Goal: Information Seeking & Learning: Learn about a topic

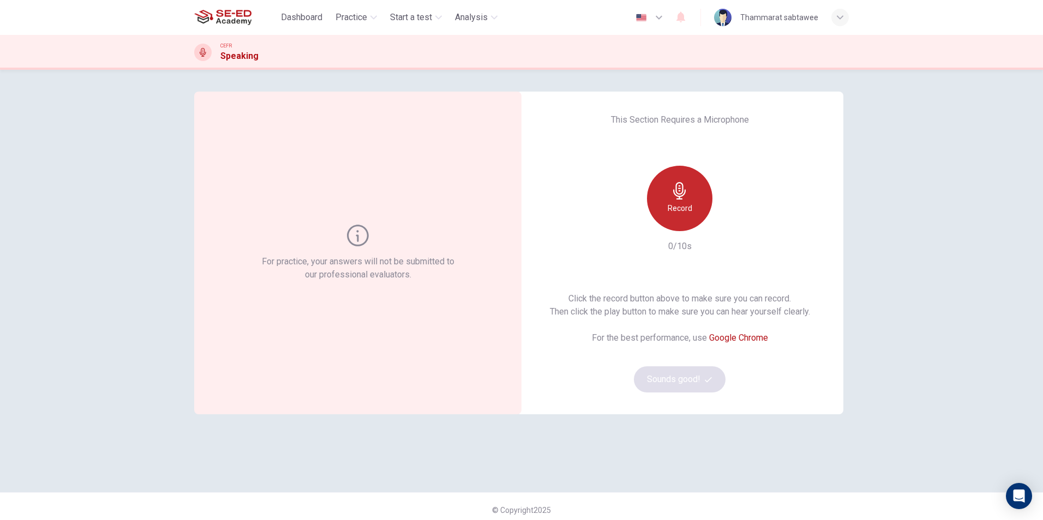
click at [684, 199] on icon "button" at bounding box center [679, 190] width 17 height 17
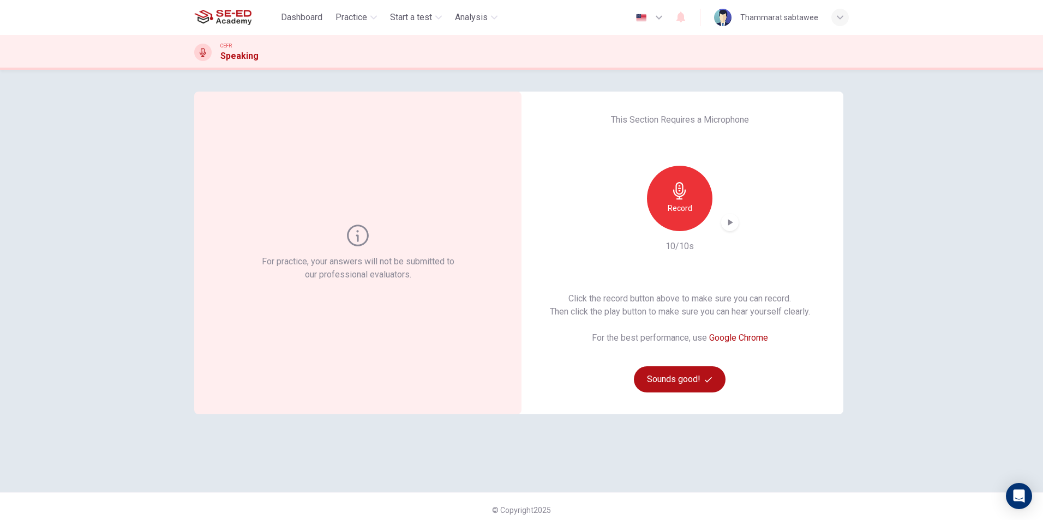
click at [731, 226] on icon "button" at bounding box center [729, 222] width 11 height 11
click at [730, 226] on icon "button" at bounding box center [730, 223] width 8 height 8
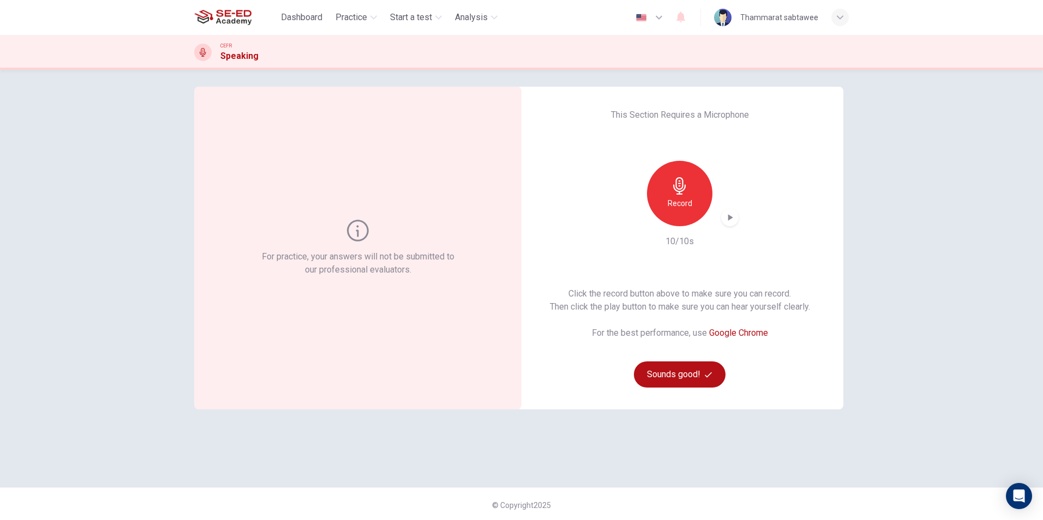
scroll to position [7, 0]
click at [682, 364] on button "Sounds good!" at bounding box center [680, 372] width 92 height 26
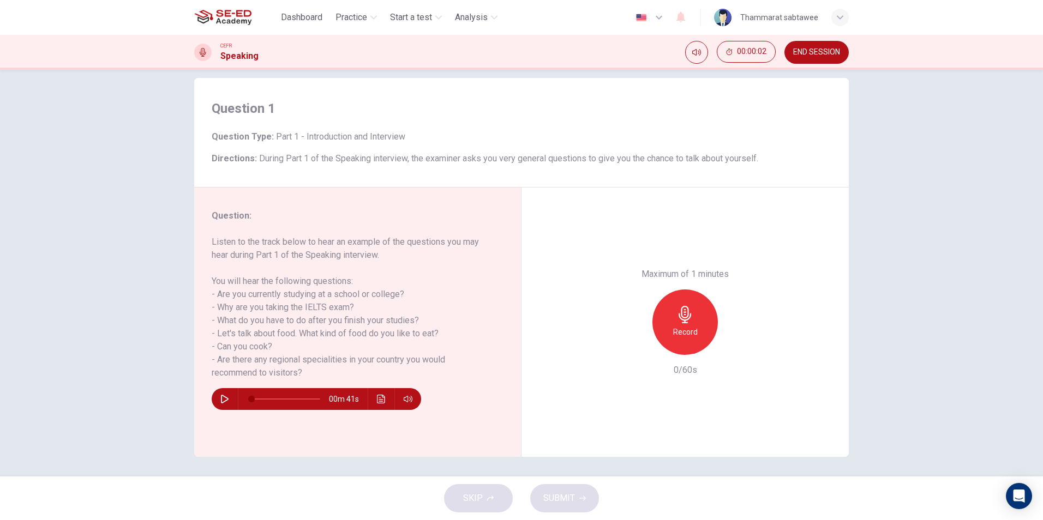
scroll to position [16, 0]
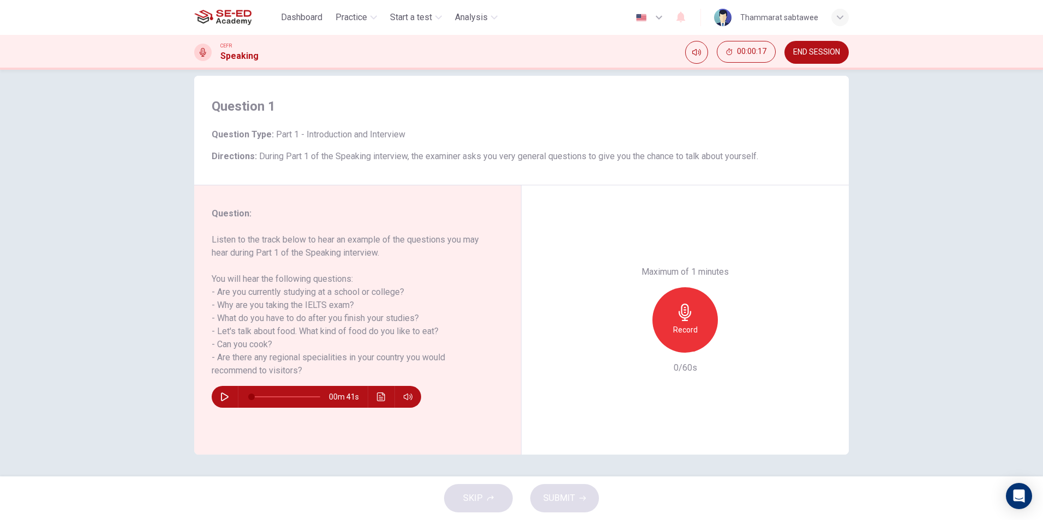
click at [221, 393] on icon "button" at bounding box center [224, 397] width 9 height 9
click at [221, 396] on icon "button" at bounding box center [224, 397] width 6 height 7
click at [220, 396] on icon "button" at bounding box center [224, 397] width 9 height 9
click at [221, 396] on icon "button" at bounding box center [224, 397] width 6 height 7
drag, startPoint x: 286, startPoint y: 396, endPoint x: 231, endPoint y: 399, distance: 55.1
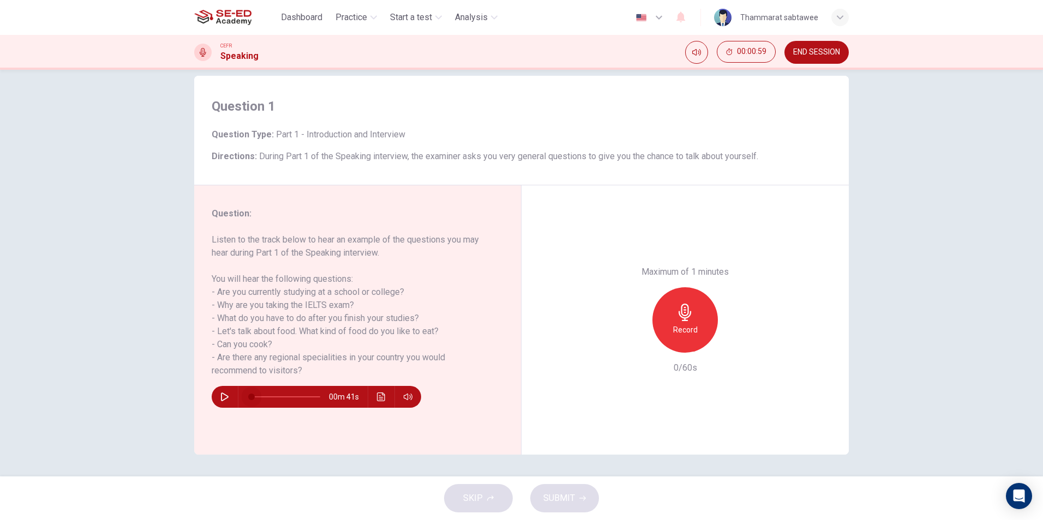
click at [231, 399] on div "00m 41s" at bounding box center [316, 397] width 209 height 22
click at [220, 394] on icon "button" at bounding box center [224, 397] width 9 height 9
click at [257, 394] on span at bounding box center [259, 397] width 7 height 7
click at [261, 394] on span at bounding box center [264, 397] width 7 height 7
click at [267, 397] on span at bounding box center [266, 397] width 7 height 7
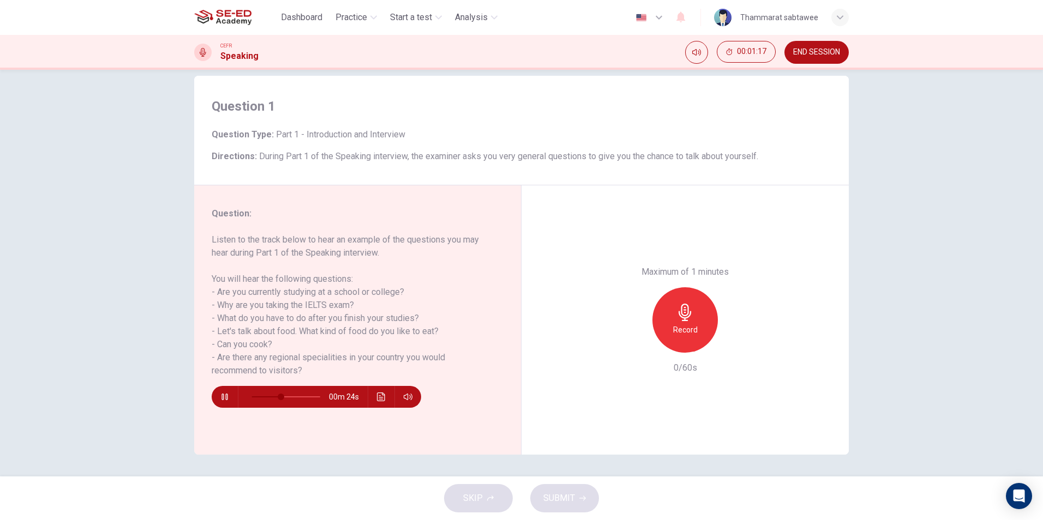
click at [224, 404] on button "button" at bounding box center [224, 397] width 17 height 22
click at [223, 397] on icon "button" at bounding box center [224, 397] width 9 height 9
click at [702, 312] on div "Record" at bounding box center [684, 319] width 65 height 65
click at [702, 312] on div "Stop" at bounding box center [684, 319] width 65 height 65
click at [733, 344] on icon "button" at bounding box center [735, 344] width 5 height 7
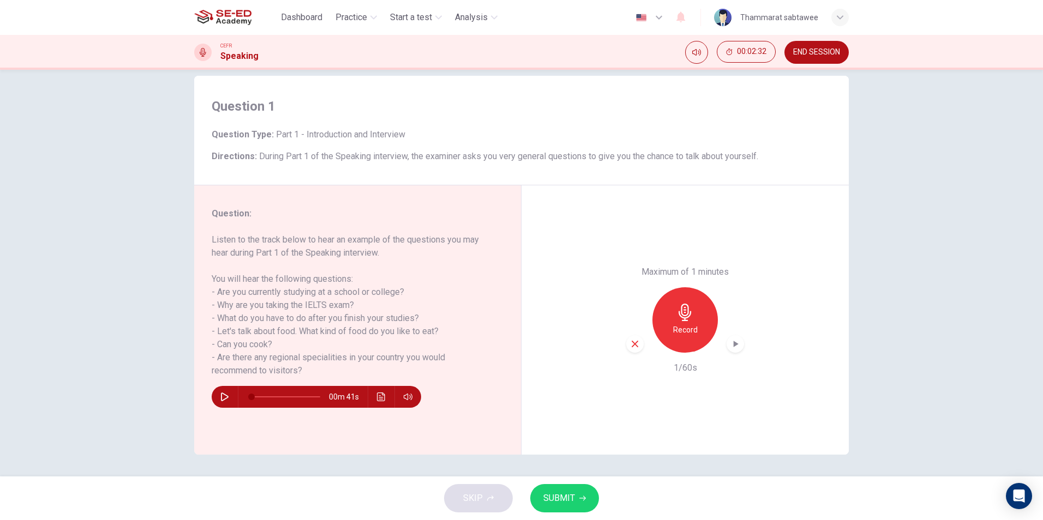
click at [637, 341] on div "button" at bounding box center [634, 343] width 17 height 17
click at [688, 322] on div "Record" at bounding box center [684, 319] width 65 height 65
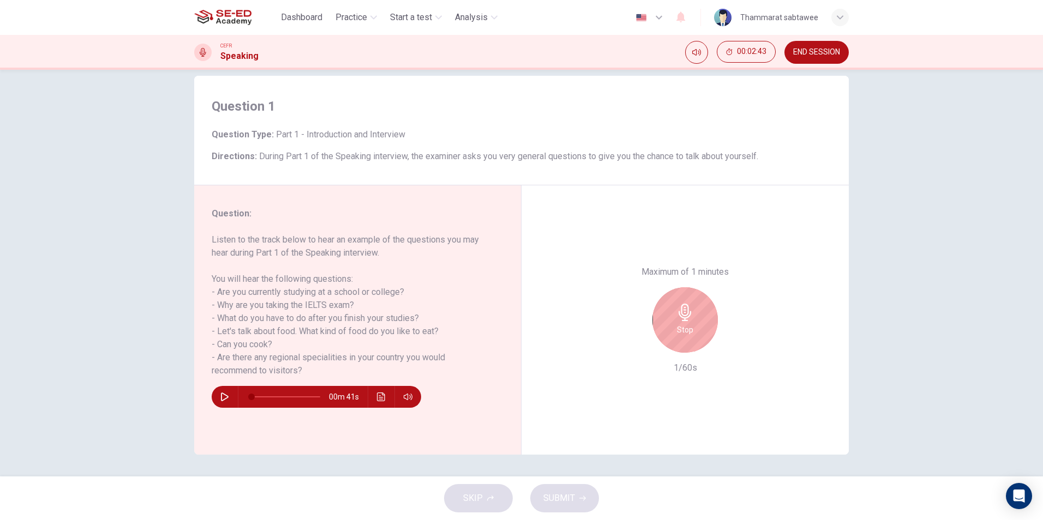
click at [688, 322] on div "Stop" at bounding box center [684, 319] width 65 height 65
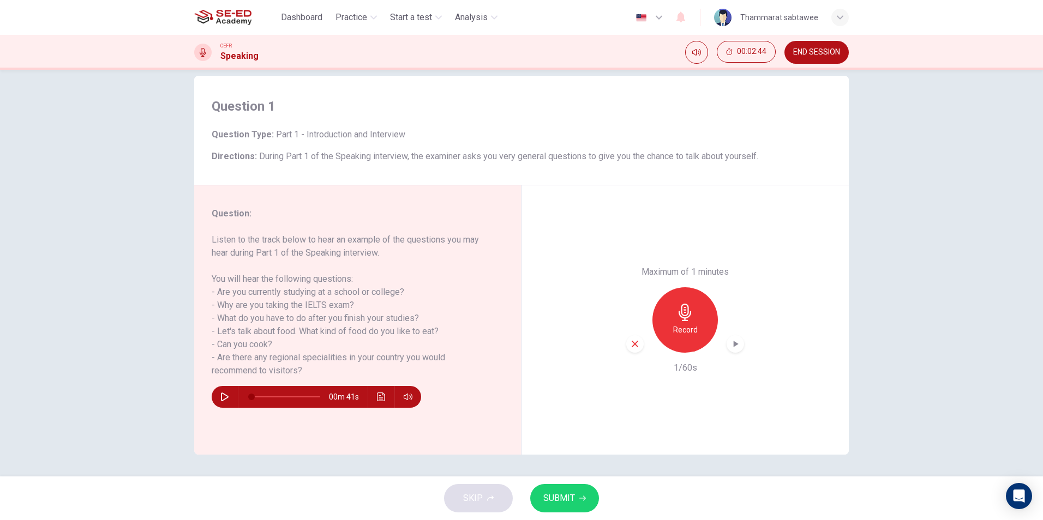
click at [736, 338] on div "button" at bounding box center [734, 343] width 17 height 17
click at [634, 344] on icon "button" at bounding box center [635, 344] width 10 height 10
click at [686, 341] on div "Record" at bounding box center [684, 319] width 65 height 65
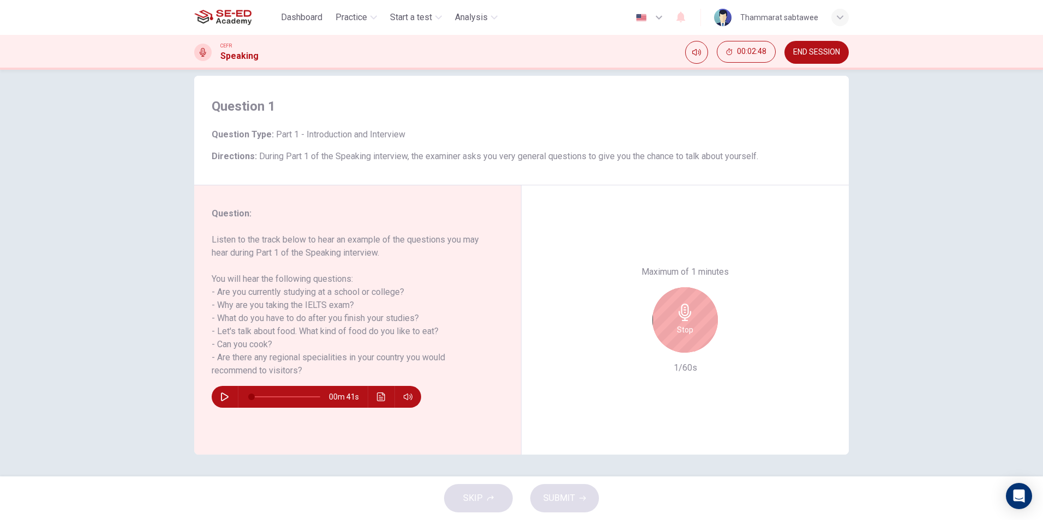
click at [682, 329] on h6 "Stop" at bounding box center [685, 329] width 16 height 13
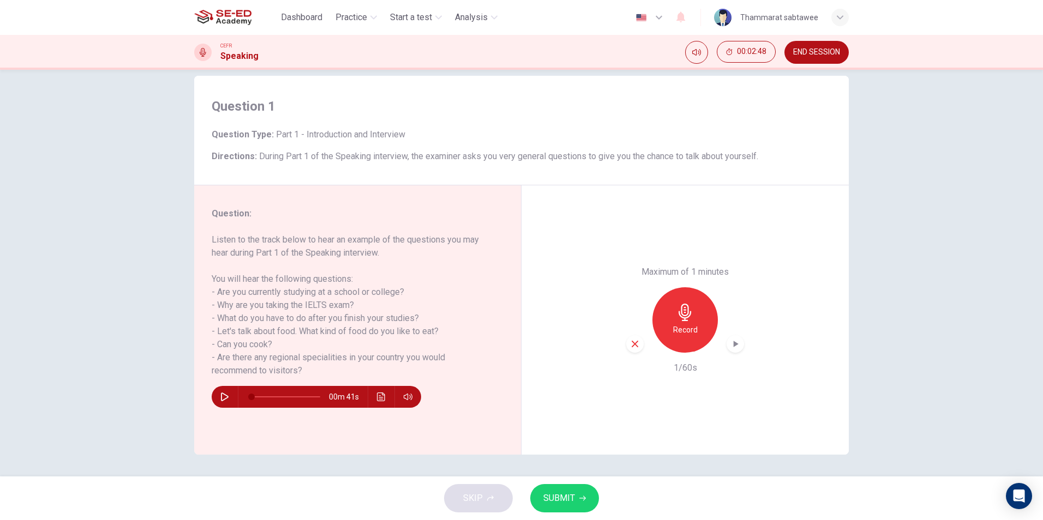
click at [730, 346] on icon "button" at bounding box center [735, 344] width 11 height 11
click at [636, 345] on icon "button" at bounding box center [635, 344] width 10 height 10
click at [673, 322] on div "Record" at bounding box center [684, 319] width 65 height 65
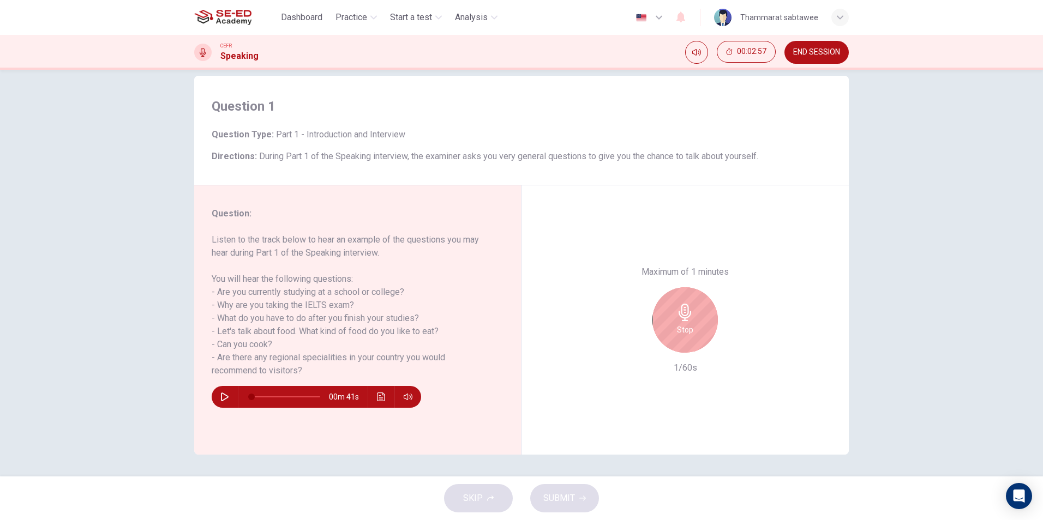
click at [678, 322] on div "Stop" at bounding box center [684, 319] width 65 height 65
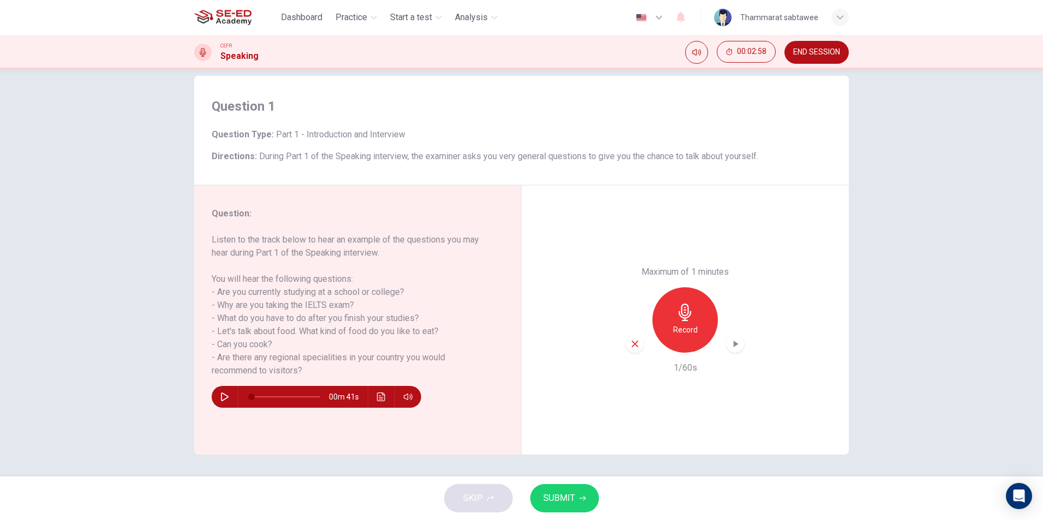
click at [736, 339] on icon "button" at bounding box center [735, 344] width 11 height 11
click at [630, 348] on icon "button" at bounding box center [635, 344] width 10 height 10
click at [676, 331] on h6 "Record" at bounding box center [685, 329] width 25 height 13
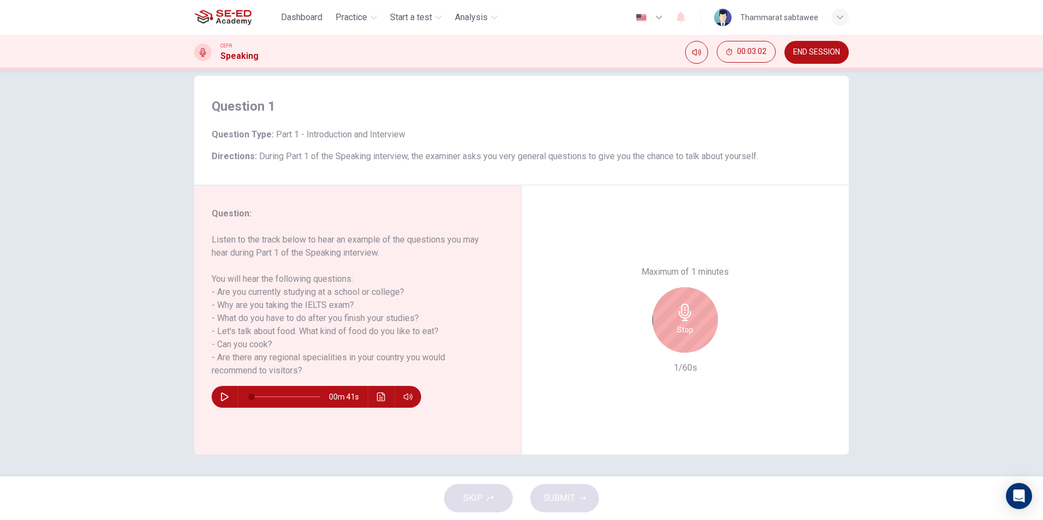
click at [677, 331] on h6 "Stop" at bounding box center [685, 329] width 16 height 13
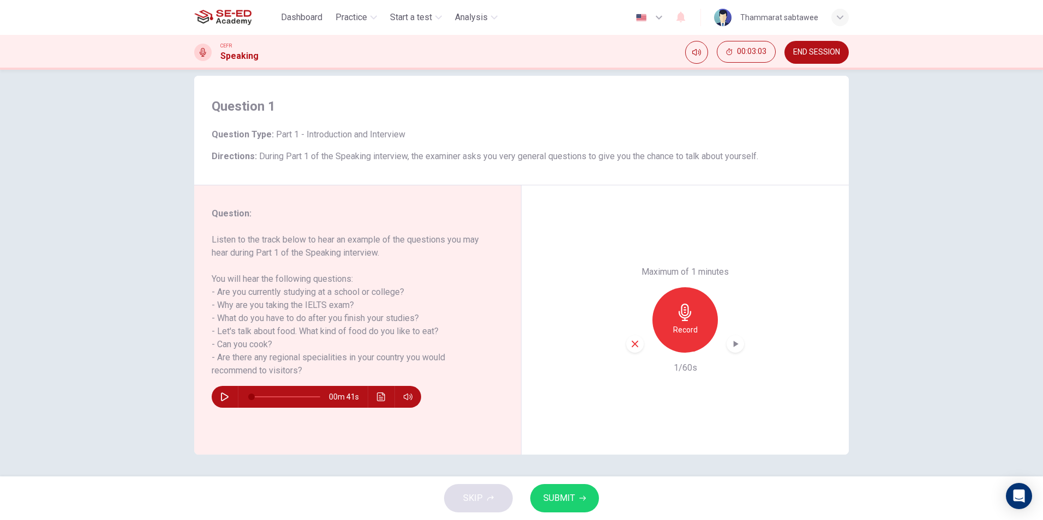
click at [736, 341] on icon "button" at bounding box center [735, 344] width 11 height 11
click at [696, 314] on div "Record" at bounding box center [684, 319] width 65 height 65
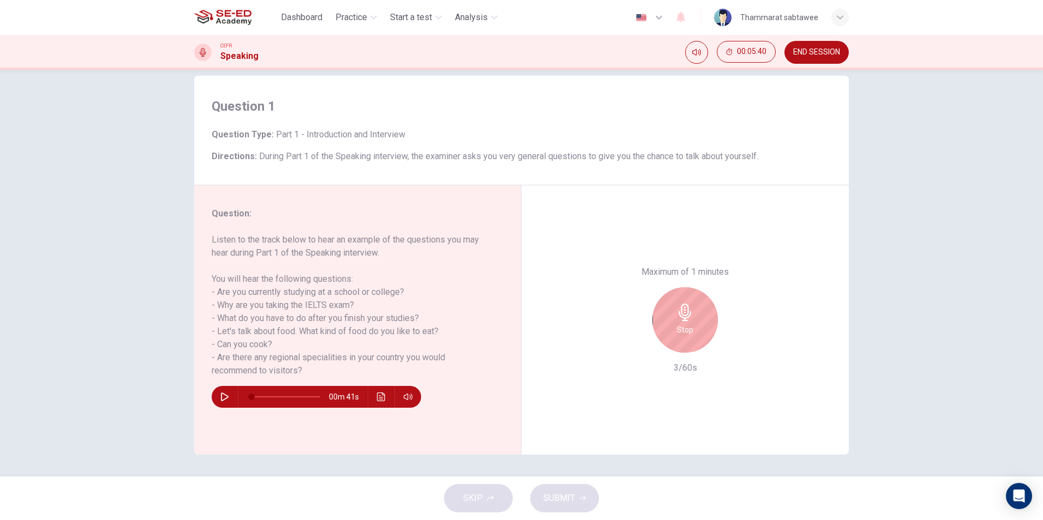
click at [696, 314] on div "Stop" at bounding box center [684, 319] width 65 height 65
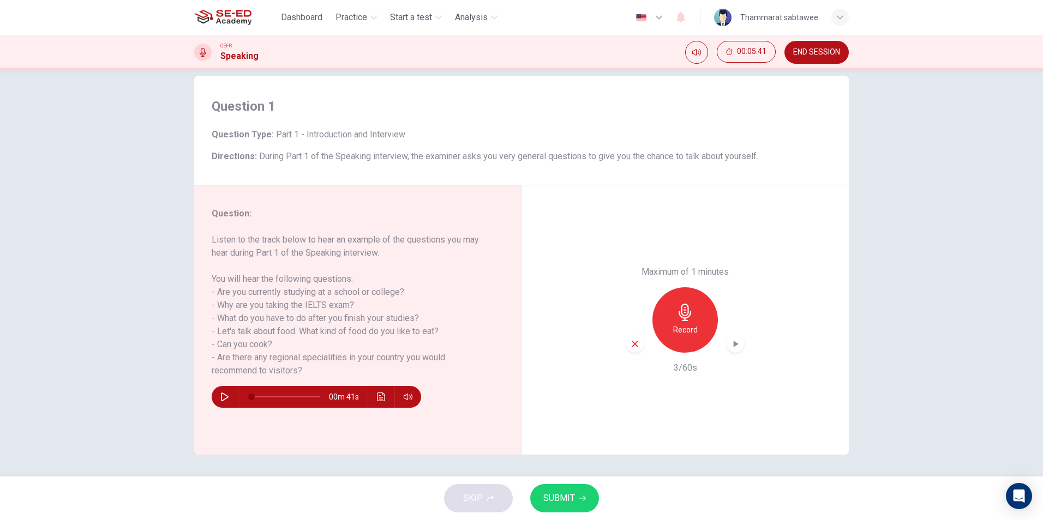
click at [622, 346] on div "Maximum of 1 minutes Record 3/60s" at bounding box center [684, 319] width 327 height 269
click at [636, 343] on icon "button" at bounding box center [635, 344] width 10 height 10
click at [683, 303] on div "Record" at bounding box center [684, 319] width 65 height 65
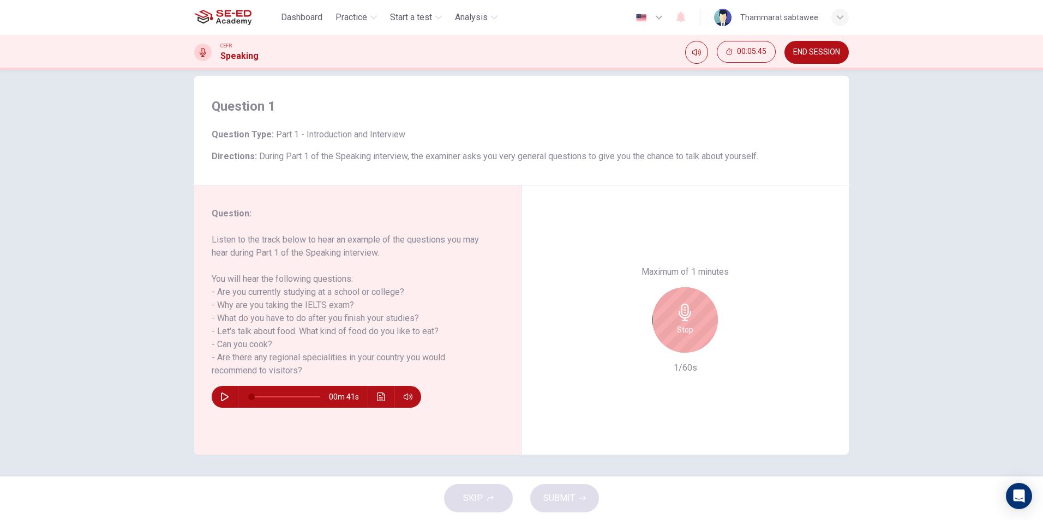
click at [683, 303] on div "Stop" at bounding box center [684, 319] width 65 height 65
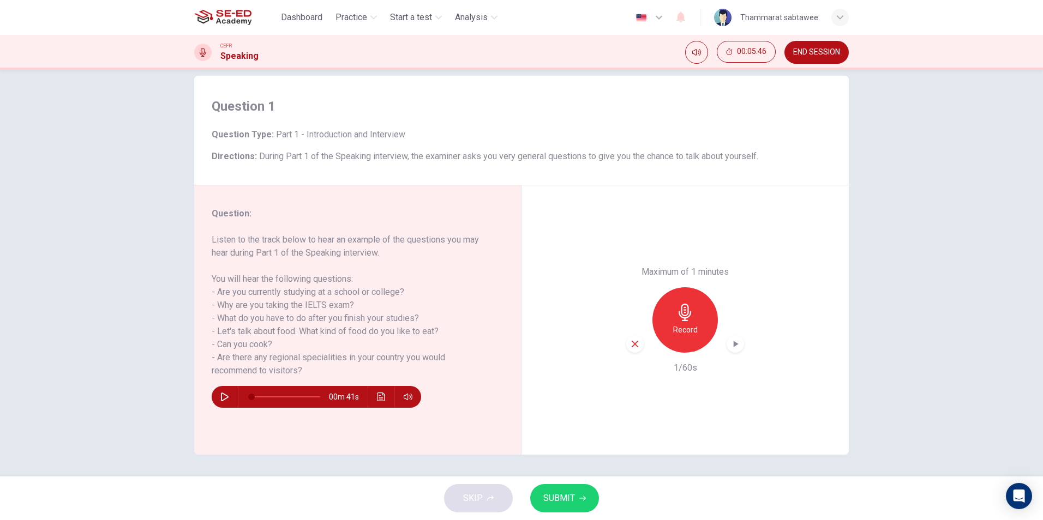
click at [630, 348] on icon "button" at bounding box center [635, 344] width 10 height 10
click at [677, 326] on h6 "Record" at bounding box center [685, 329] width 25 height 13
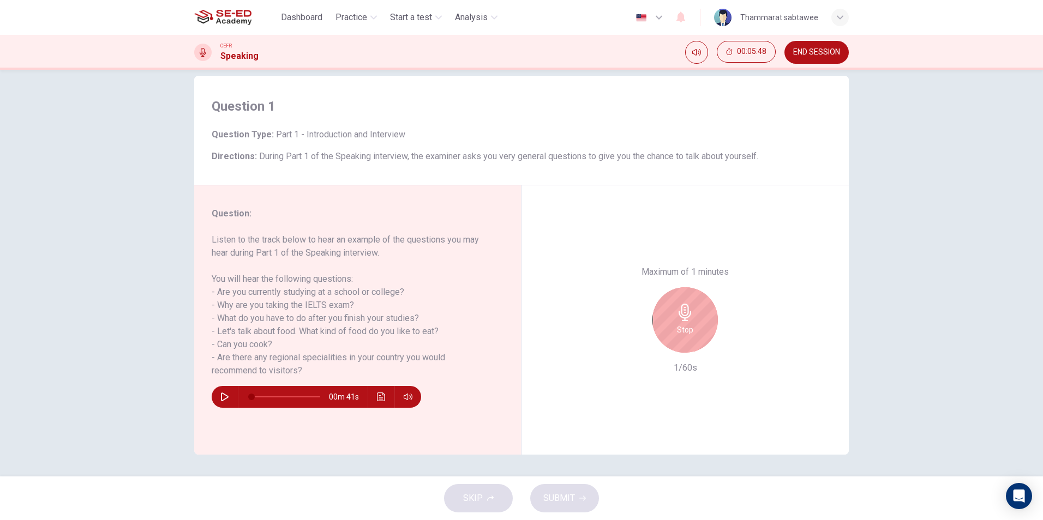
click at [677, 326] on h6 "Stop" at bounding box center [685, 329] width 16 height 13
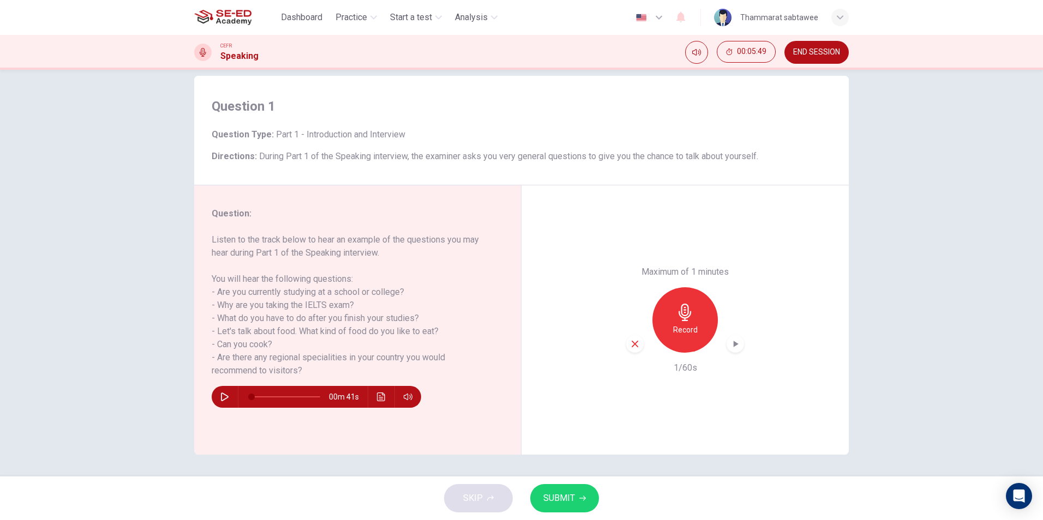
click at [626, 350] on div "button" at bounding box center [634, 343] width 17 height 17
click at [695, 325] on div "Record" at bounding box center [684, 319] width 65 height 65
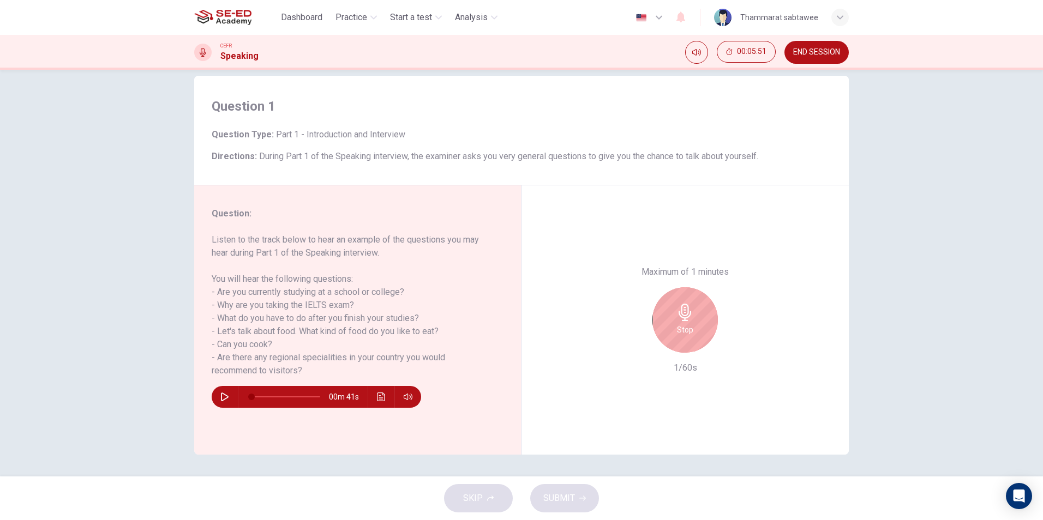
click at [695, 325] on div "Stop" at bounding box center [684, 319] width 65 height 65
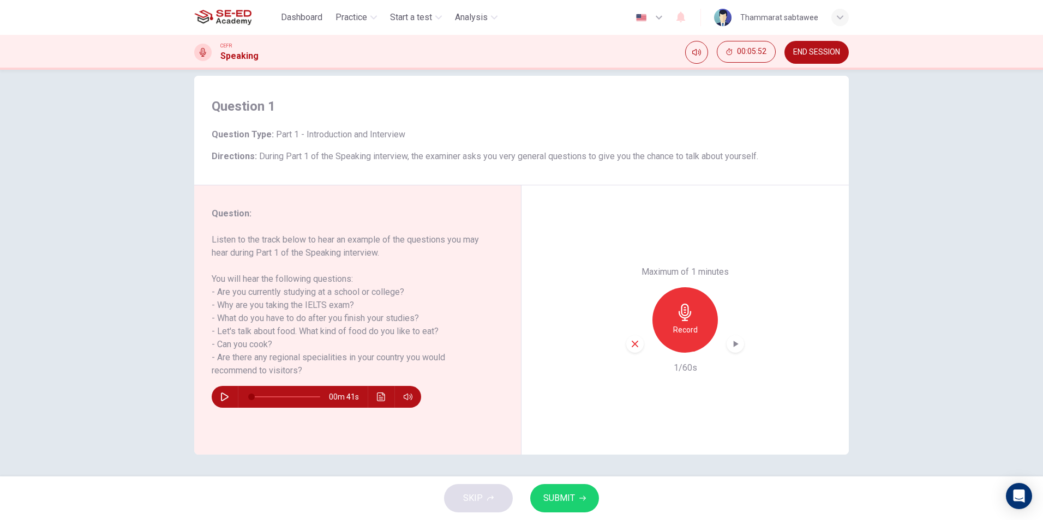
click at [635, 346] on icon "button" at bounding box center [634, 344] width 7 height 7
click at [656, 328] on div "Record" at bounding box center [684, 319] width 65 height 65
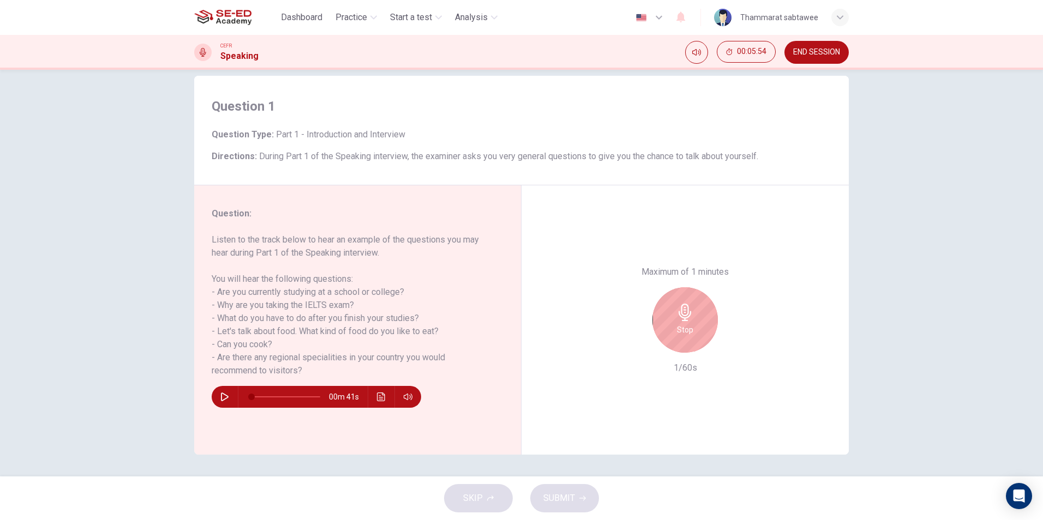
click at [656, 328] on div "Stop" at bounding box center [684, 319] width 65 height 65
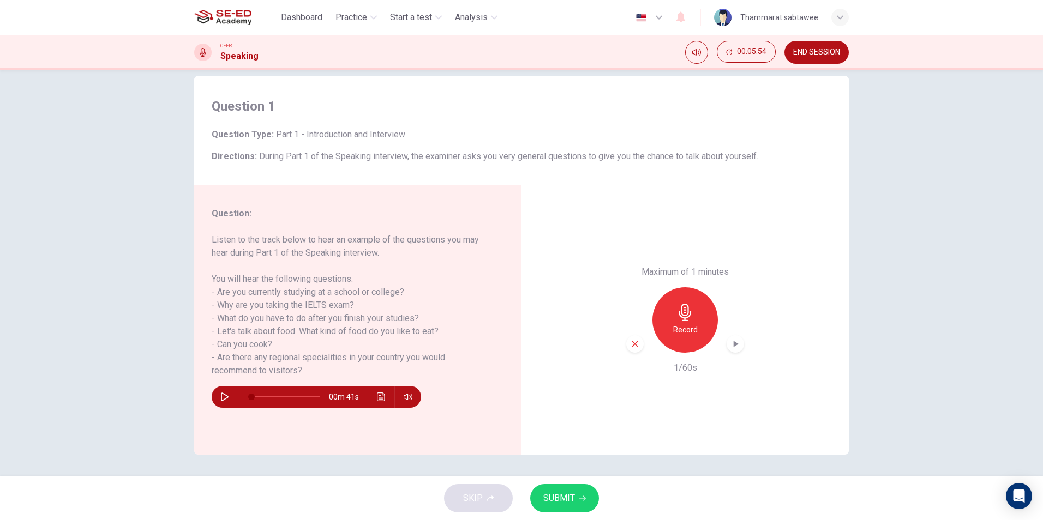
click at [634, 337] on div "button" at bounding box center [634, 343] width 17 height 17
click at [718, 311] on div "Record" at bounding box center [685, 319] width 118 height 65
click at [703, 317] on div "Record" at bounding box center [684, 319] width 65 height 65
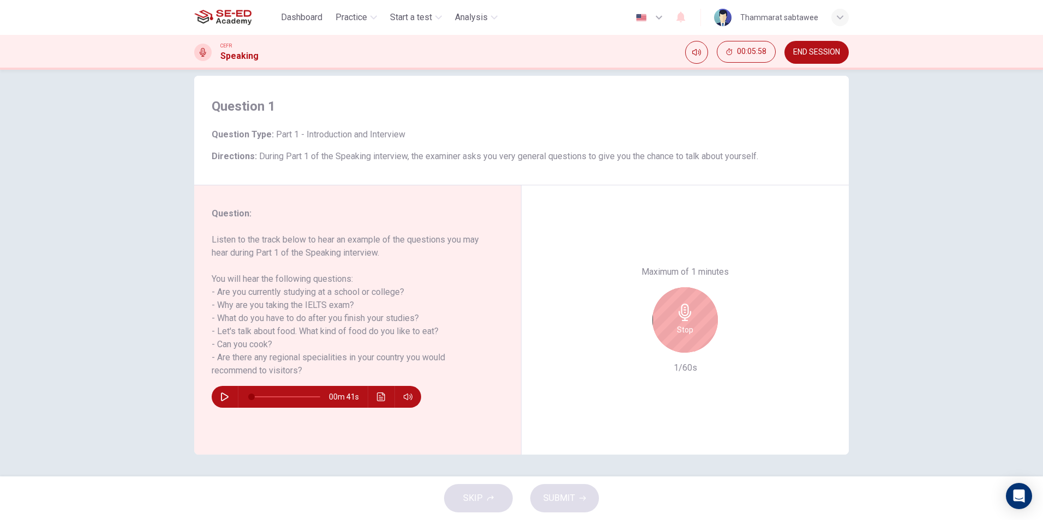
click at [703, 317] on div "Stop" at bounding box center [684, 319] width 65 height 65
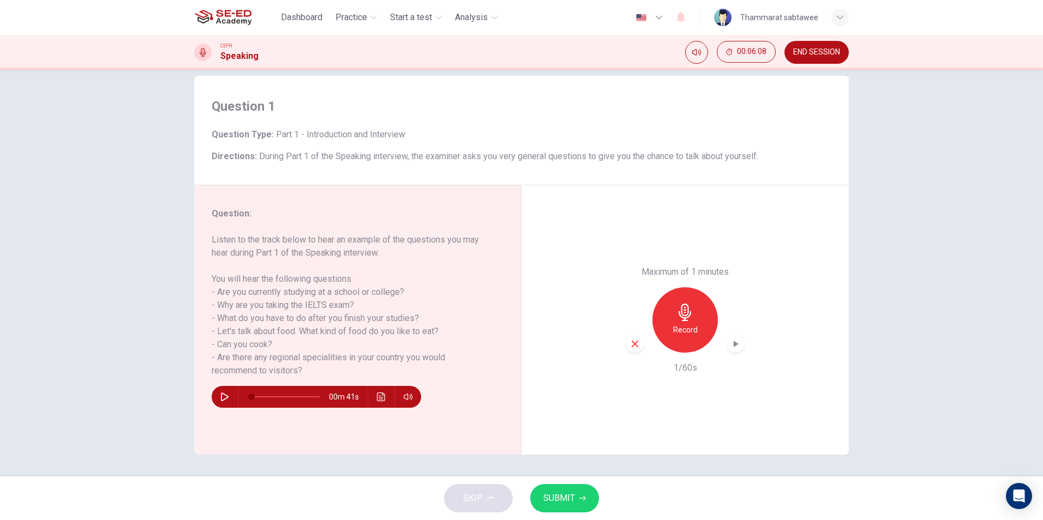
click at [698, 317] on div "Record" at bounding box center [684, 319] width 65 height 65
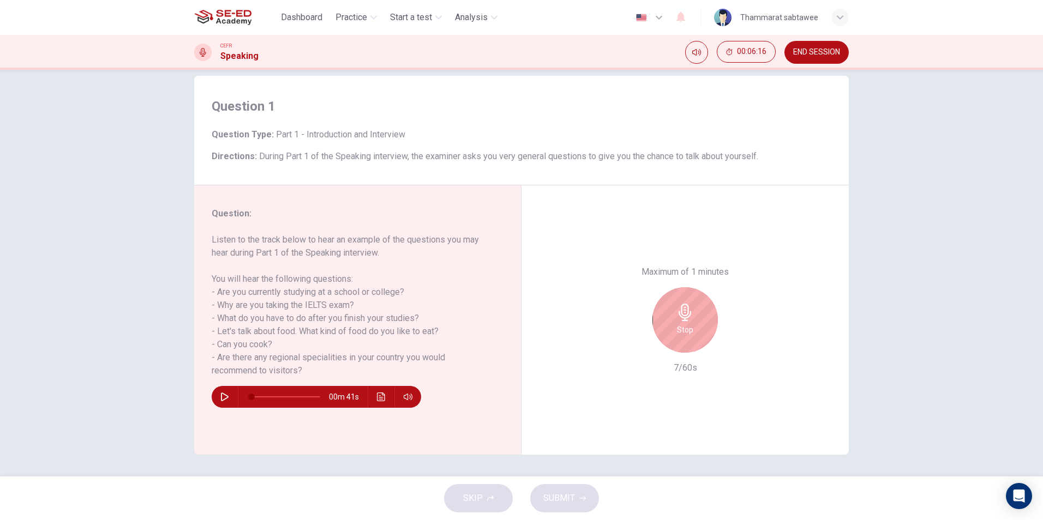
click at [698, 317] on div "Stop" at bounding box center [684, 319] width 65 height 65
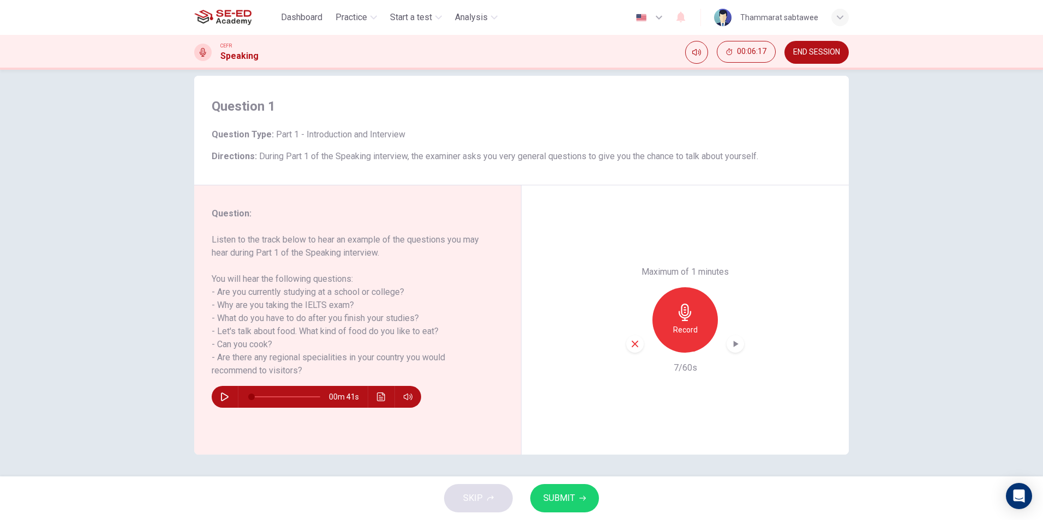
click at [627, 344] on div "button" at bounding box center [634, 343] width 17 height 17
click at [220, 401] on icon "button" at bounding box center [224, 397] width 9 height 9
click at [220, 400] on icon "button" at bounding box center [224, 397] width 9 height 9
click at [681, 312] on icon "button" at bounding box center [684, 312] width 13 height 17
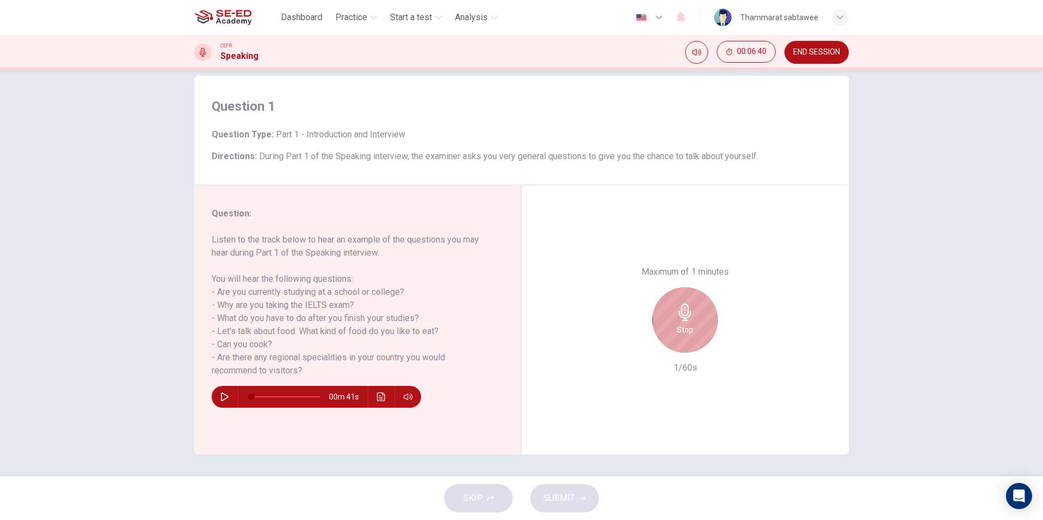
click at [687, 311] on icon "button" at bounding box center [684, 312] width 17 height 17
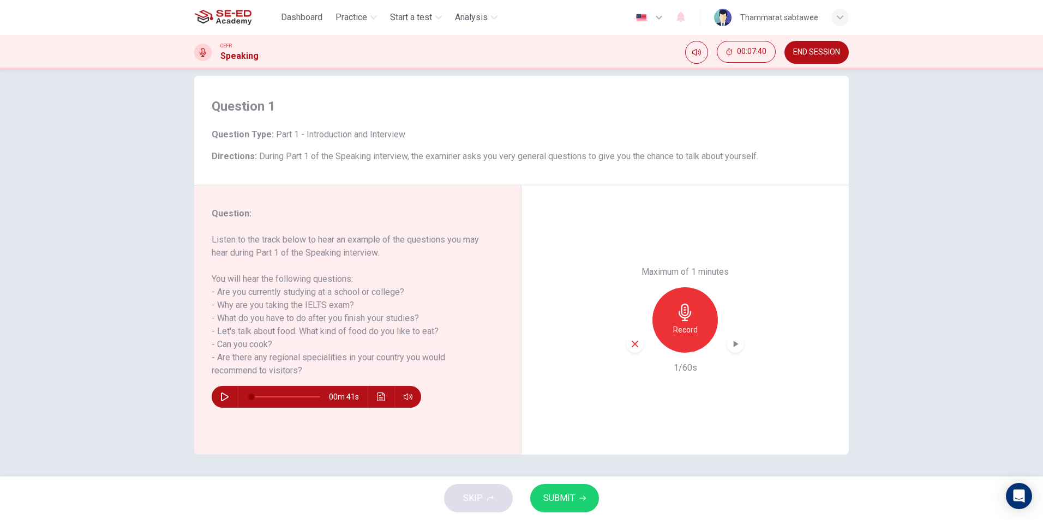
click at [689, 327] on h6 "Record" at bounding box center [685, 329] width 25 height 13
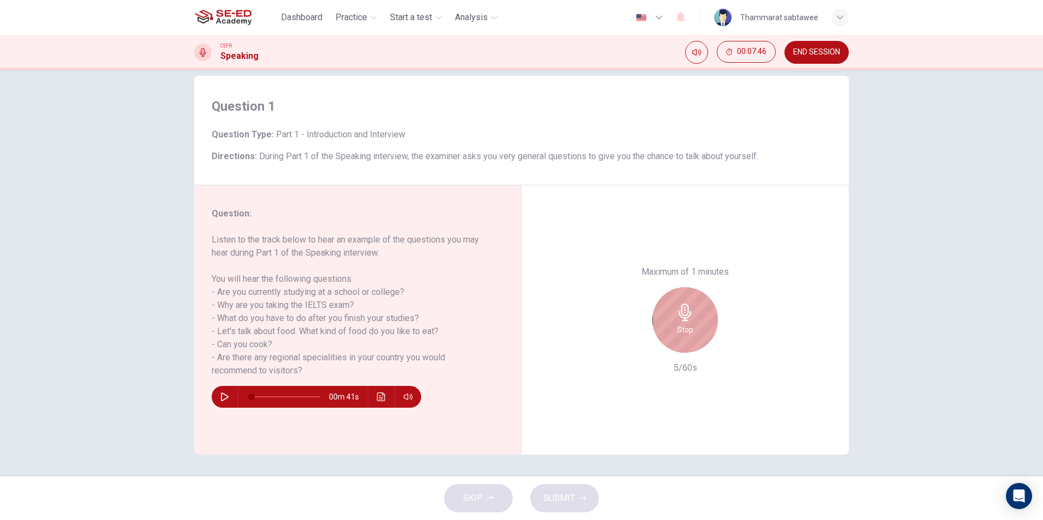
click at [688, 316] on icon "button" at bounding box center [684, 312] width 17 height 17
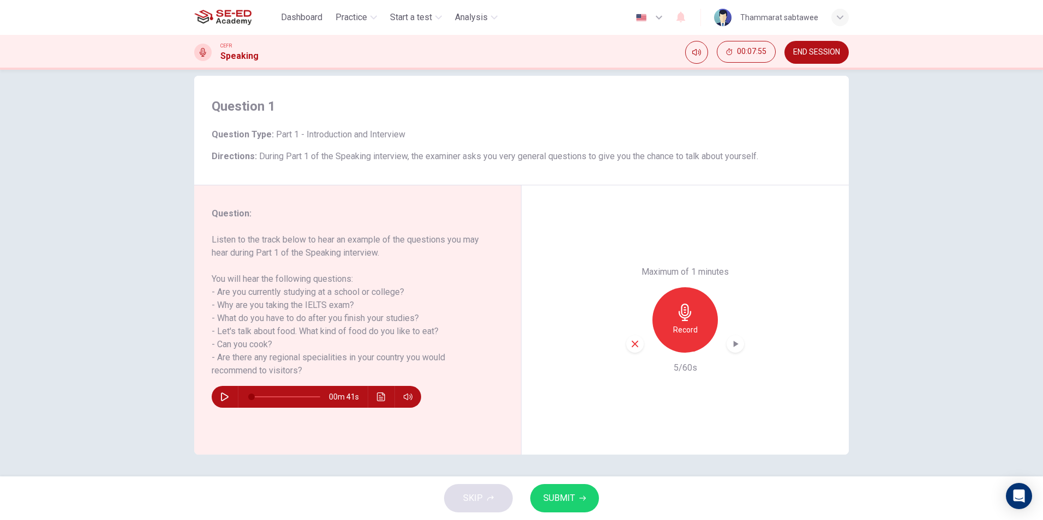
click at [638, 347] on div "button" at bounding box center [634, 343] width 17 height 17
click at [676, 311] on icon "button" at bounding box center [684, 312] width 17 height 17
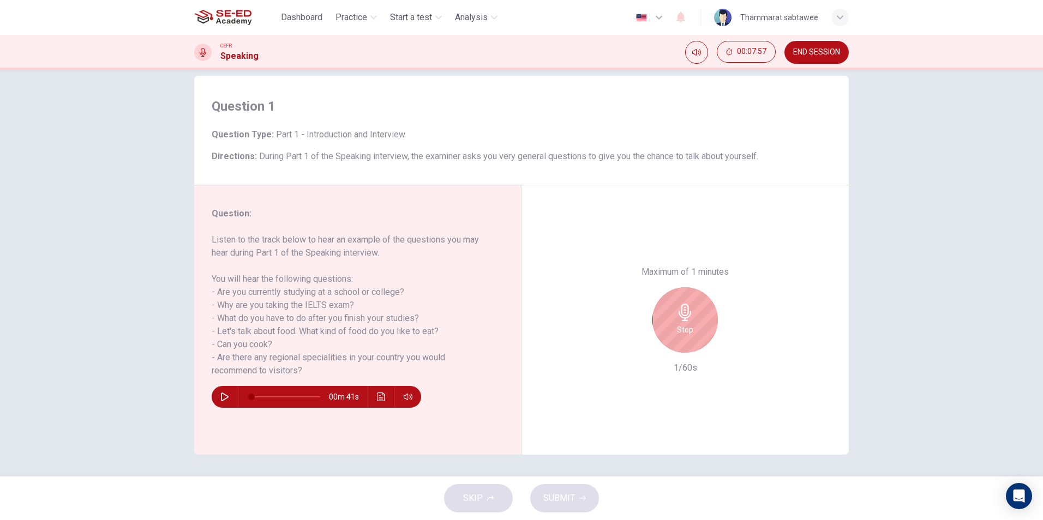
click at [676, 311] on icon "button" at bounding box center [684, 312] width 17 height 17
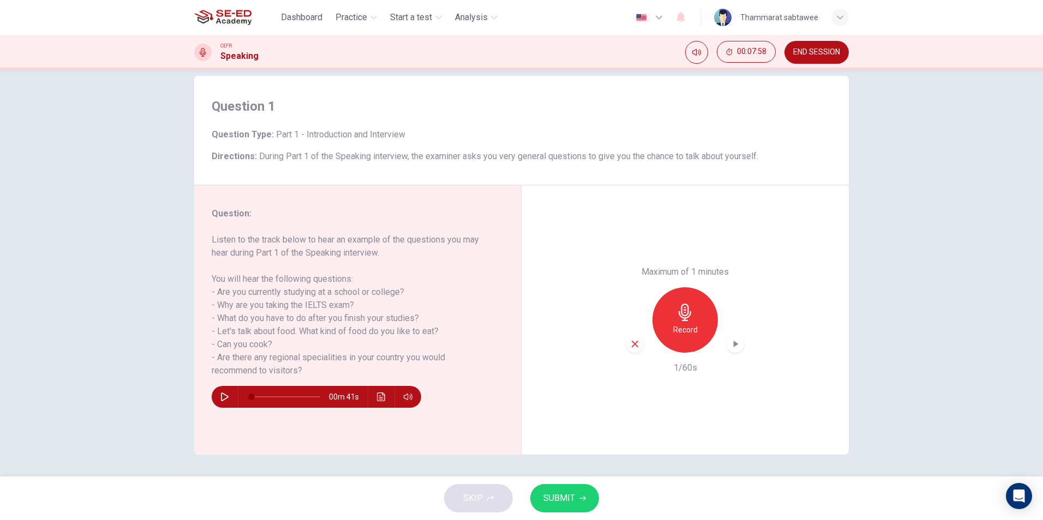
click at [676, 311] on icon "button" at bounding box center [684, 312] width 17 height 17
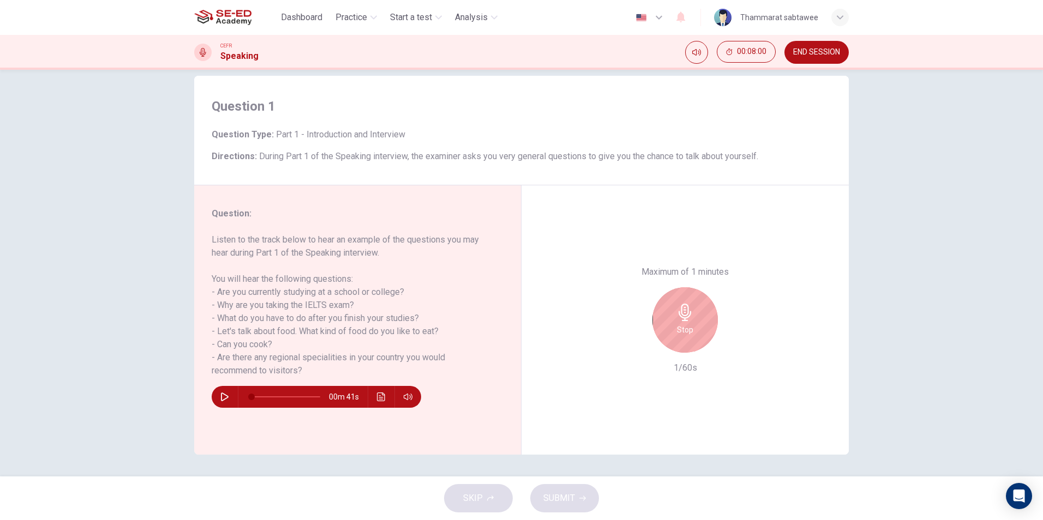
click at [677, 326] on h6 "Stop" at bounding box center [685, 329] width 16 height 13
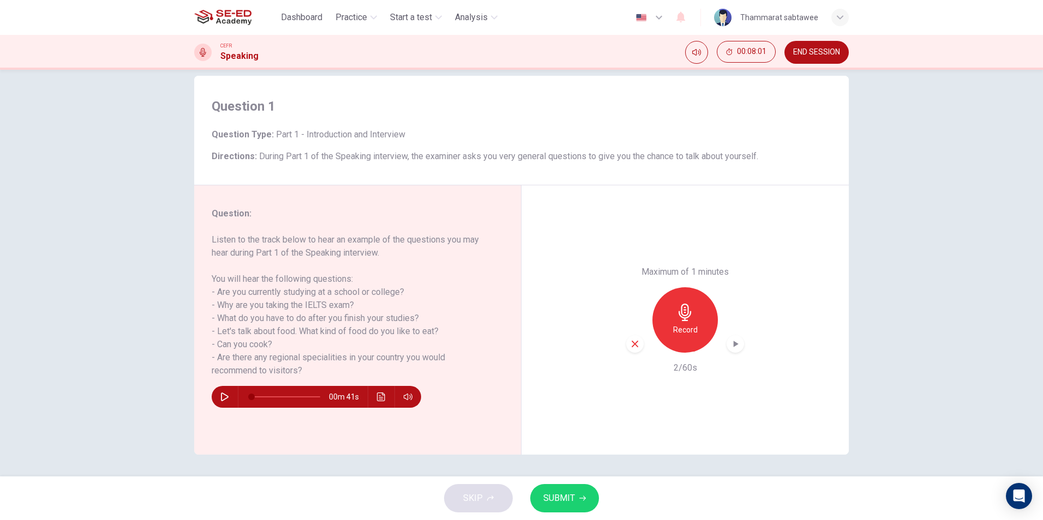
click at [636, 343] on icon "button" at bounding box center [635, 344] width 10 height 10
click at [675, 300] on div "Record" at bounding box center [684, 319] width 65 height 65
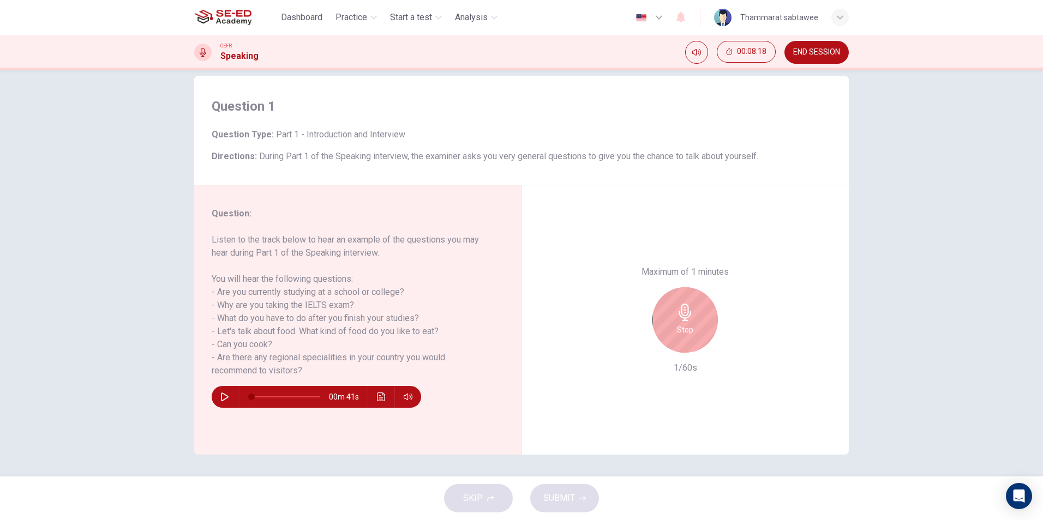
click at [685, 309] on icon "button" at bounding box center [684, 312] width 13 height 17
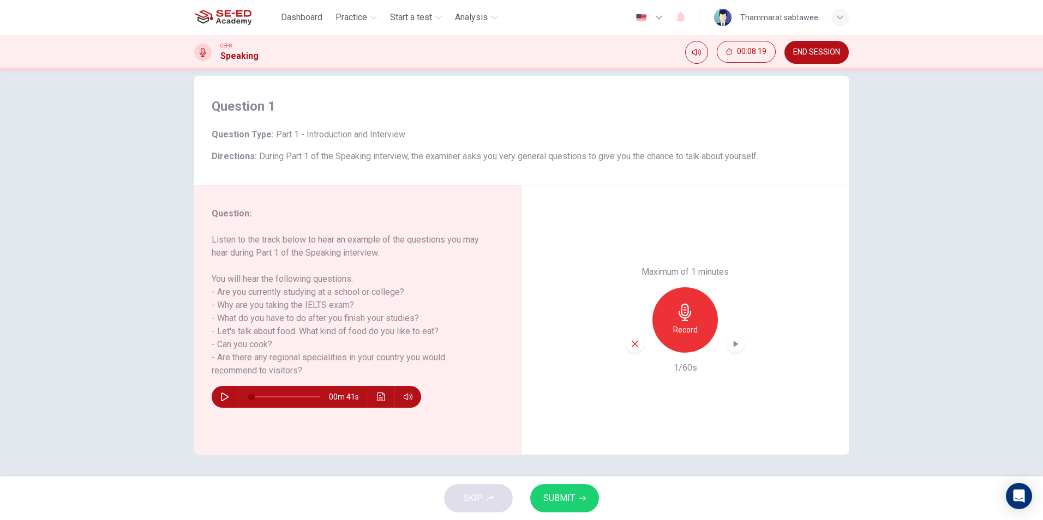
click at [730, 350] on div "button" at bounding box center [734, 343] width 17 height 17
click at [631, 342] on icon "button" at bounding box center [634, 344] width 7 height 7
click at [708, 329] on div "Record" at bounding box center [684, 319] width 65 height 65
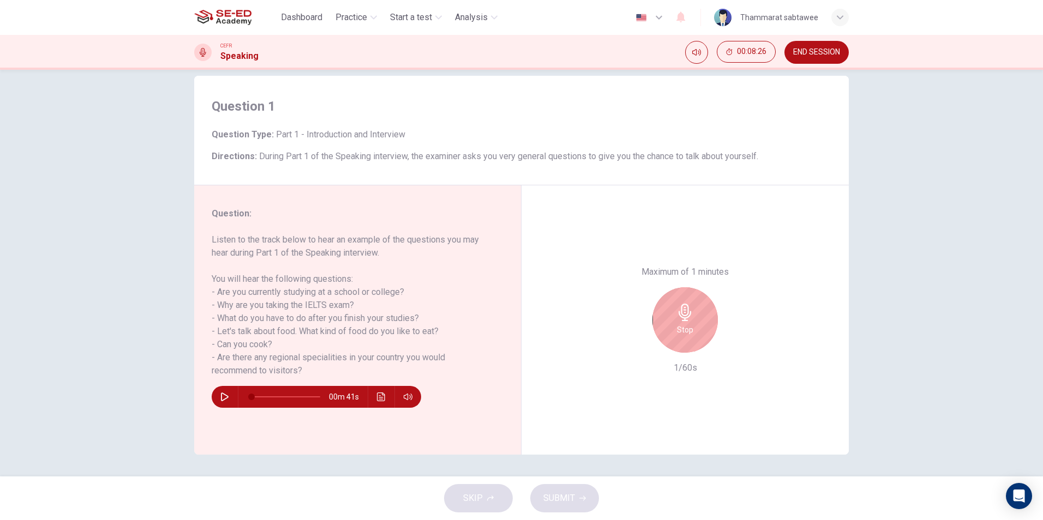
click at [708, 329] on div "Stop" at bounding box center [684, 319] width 65 height 65
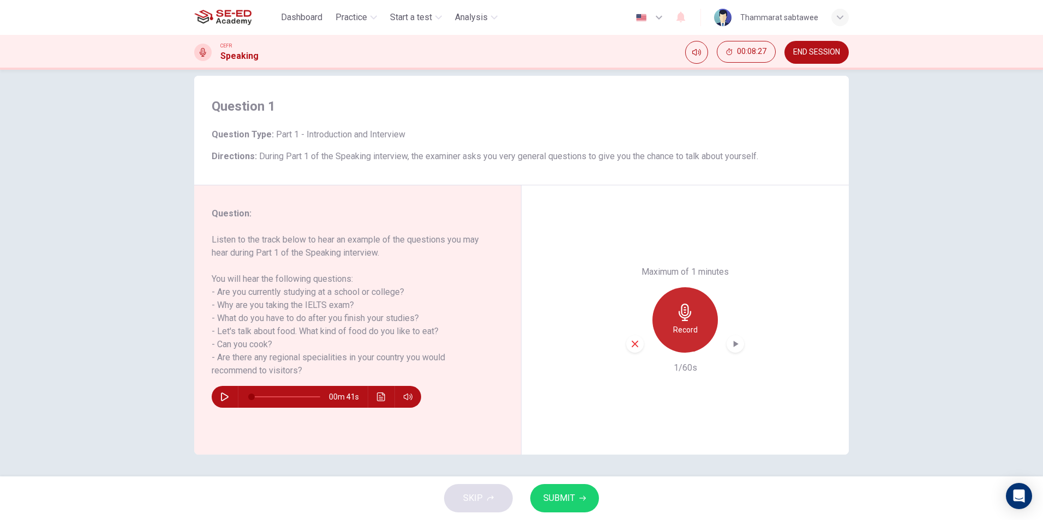
click at [708, 329] on div "Record" at bounding box center [684, 319] width 65 height 65
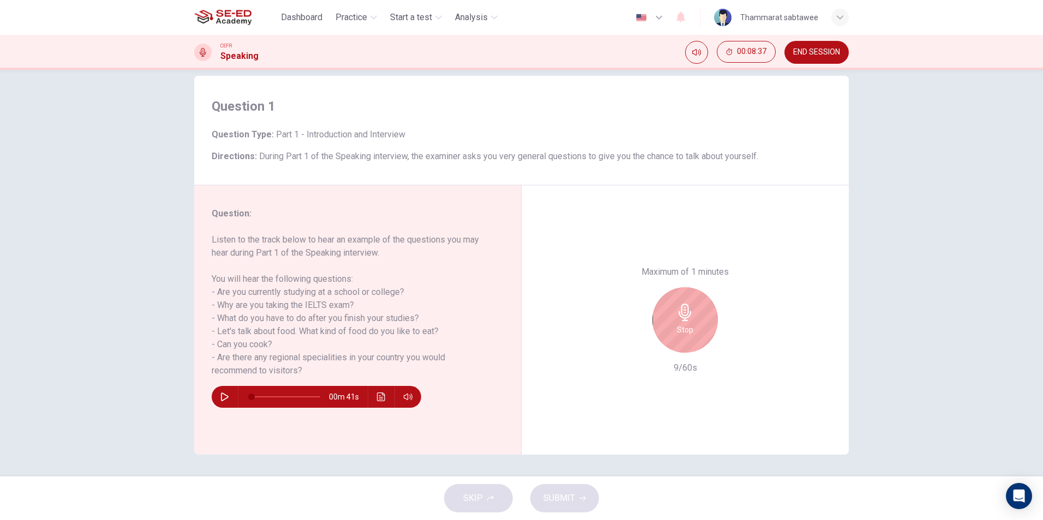
click at [707, 329] on div "Stop" at bounding box center [684, 319] width 65 height 65
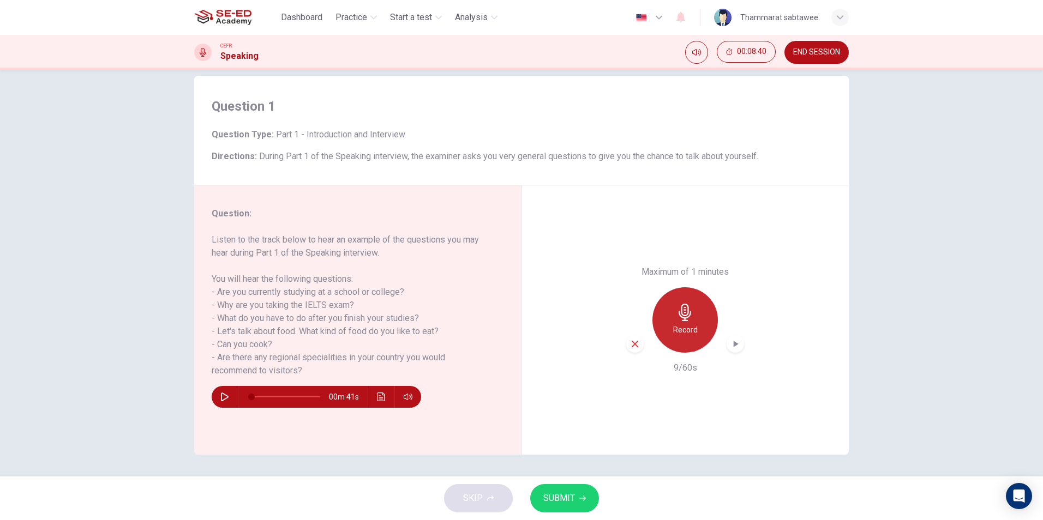
click at [707, 329] on div "Record" at bounding box center [684, 319] width 65 height 65
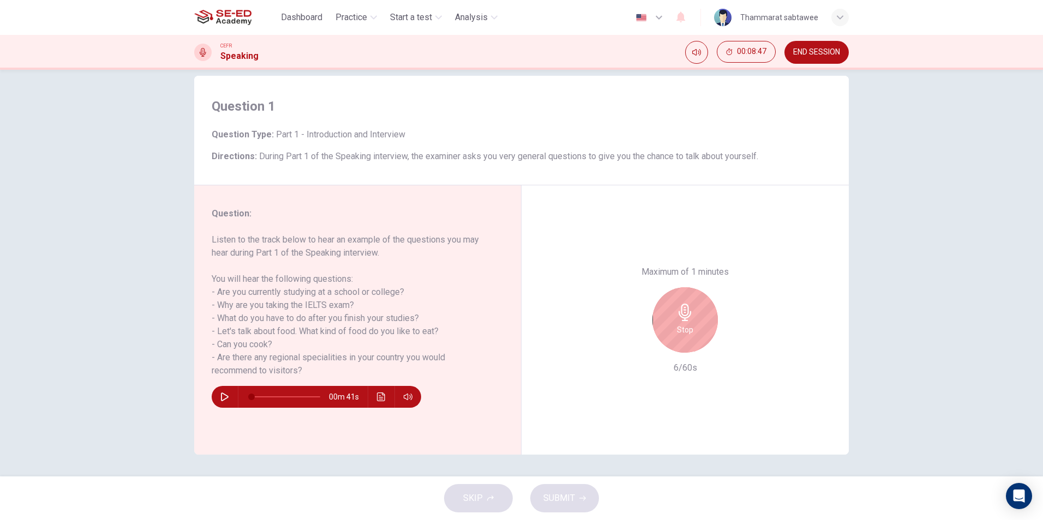
click at [707, 329] on div "Stop" at bounding box center [684, 319] width 65 height 65
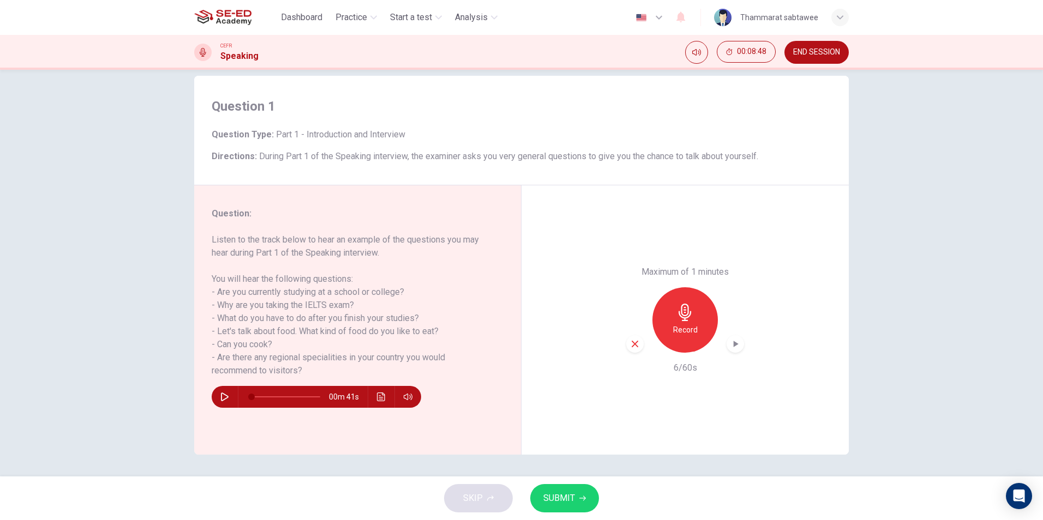
click at [730, 348] on icon "button" at bounding box center [735, 344] width 11 height 11
click at [639, 344] on div "button" at bounding box center [634, 343] width 17 height 17
click at [668, 309] on div "Record" at bounding box center [684, 319] width 65 height 65
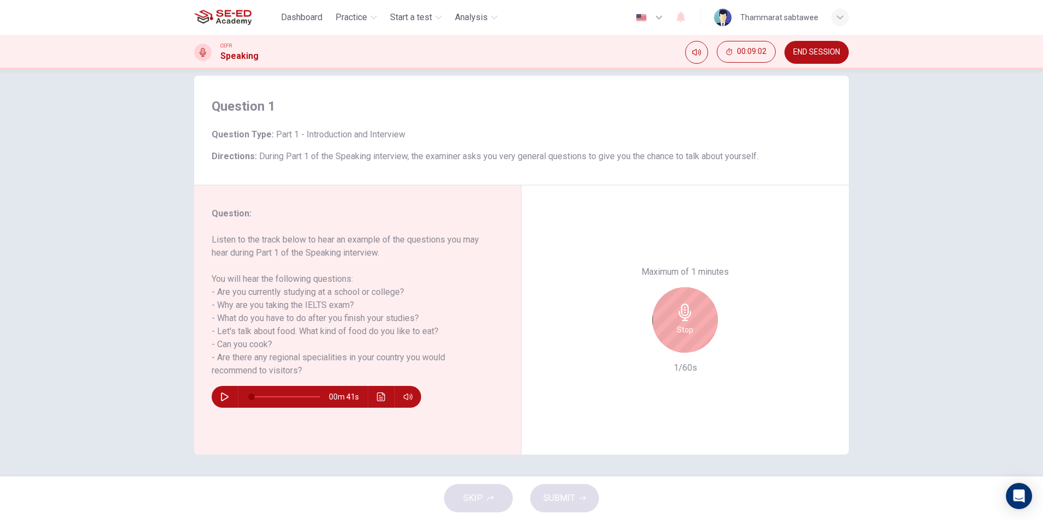
click at [678, 300] on div "Stop" at bounding box center [684, 319] width 65 height 65
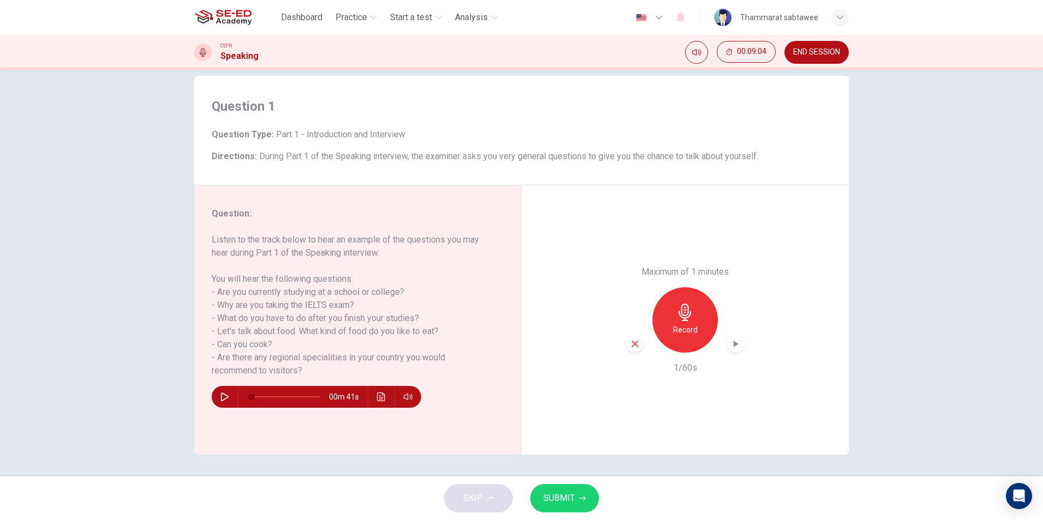
click at [678, 300] on div "Record" at bounding box center [684, 319] width 65 height 65
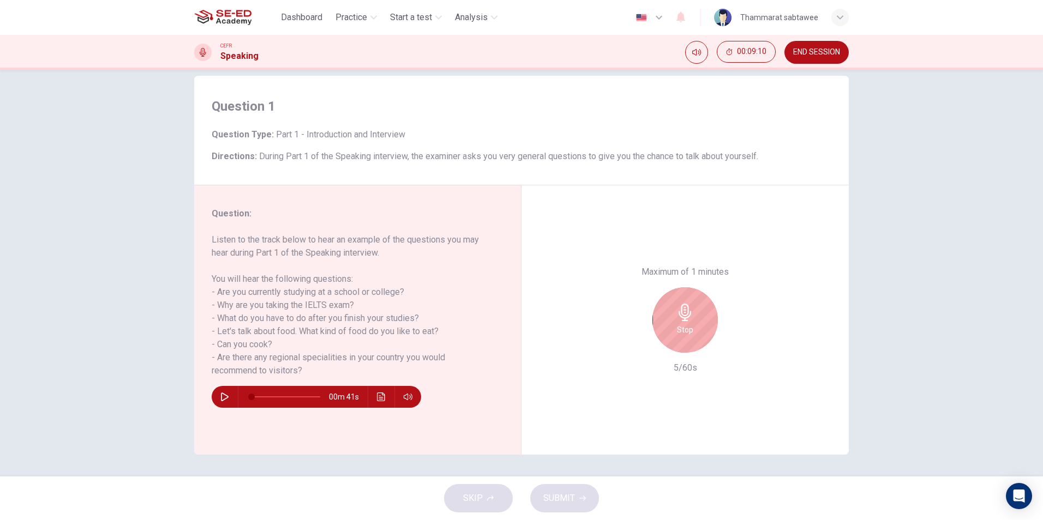
click at [678, 300] on div "Stop" at bounding box center [684, 319] width 65 height 65
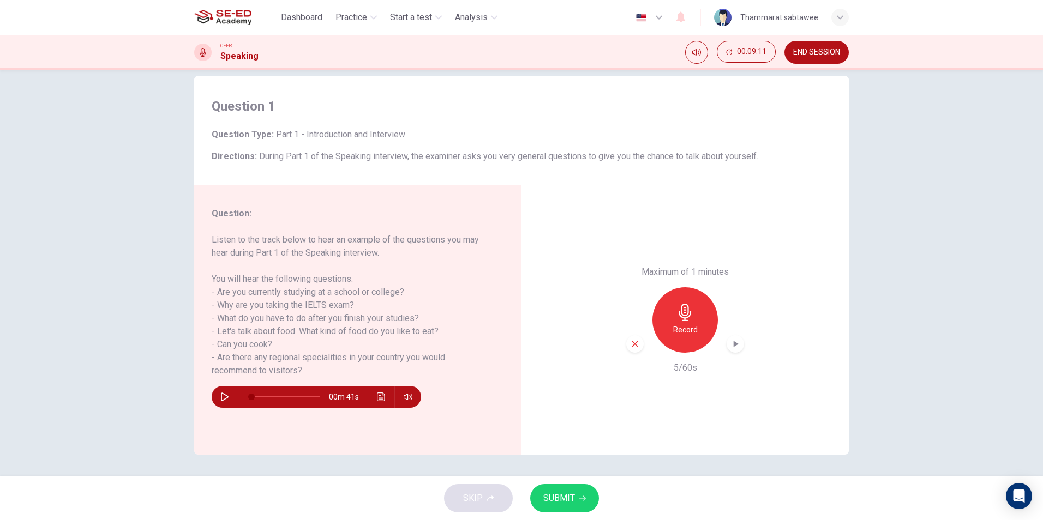
click at [635, 340] on icon "button" at bounding box center [635, 344] width 10 height 10
click at [680, 327] on h6 "Record" at bounding box center [685, 329] width 25 height 13
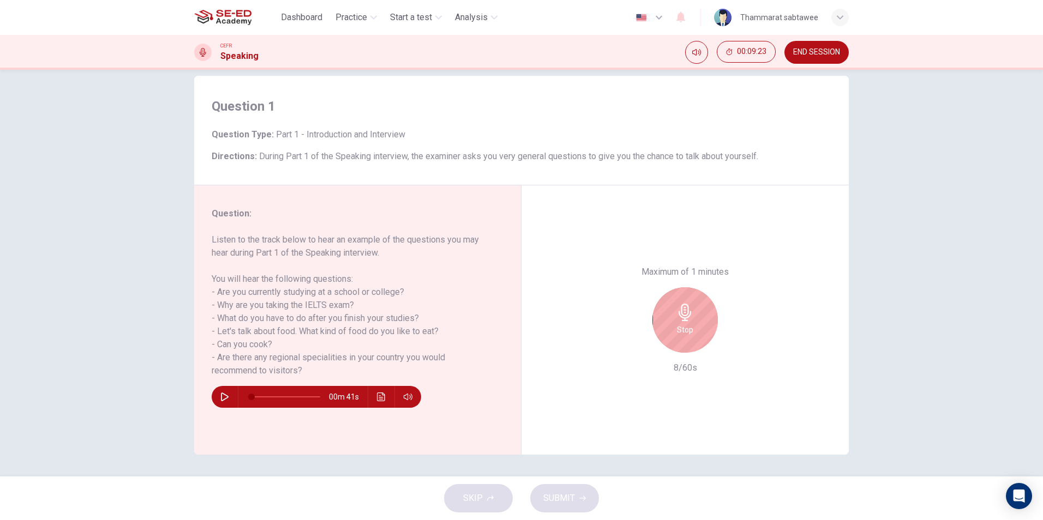
click at [679, 315] on icon "button" at bounding box center [684, 312] width 13 height 17
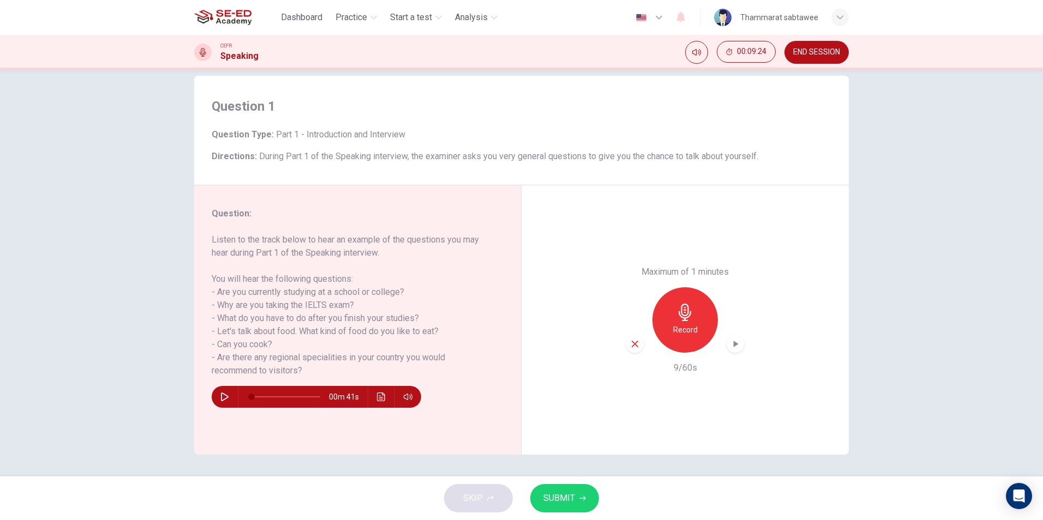
click at [740, 350] on div "Record" at bounding box center [685, 319] width 118 height 65
click at [718, 330] on div "Record" at bounding box center [685, 319] width 118 height 65
click at [722, 338] on div "Record" at bounding box center [685, 319] width 118 height 65
click at [723, 338] on div "Record" at bounding box center [685, 319] width 118 height 65
click at [723, 339] on div "Record" at bounding box center [685, 319] width 118 height 65
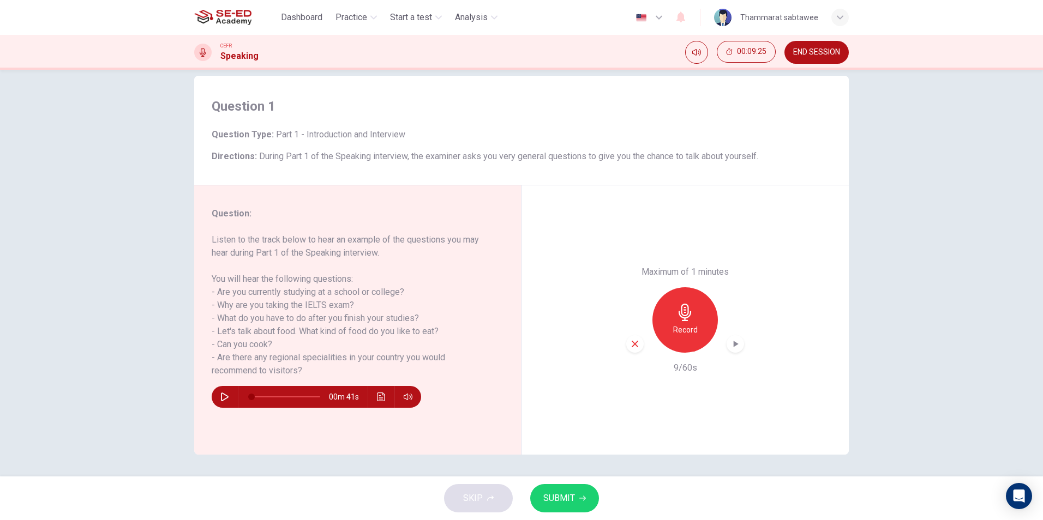
click at [726, 342] on div "button" at bounding box center [734, 343] width 17 height 17
click at [642, 351] on div "Record" at bounding box center [685, 319] width 118 height 65
click at [638, 346] on div "button" at bounding box center [634, 343] width 17 height 17
click at [693, 304] on div "Record" at bounding box center [684, 319] width 65 height 65
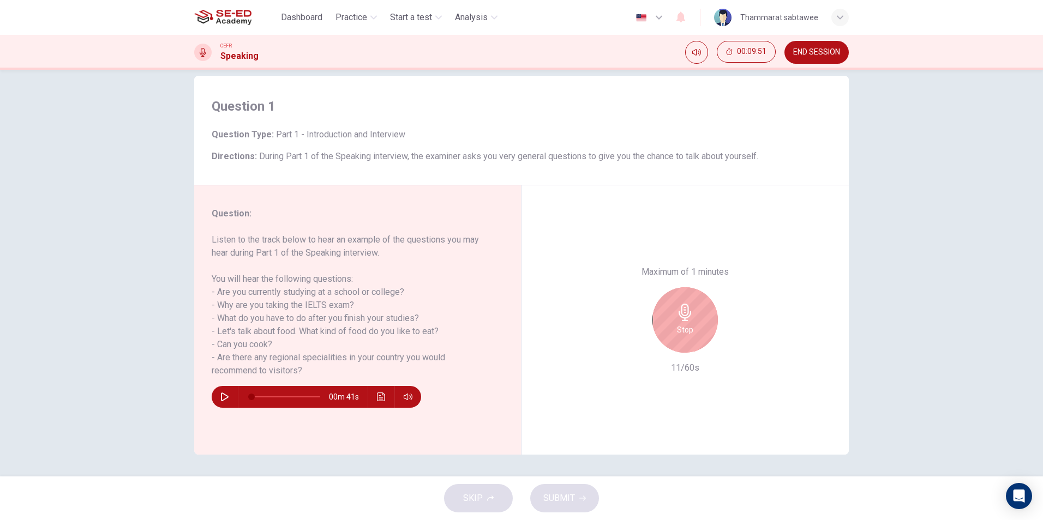
click at [705, 324] on div "Stop" at bounding box center [684, 319] width 65 height 65
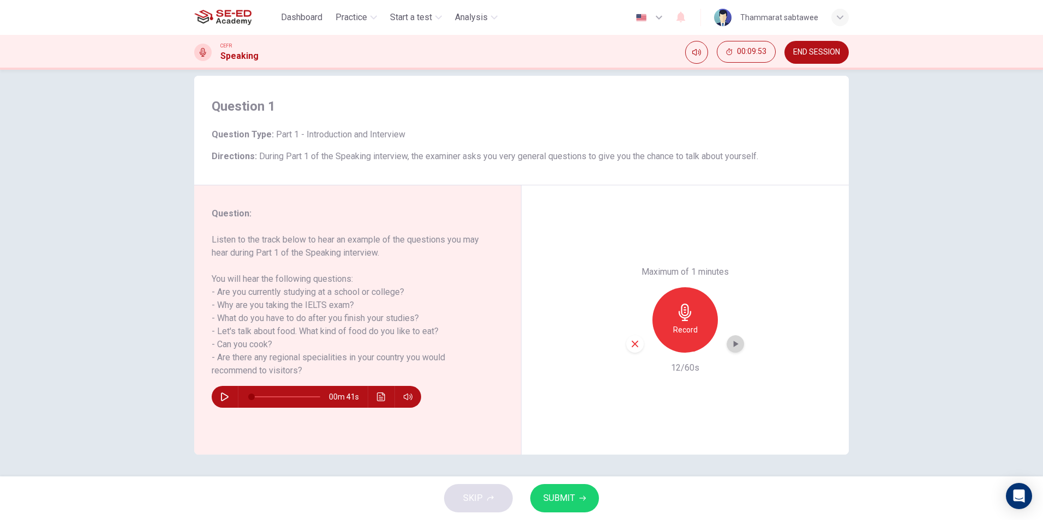
click at [730, 347] on icon "button" at bounding box center [735, 344] width 11 height 11
click at [731, 347] on icon "button" at bounding box center [735, 344] width 8 height 8
click at [626, 346] on div "button" at bounding box center [634, 343] width 17 height 17
click at [685, 314] on icon "button" at bounding box center [684, 312] width 13 height 17
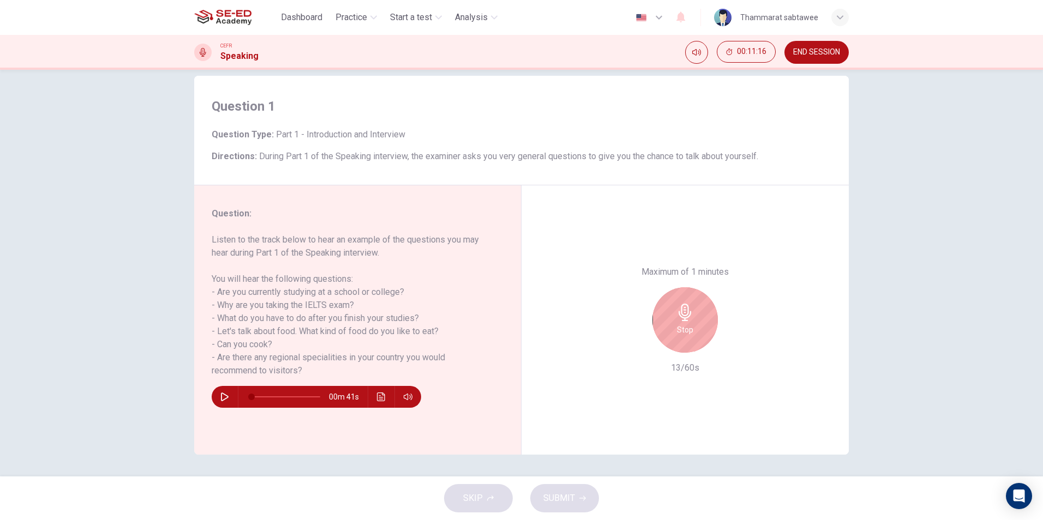
click at [678, 326] on h6 "Stop" at bounding box center [685, 329] width 16 height 13
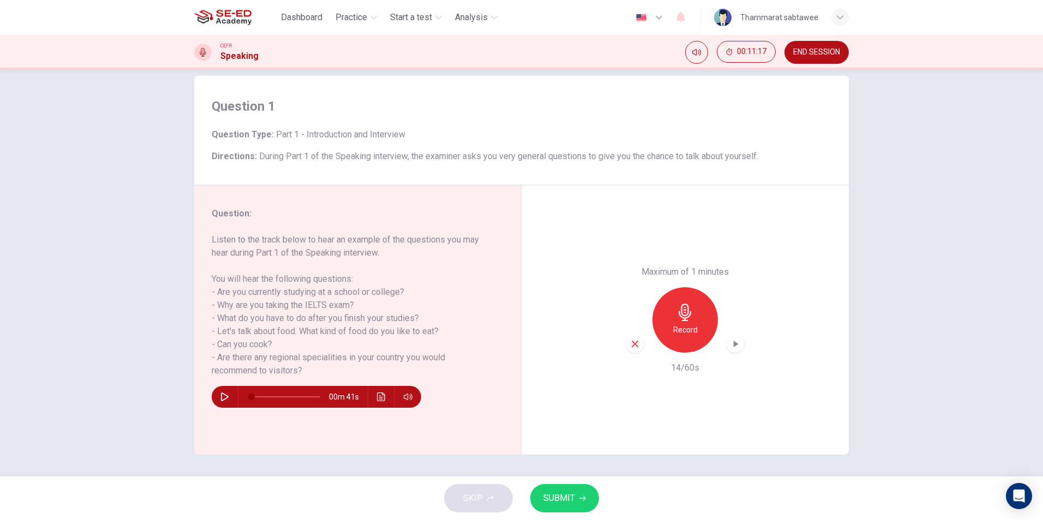
click at [678, 326] on h6 "Record" at bounding box center [685, 329] width 25 height 13
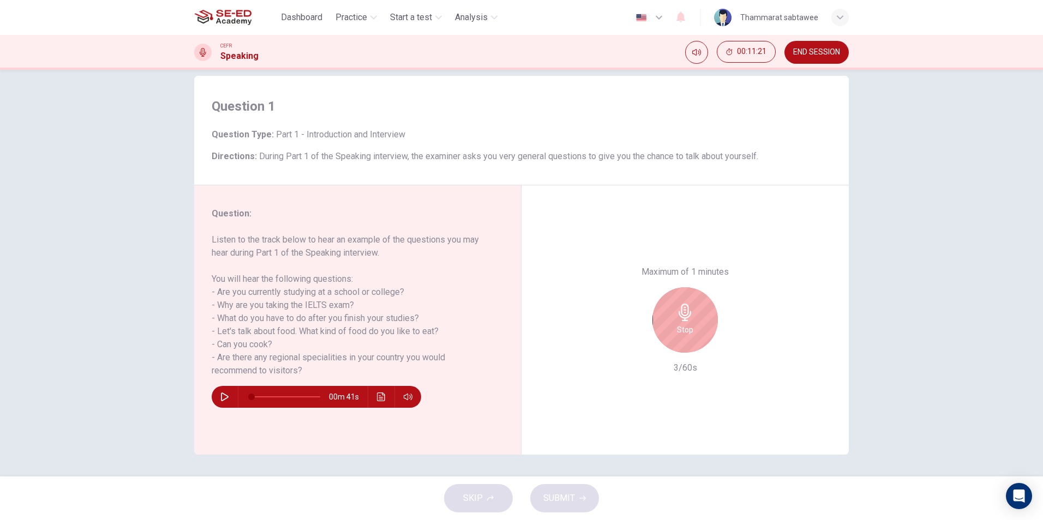
click at [678, 326] on h6 "Stop" at bounding box center [685, 329] width 16 height 13
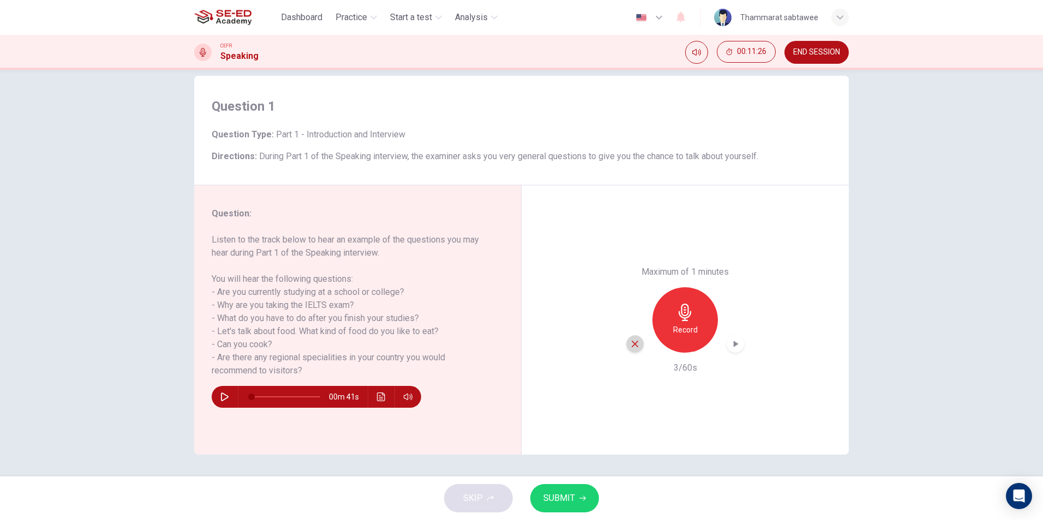
click at [631, 346] on icon "button" at bounding box center [634, 344] width 7 height 7
type input "0"
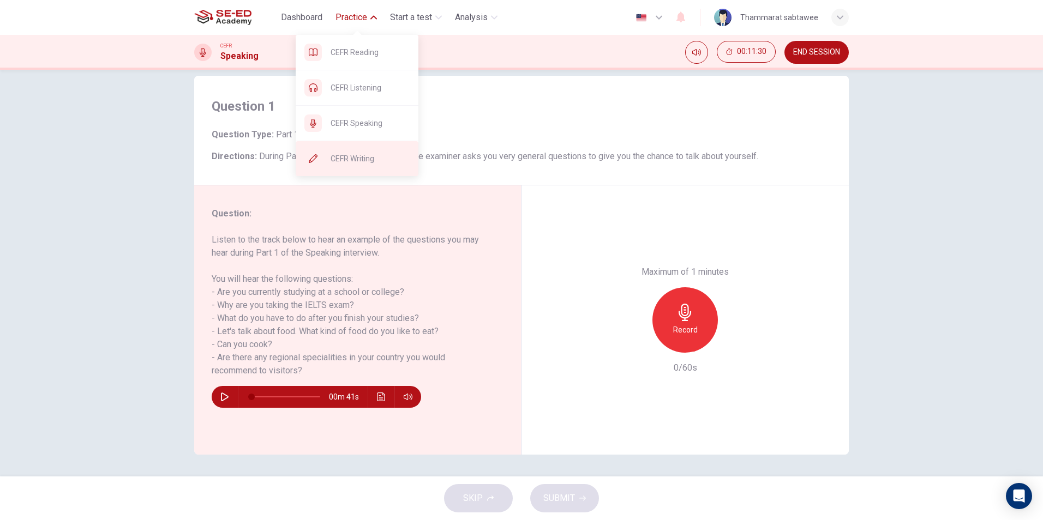
click at [356, 159] on span "CEFR Writing" at bounding box center [369, 158] width 79 height 13
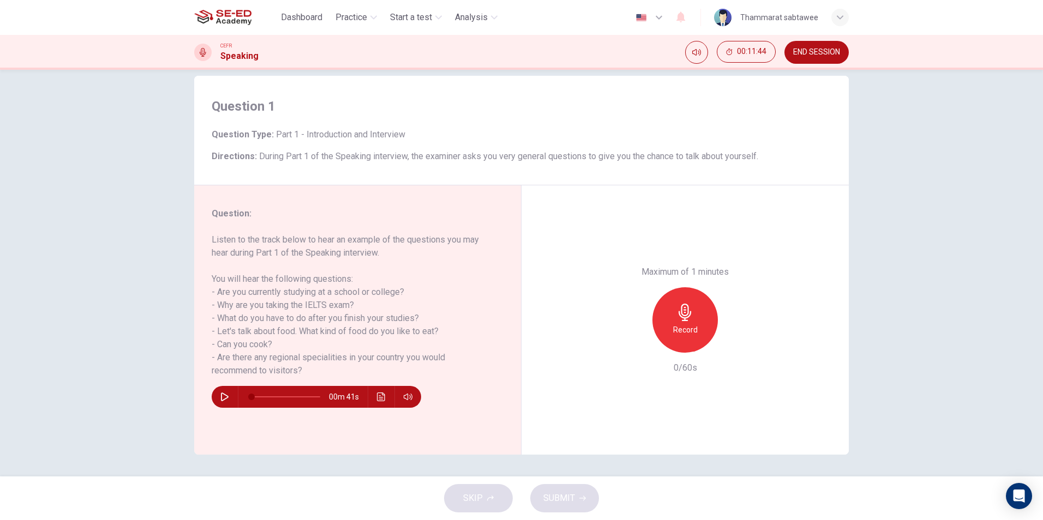
click at [234, 6] on div "Dashboard Practice Start a test Analysis English en ​ Thammarat sabtawee" at bounding box center [521, 17] width 654 height 35
click at [238, 14] on img at bounding box center [222, 18] width 57 height 22
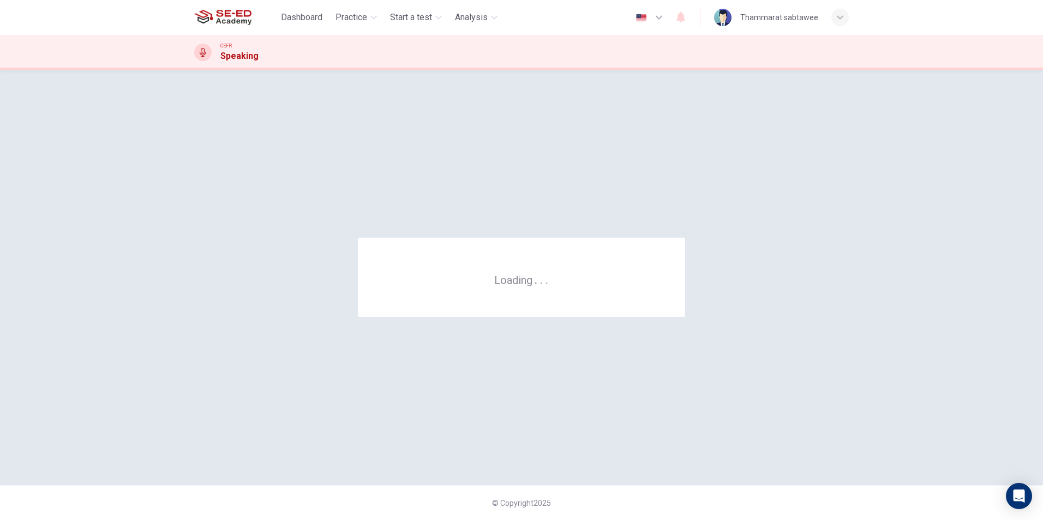
scroll to position [0, 0]
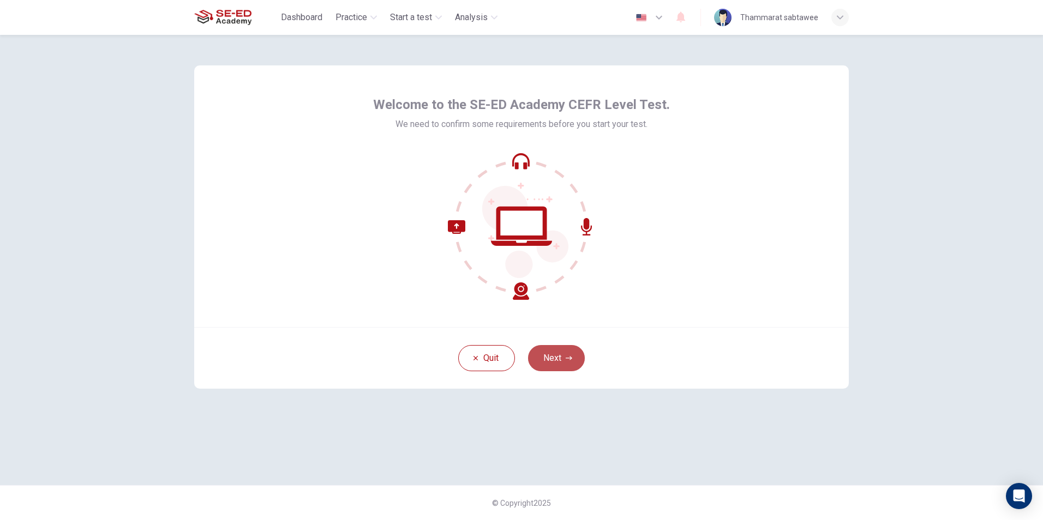
click at [556, 353] on button "Next" at bounding box center [556, 358] width 57 height 26
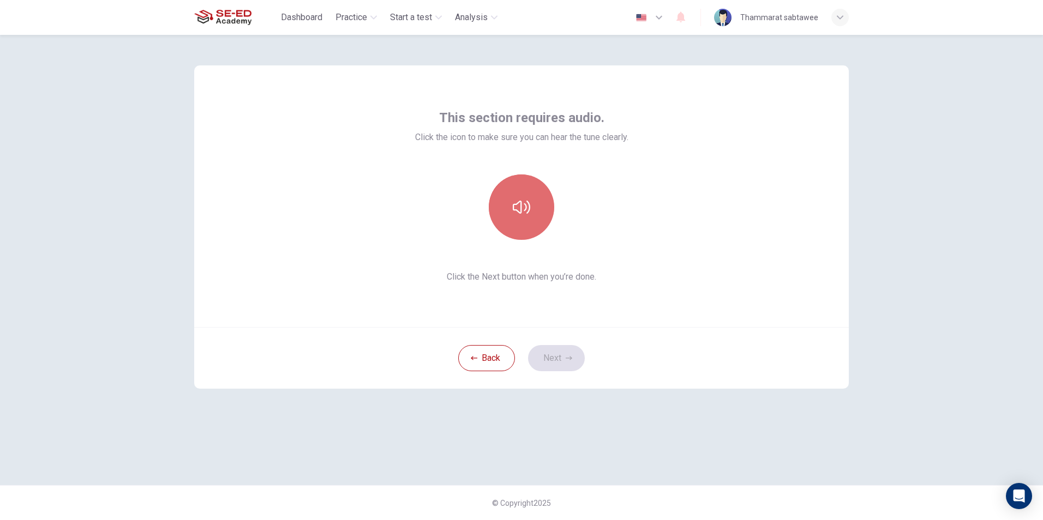
click at [533, 216] on button "button" at bounding box center [521, 206] width 65 height 65
click at [531, 213] on button "button" at bounding box center [521, 206] width 65 height 65
click at [555, 365] on button "Next" at bounding box center [556, 358] width 57 height 26
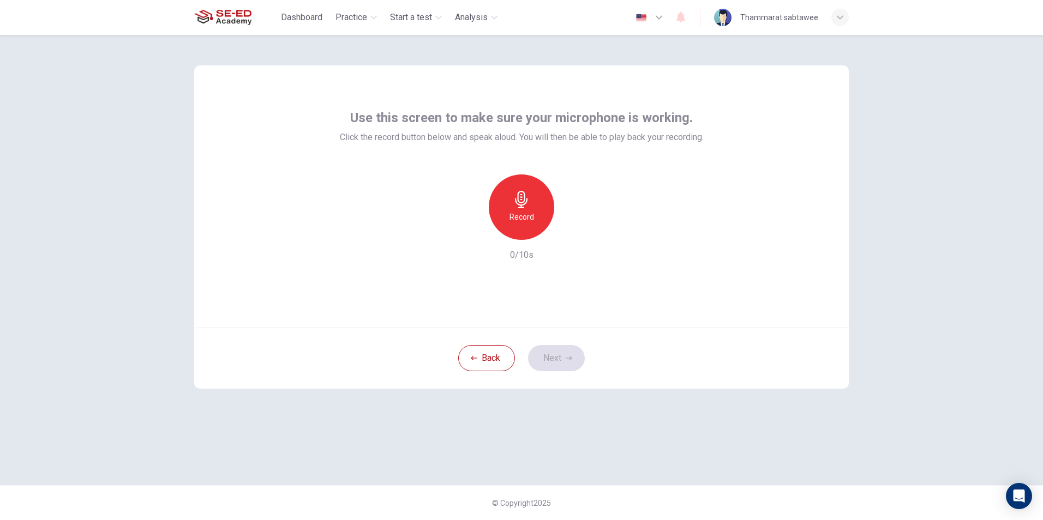
click at [533, 213] on div "Record" at bounding box center [521, 206] width 65 height 65
drag, startPoint x: 534, startPoint y: 214, endPoint x: 521, endPoint y: 260, distance: 47.6
click at [535, 214] on div "Stop" at bounding box center [521, 206] width 65 height 65
click at [470, 223] on div "button" at bounding box center [470, 230] width 17 height 17
click at [527, 227] on div "Record" at bounding box center [521, 206] width 65 height 65
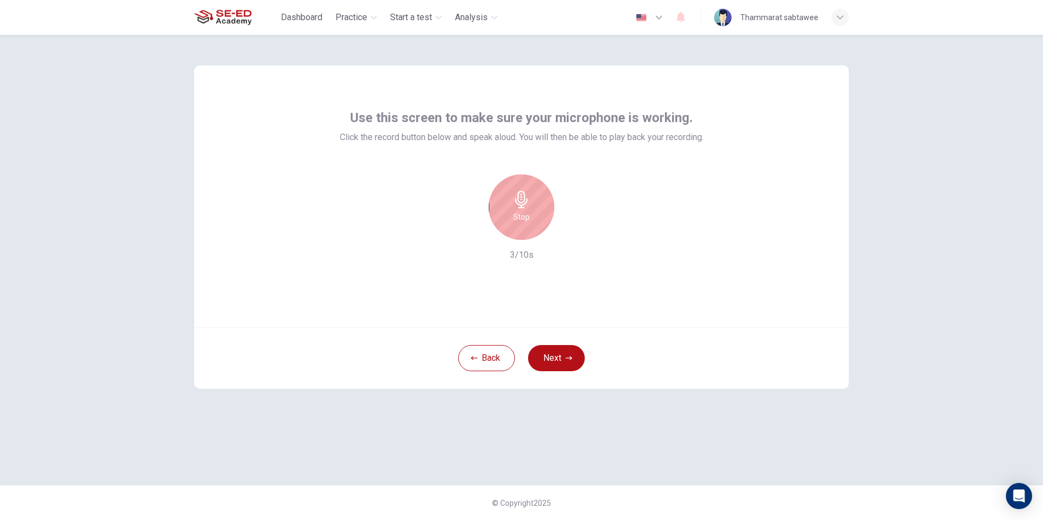
click at [529, 228] on div "Stop" at bounding box center [521, 206] width 65 height 65
click at [547, 366] on button "Next" at bounding box center [556, 358] width 57 height 26
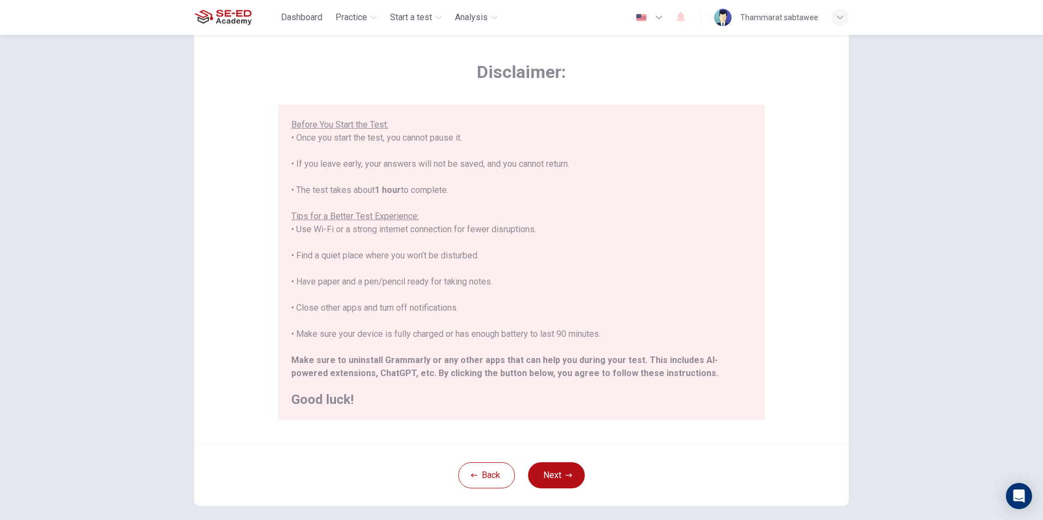
scroll to position [86, 0]
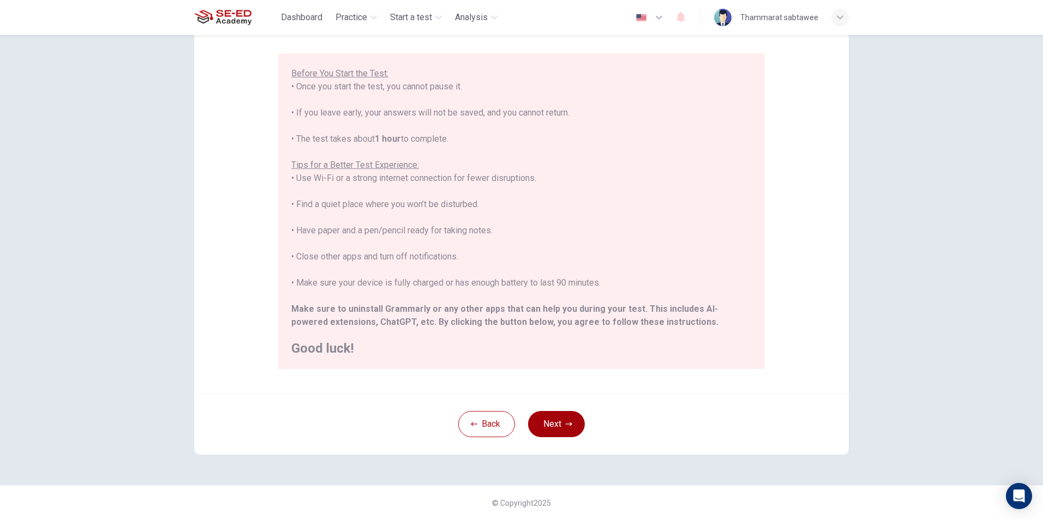
click at [540, 427] on button "Next" at bounding box center [556, 424] width 57 height 26
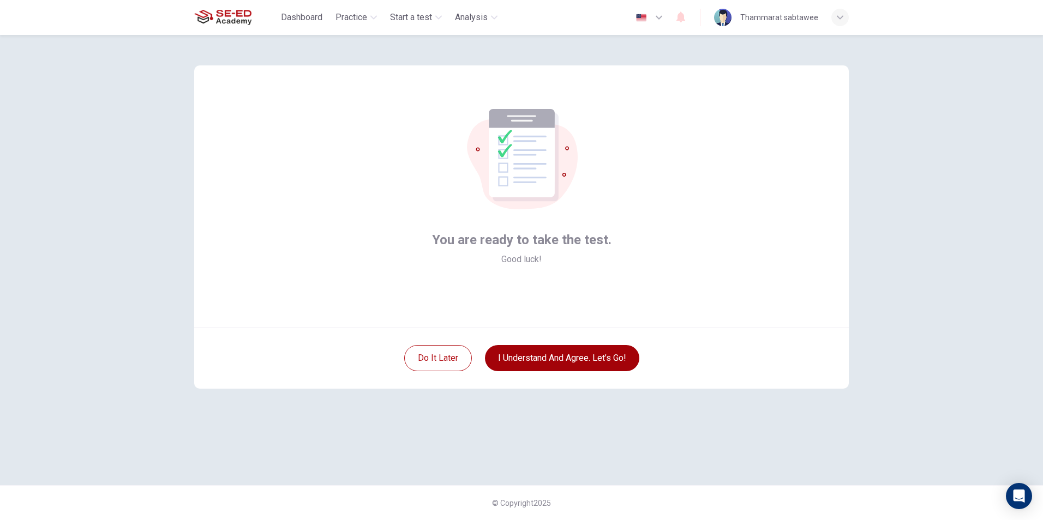
scroll to position [0, 0]
click at [557, 353] on button "I understand and agree. Let’s go!" at bounding box center [562, 358] width 154 height 26
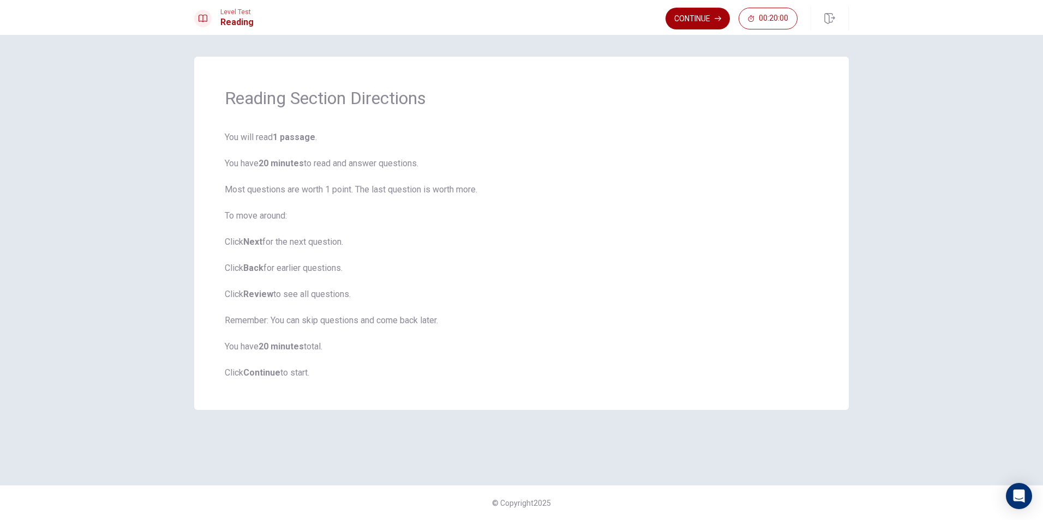
click at [696, 20] on button "Continue" at bounding box center [697, 19] width 64 height 22
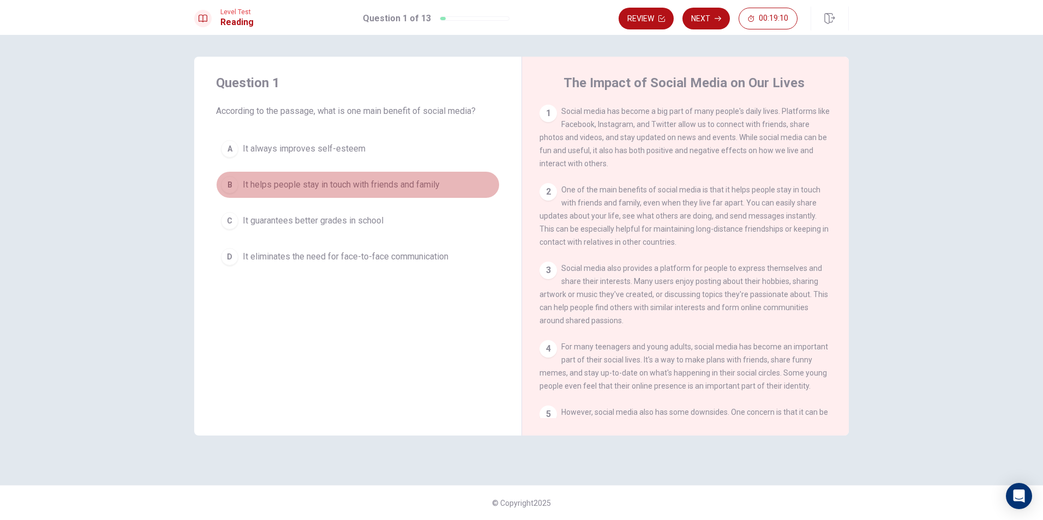
click at [400, 186] on span "It helps people stay in touch with friends and family" at bounding box center [341, 184] width 197 height 13
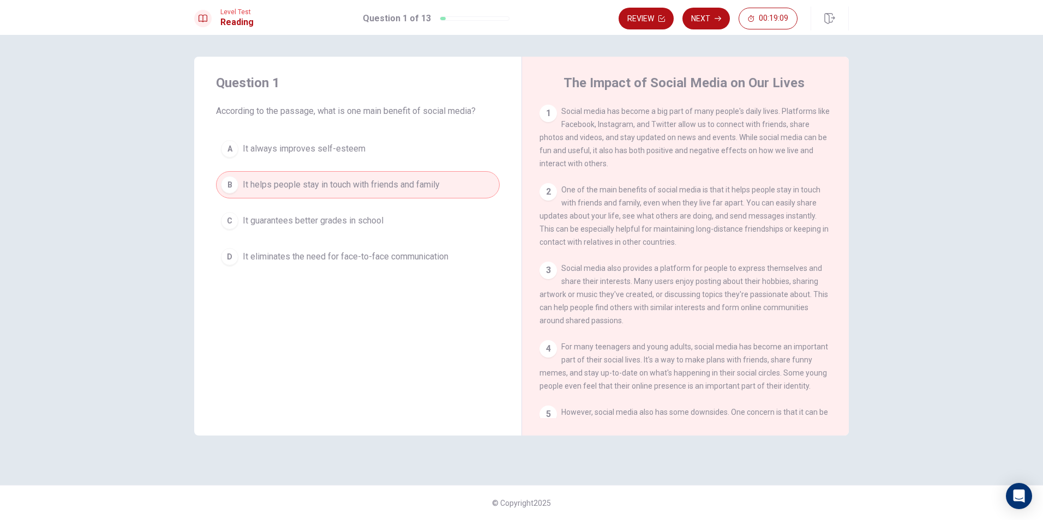
click at [390, 208] on button "C It guarantees better grades in school" at bounding box center [358, 220] width 284 height 27
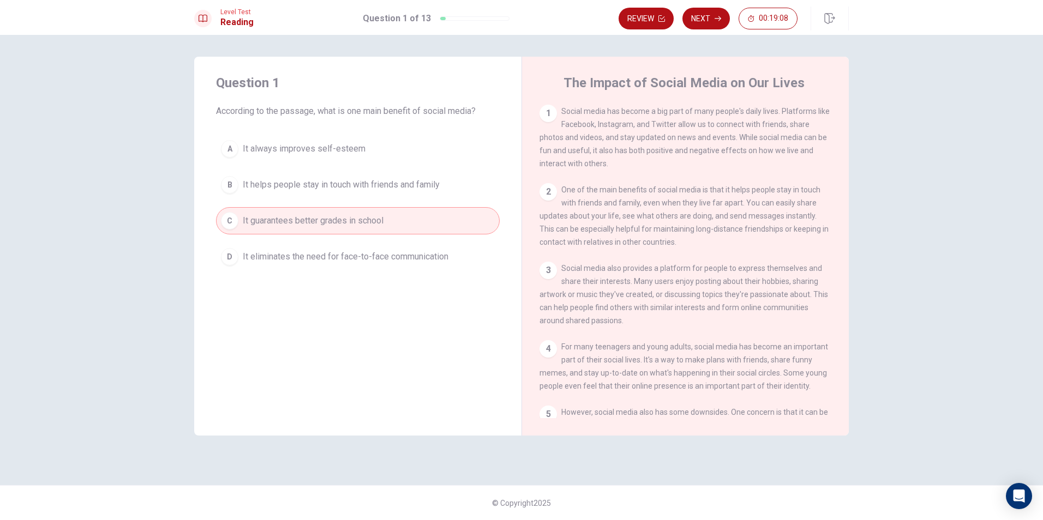
click at [380, 191] on span "It helps people stay in touch with friends and family" at bounding box center [341, 184] width 197 height 13
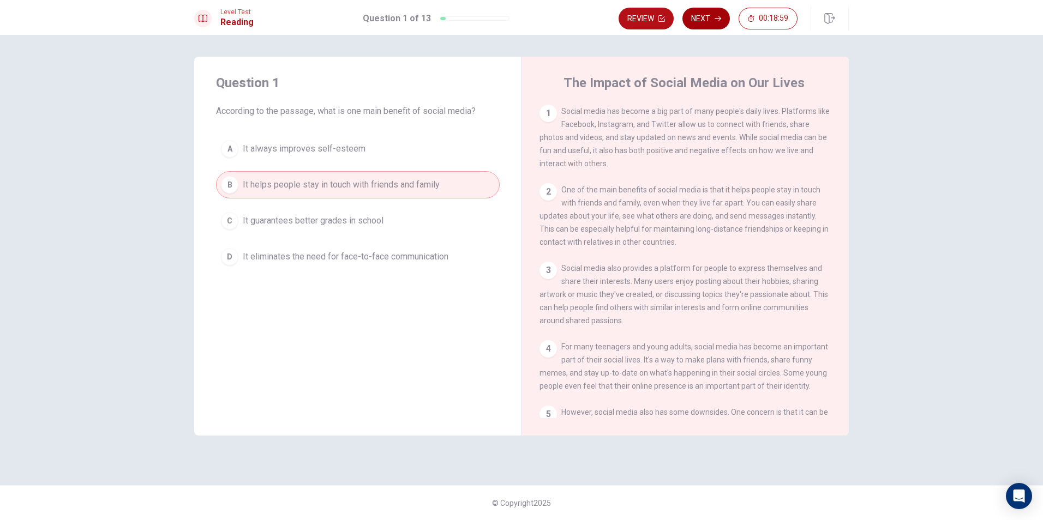
click at [716, 18] on icon "button" at bounding box center [717, 18] width 7 height 7
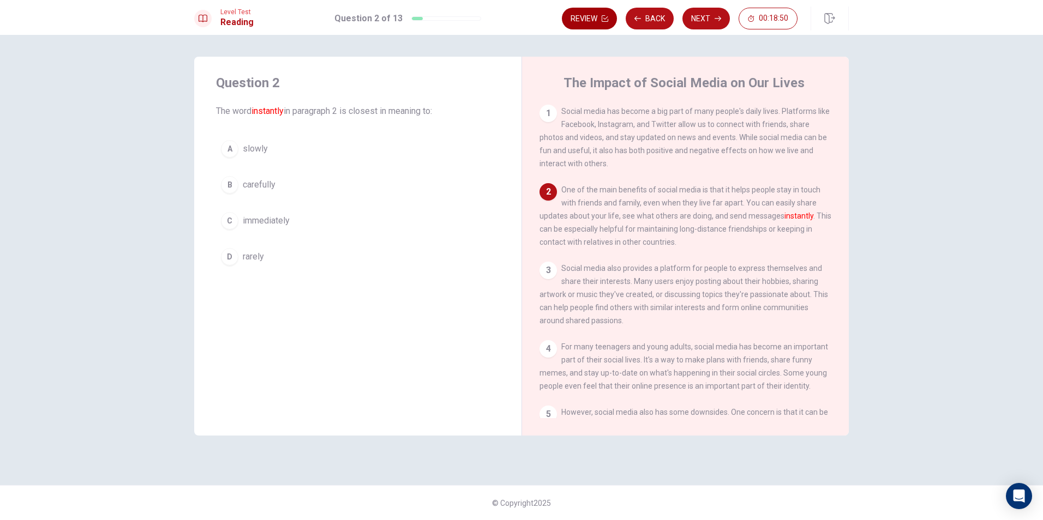
click at [648, 23] on button "Back" at bounding box center [649, 19] width 48 height 22
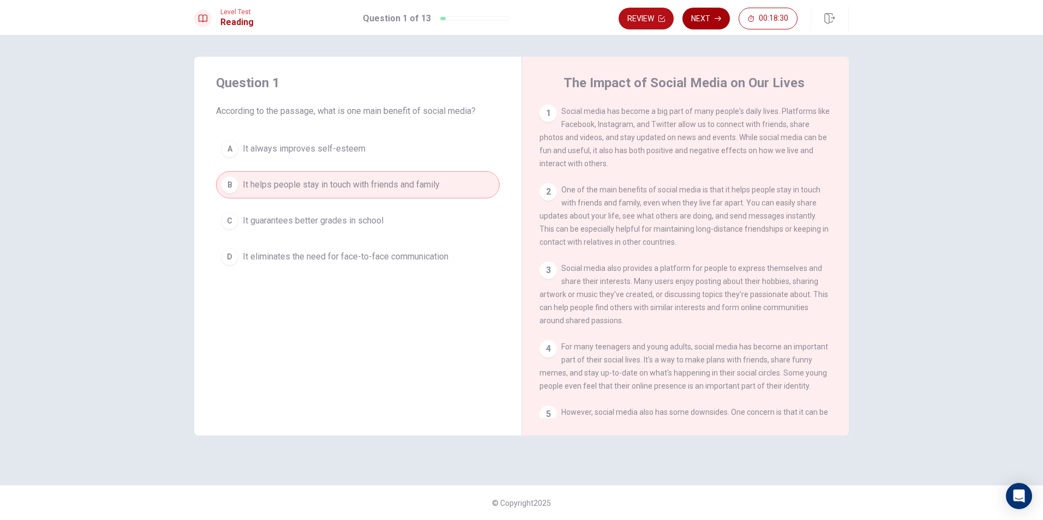
click at [696, 19] on button "Next" at bounding box center [705, 19] width 47 height 22
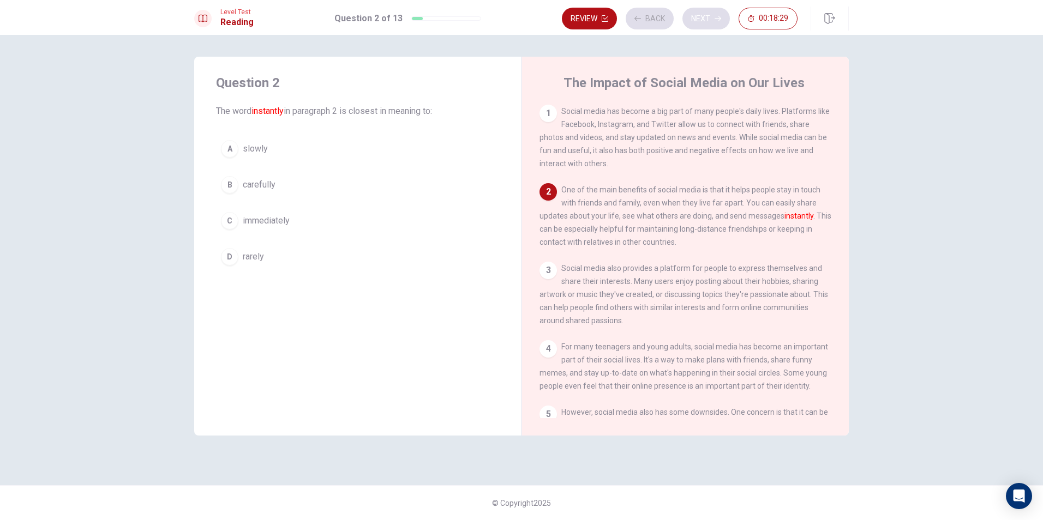
scroll to position [81, 0]
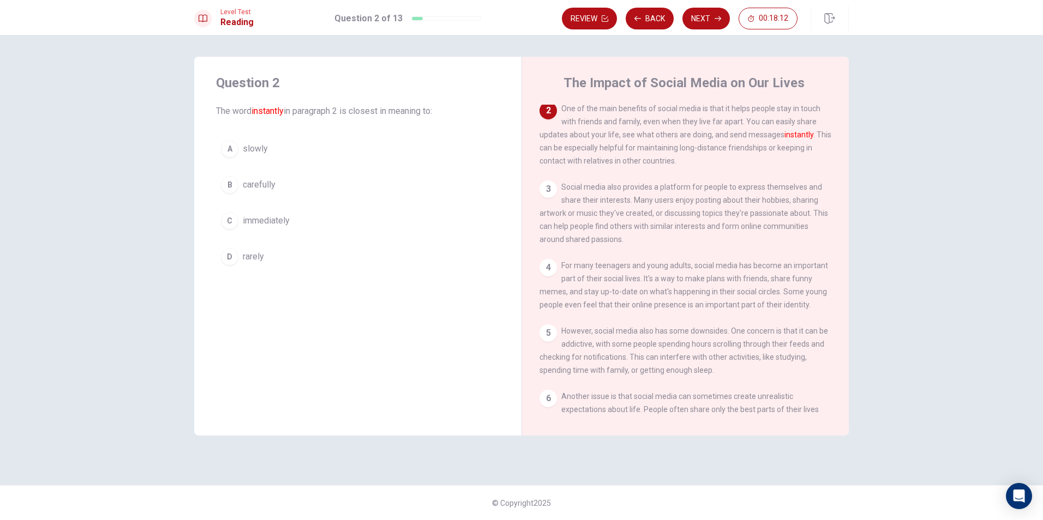
click at [292, 222] on button "C immediately" at bounding box center [358, 220] width 284 height 27
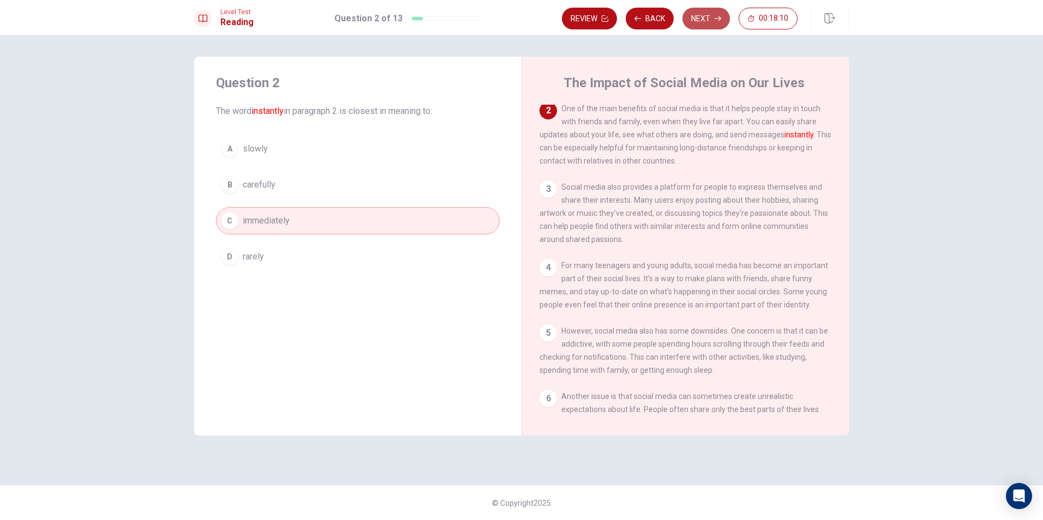
click at [713, 17] on button "Next" at bounding box center [705, 19] width 47 height 22
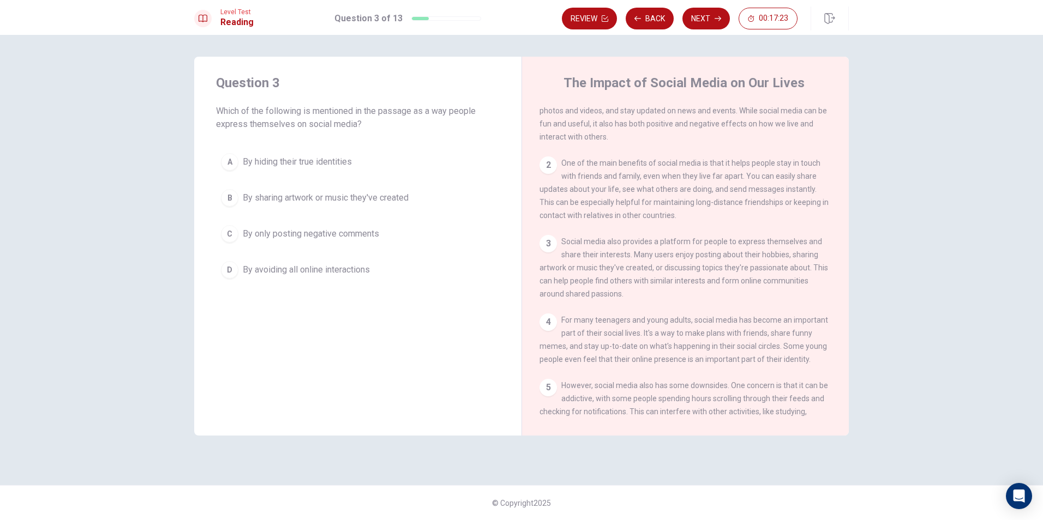
scroll to position [0, 0]
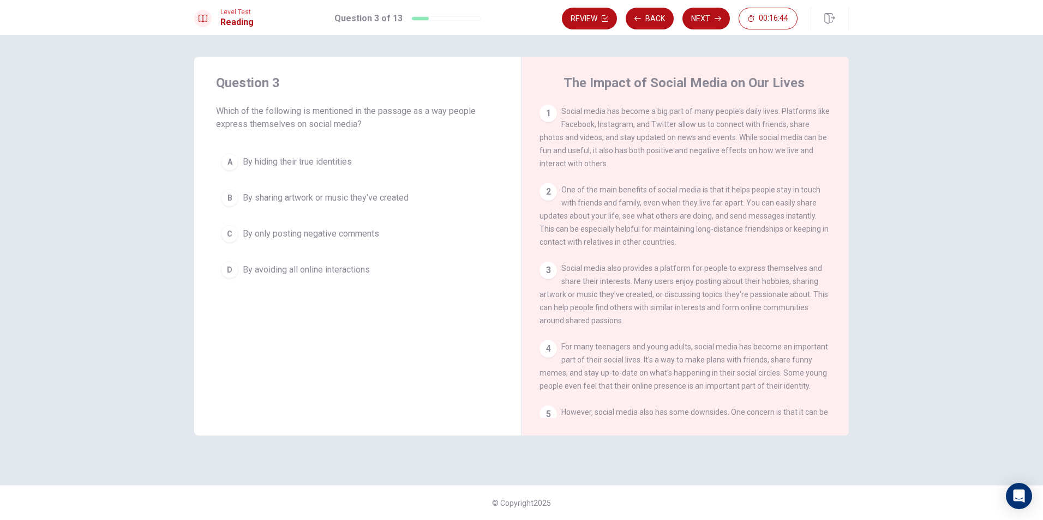
click at [382, 191] on span "By sharing artwork or music they've created" at bounding box center [326, 197] width 166 height 13
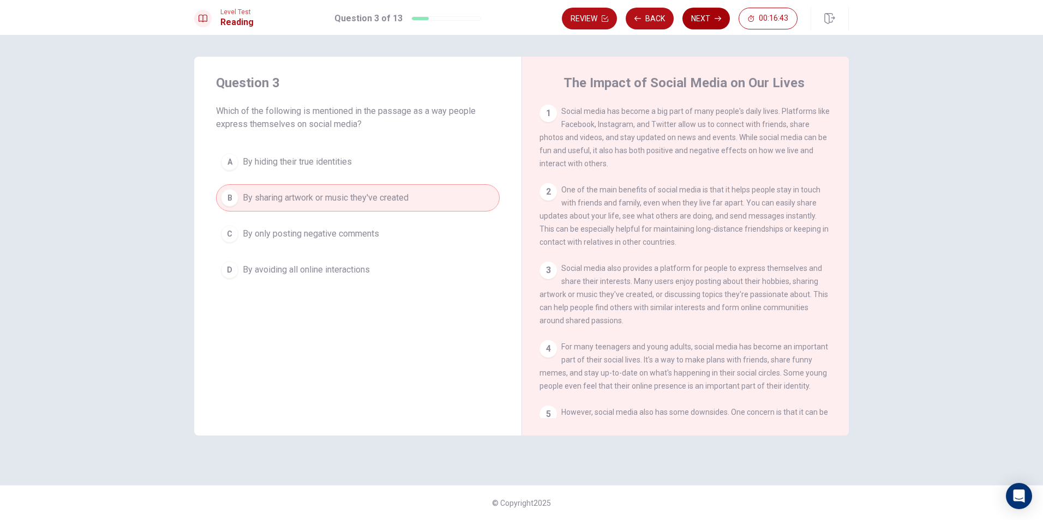
click at [704, 20] on button "Next" at bounding box center [705, 19] width 47 height 22
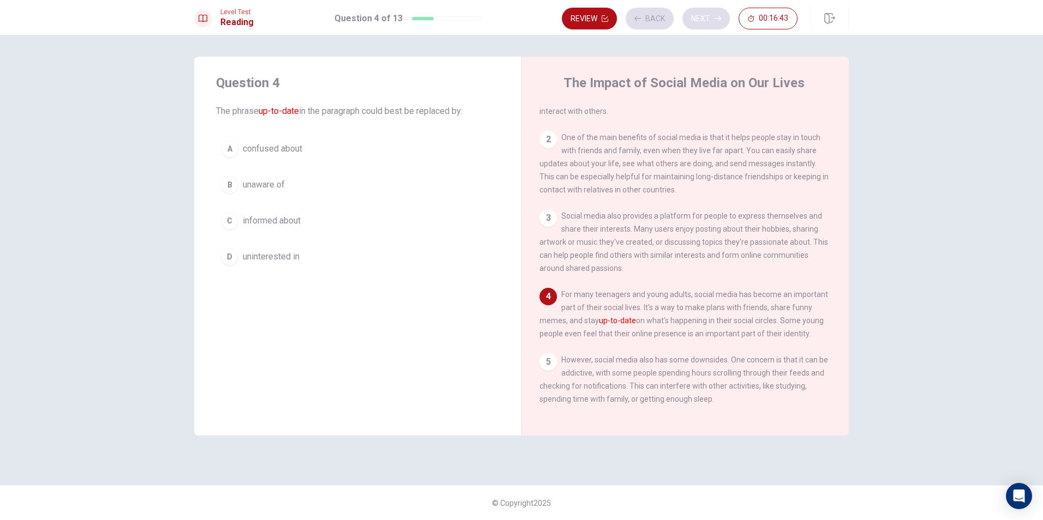
scroll to position [94, 0]
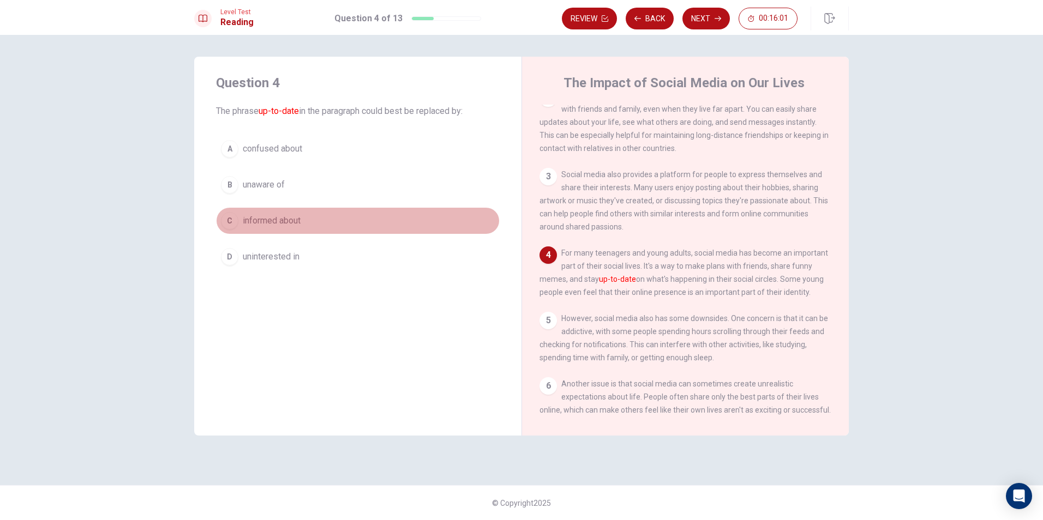
click at [335, 231] on button "C informed about" at bounding box center [358, 220] width 284 height 27
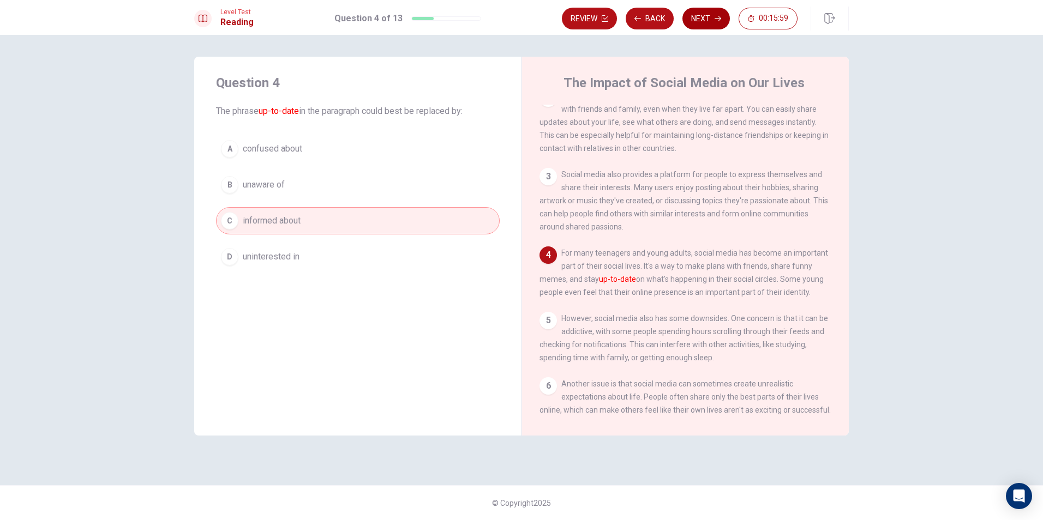
click at [704, 22] on button "Next" at bounding box center [705, 19] width 47 height 22
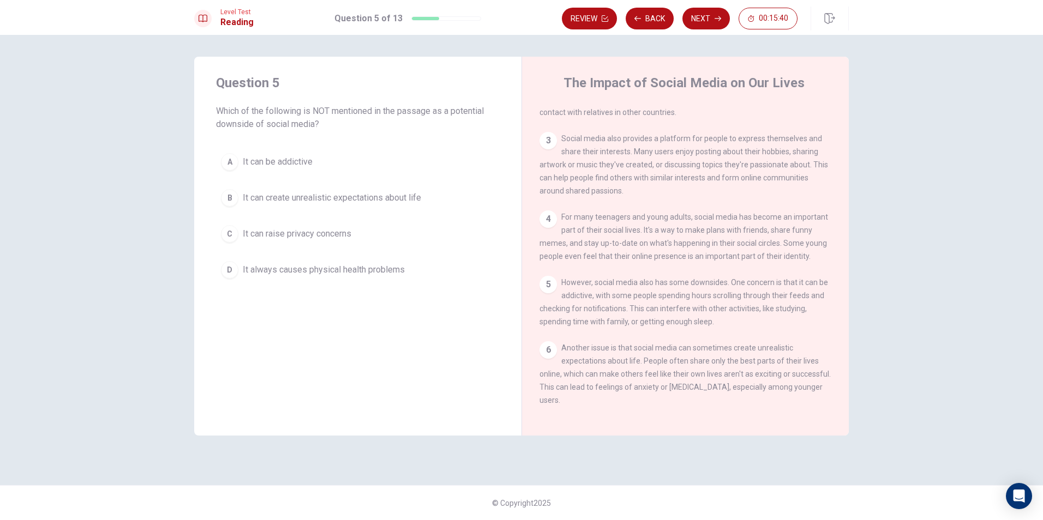
scroll to position [148, 0]
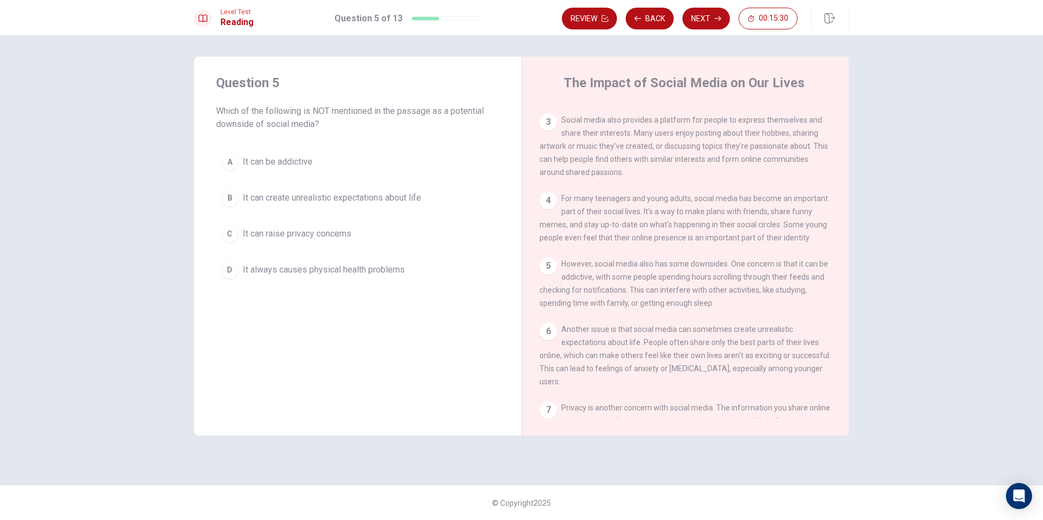
click at [255, 195] on span "It can create unrealistic expectations about life" at bounding box center [332, 197] width 178 height 13
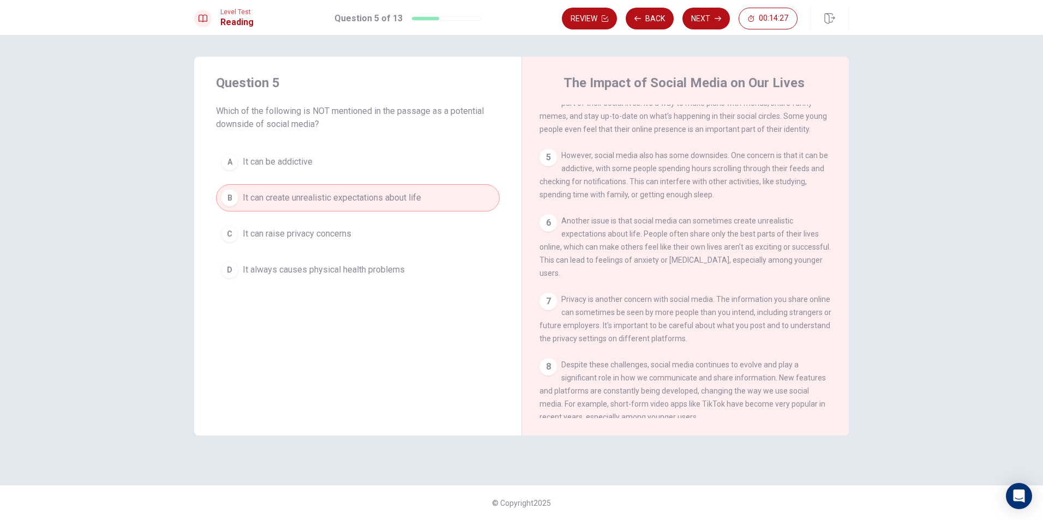
scroll to position [257, 0]
click at [706, 26] on button "Next" at bounding box center [705, 19] width 47 height 22
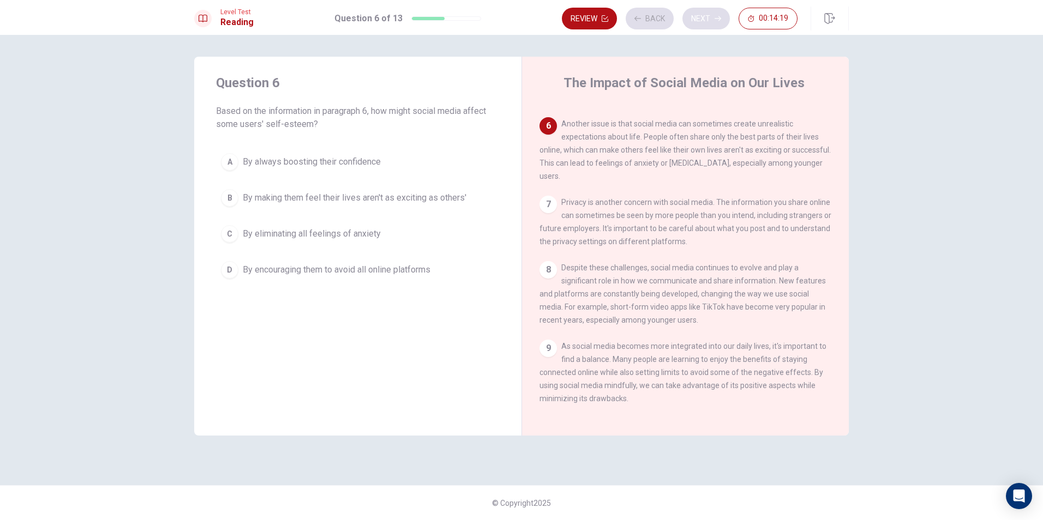
scroll to position [377, 0]
click at [659, 24] on button "Back" at bounding box center [649, 19] width 48 height 22
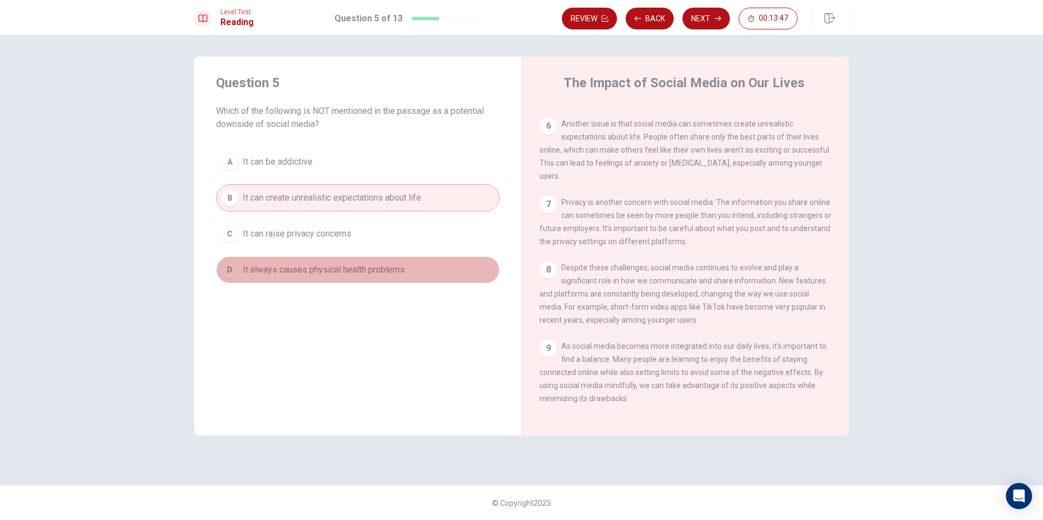
click at [396, 270] on span "It always causes physical health problems" at bounding box center [324, 269] width 162 height 13
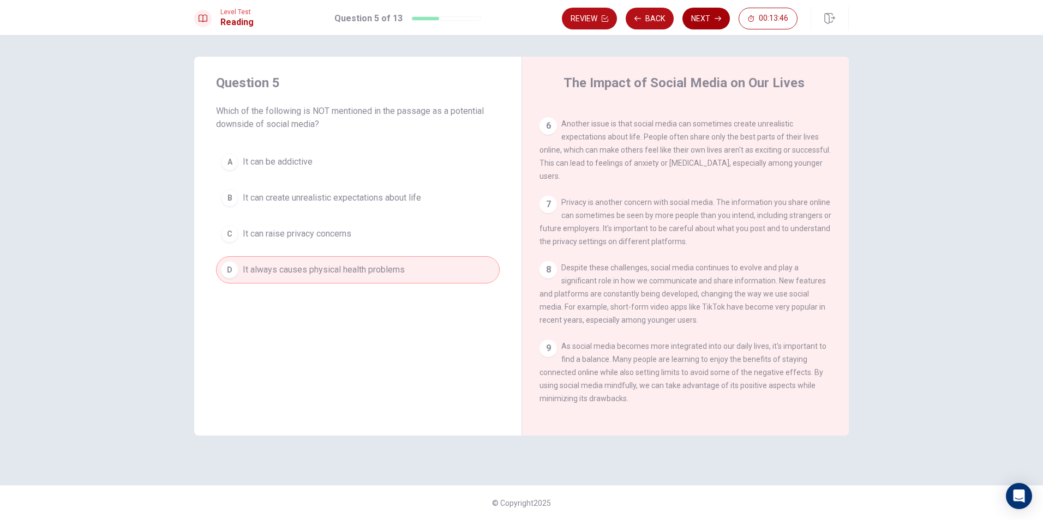
click at [706, 15] on button "Next" at bounding box center [705, 19] width 47 height 22
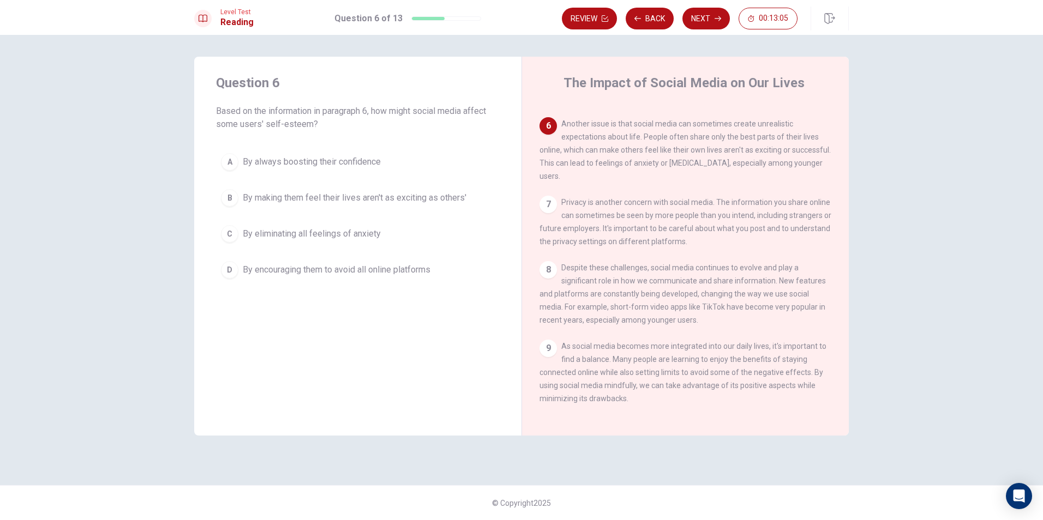
click at [238, 199] on div "B" at bounding box center [229, 197] width 17 height 17
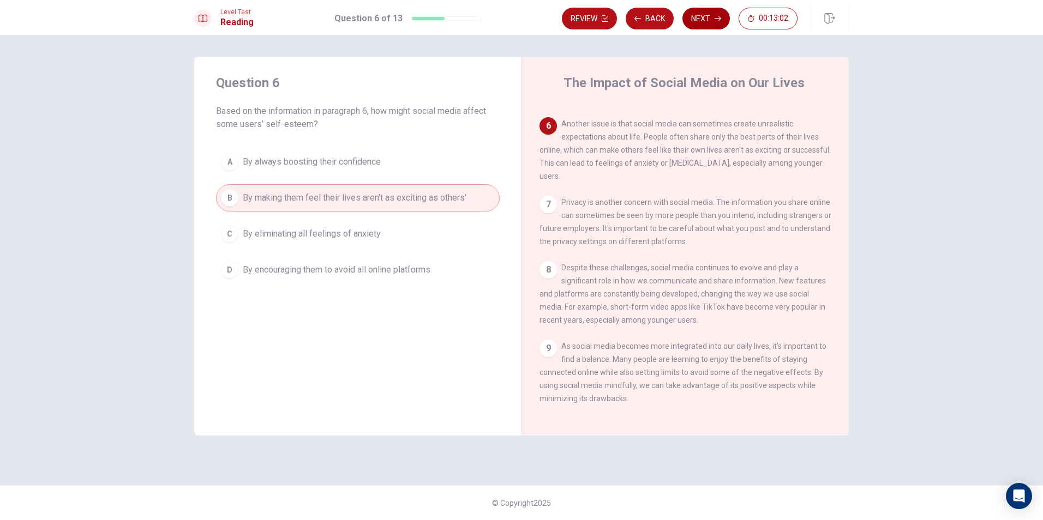
click at [713, 15] on button "Next" at bounding box center [705, 19] width 47 height 22
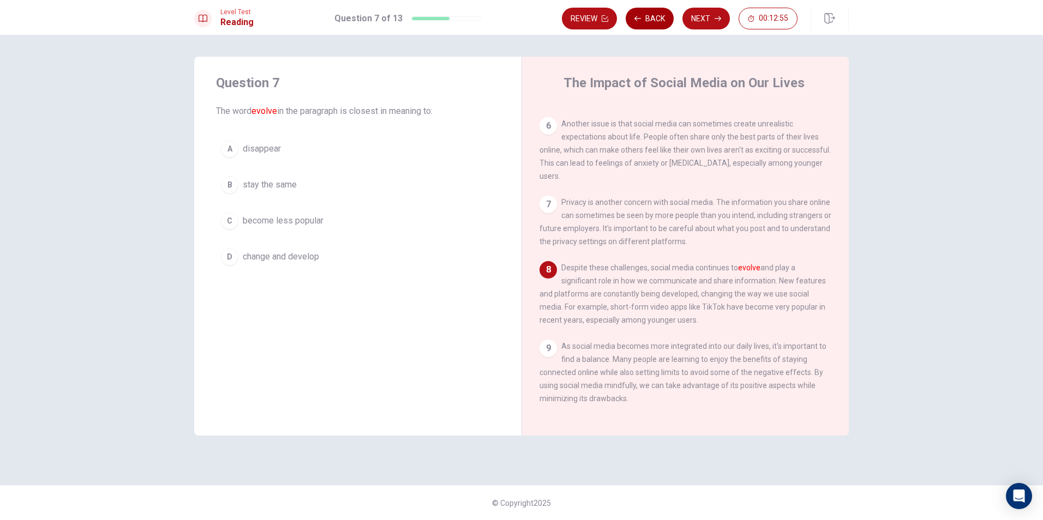
click at [641, 18] on icon "button" at bounding box center [637, 18] width 7 height 7
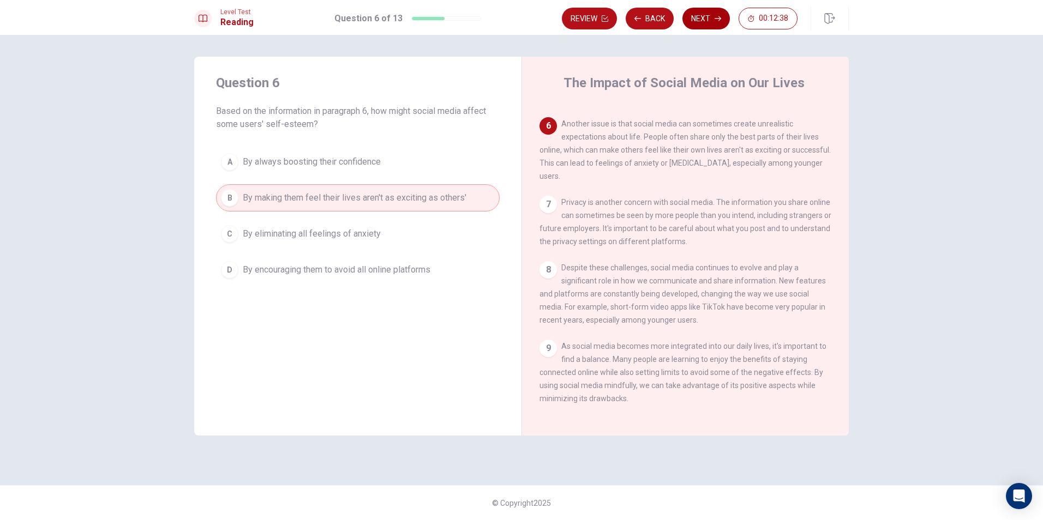
click at [710, 16] on button "Next" at bounding box center [705, 19] width 47 height 22
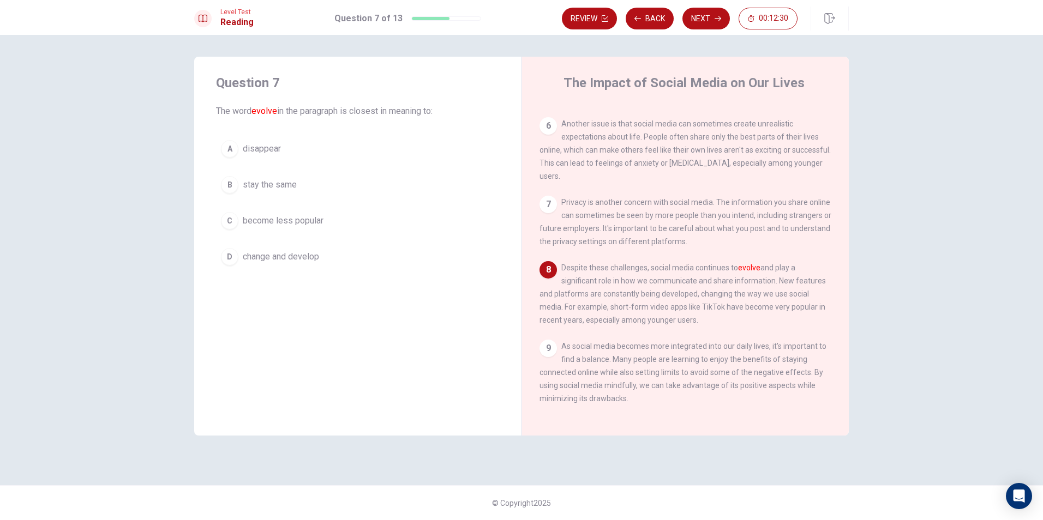
click at [315, 255] on span "change and develop" at bounding box center [281, 256] width 76 height 13
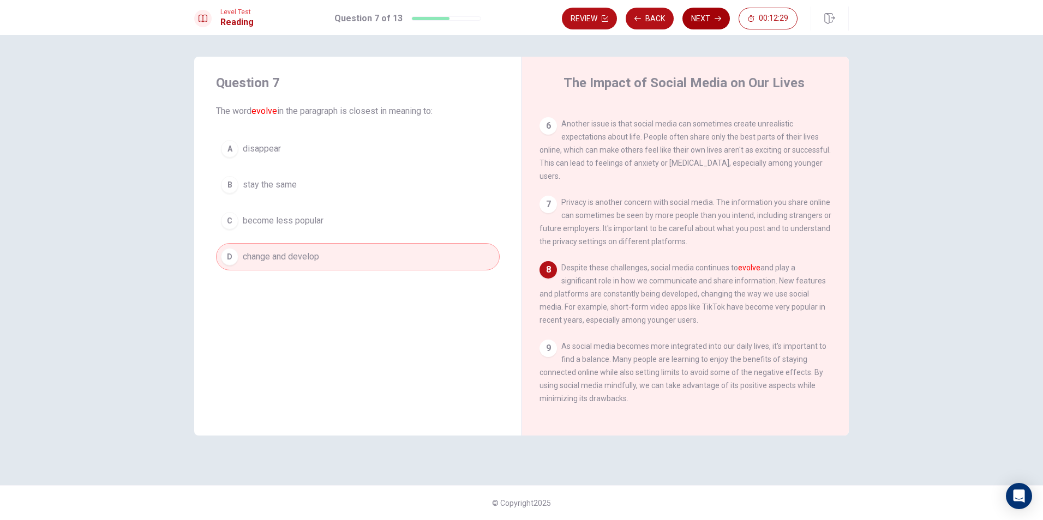
click at [719, 21] on icon "button" at bounding box center [717, 18] width 7 height 5
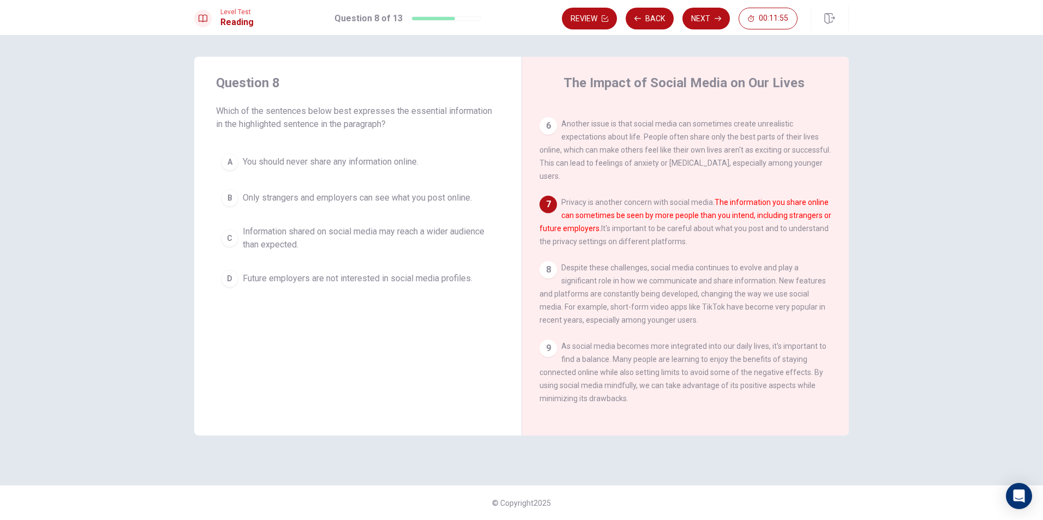
click at [326, 248] on span "Information shared on social media may reach a wider audience than expected." at bounding box center [369, 238] width 252 height 26
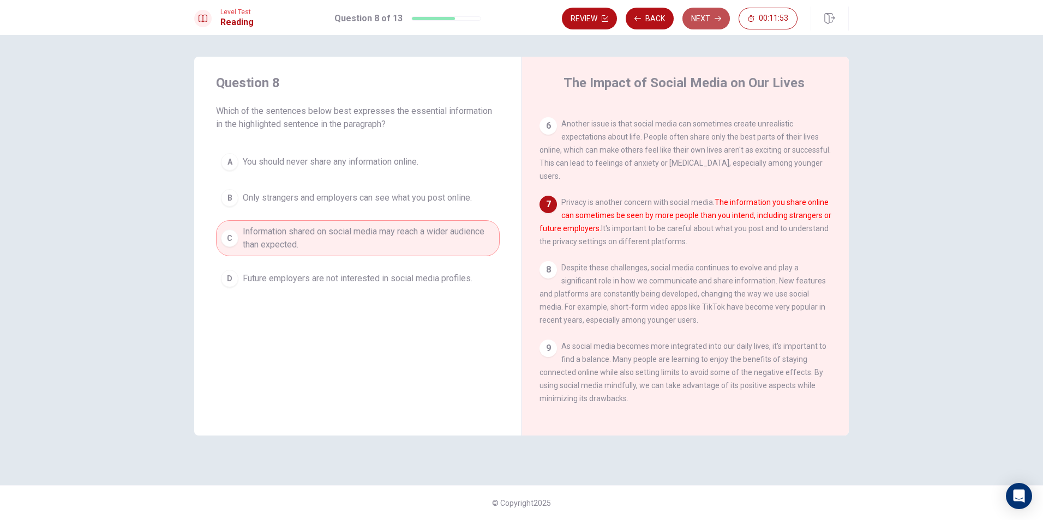
click at [710, 24] on button "Next" at bounding box center [705, 19] width 47 height 22
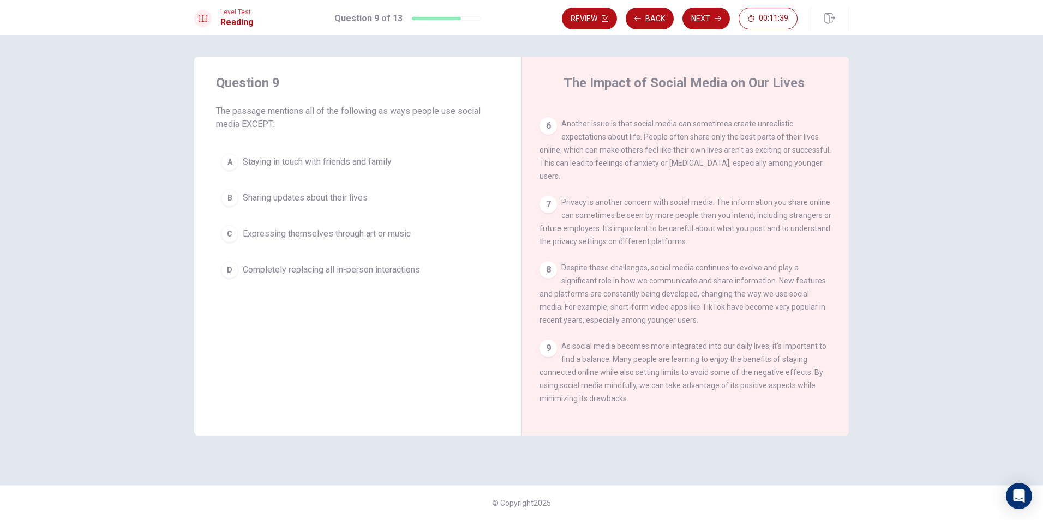
click at [398, 276] on span "Completely replacing all in-person interactions" at bounding box center [331, 269] width 177 height 13
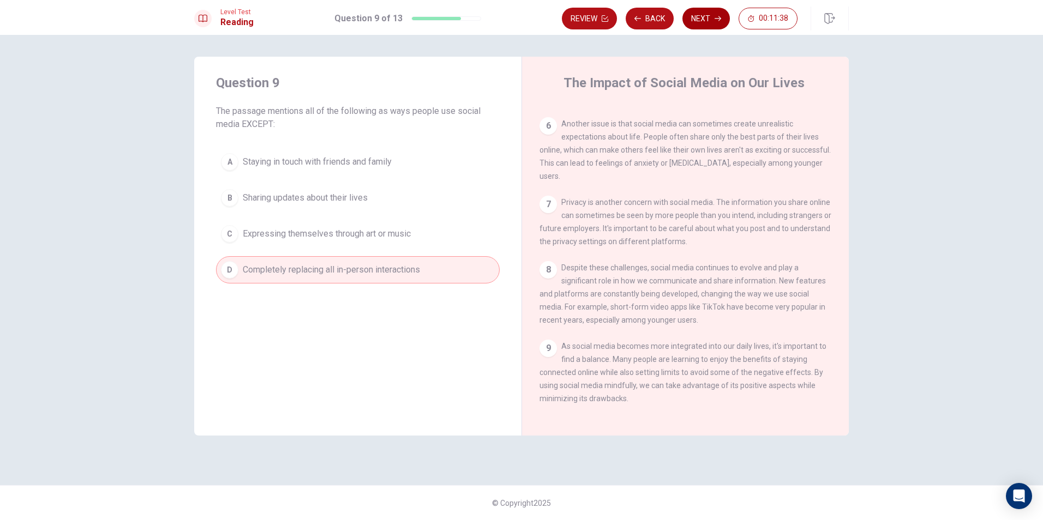
click at [709, 22] on button "Next" at bounding box center [705, 19] width 47 height 22
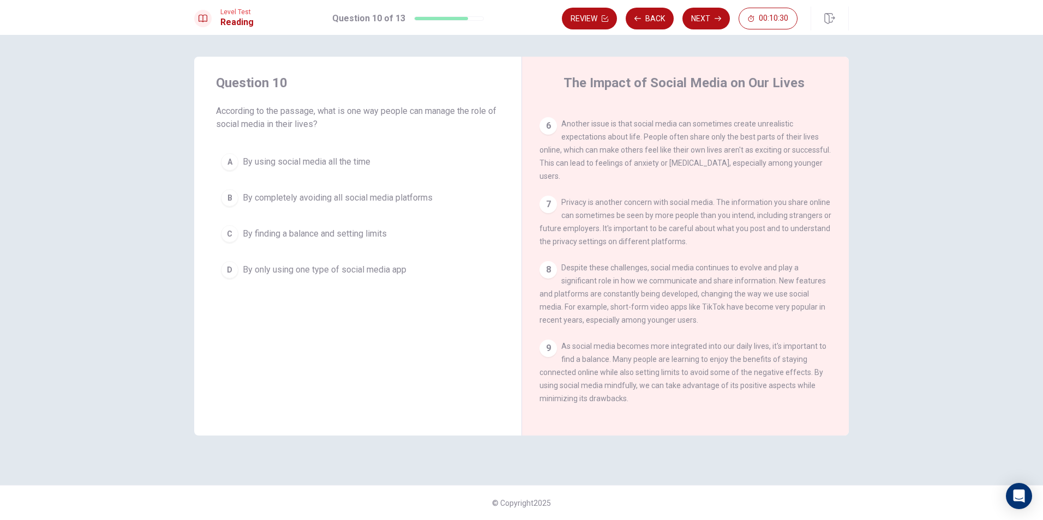
click at [317, 239] on span "By finding a balance and setting limits" at bounding box center [315, 233] width 144 height 13
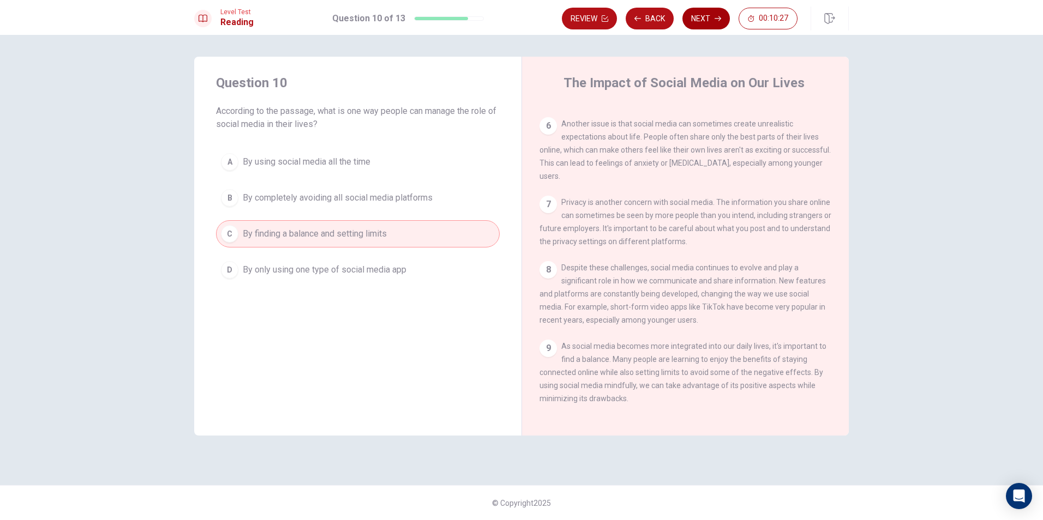
click at [707, 22] on button "Next" at bounding box center [705, 19] width 47 height 22
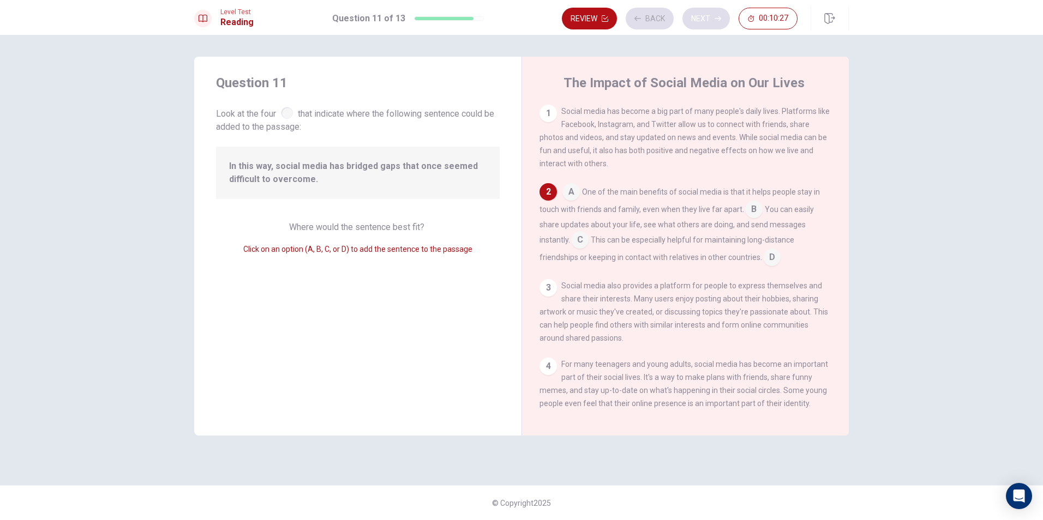
scroll to position [81, 0]
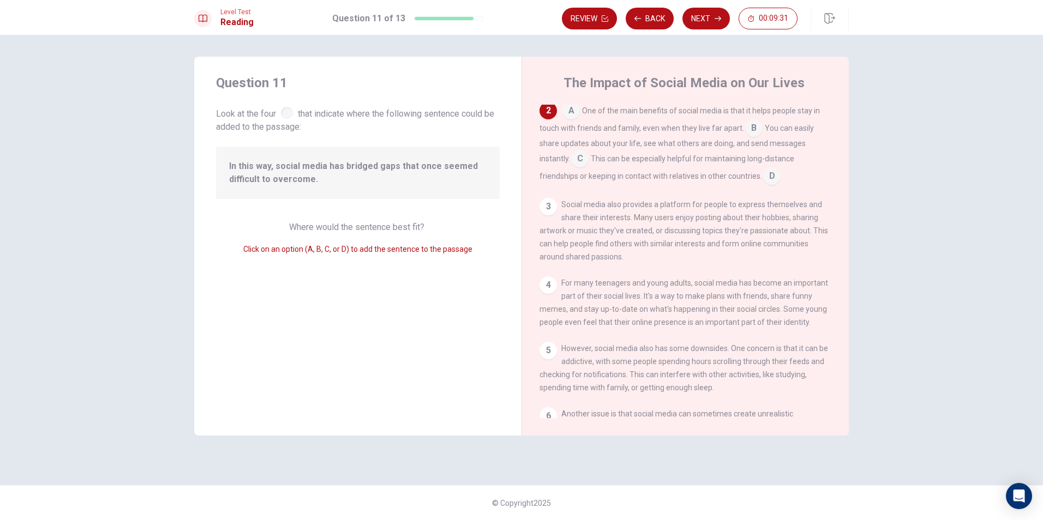
click at [587, 159] on input at bounding box center [579, 159] width 17 height 17
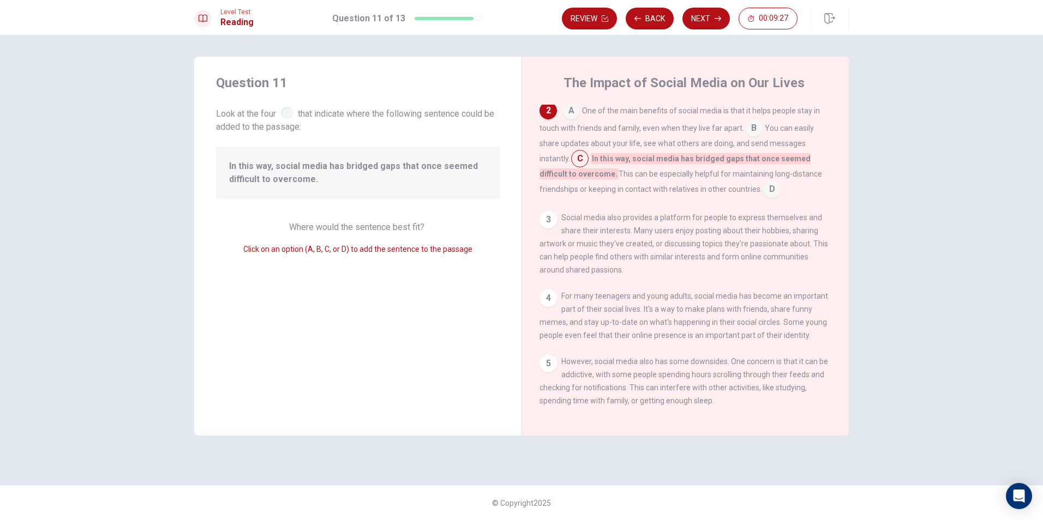
click at [584, 162] on input at bounding box center [579, 159] width 17 height 17
click at [781, 197] on div "A One of the main benefits of social media is that it helps people stay in touc…" at bounding box center [685, 150] width 292 height 96
click at [776, 195] on input at bounding box center [771, 190] width 17 height 17
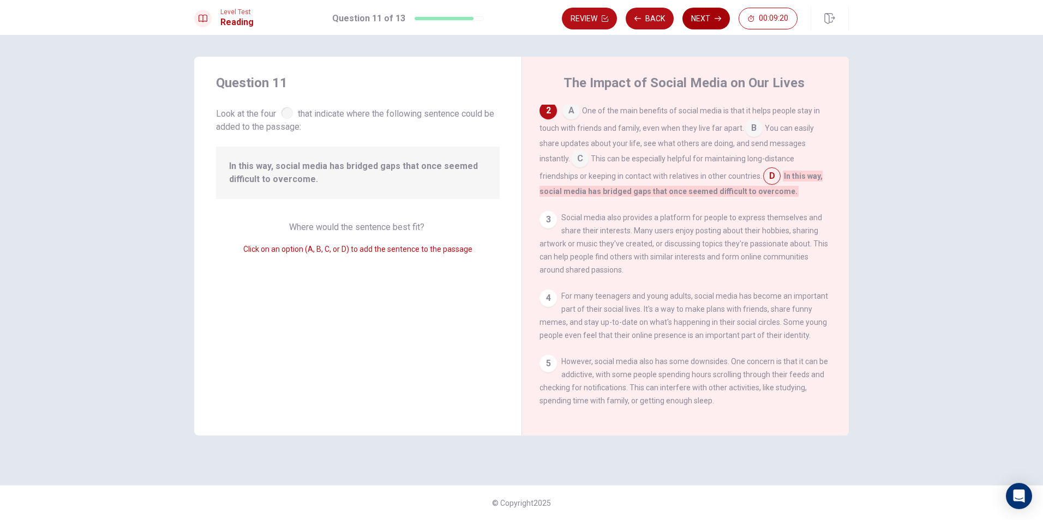
click at [710, 17] on button "Next" at bounding box center [705, 19] width 47 height 22
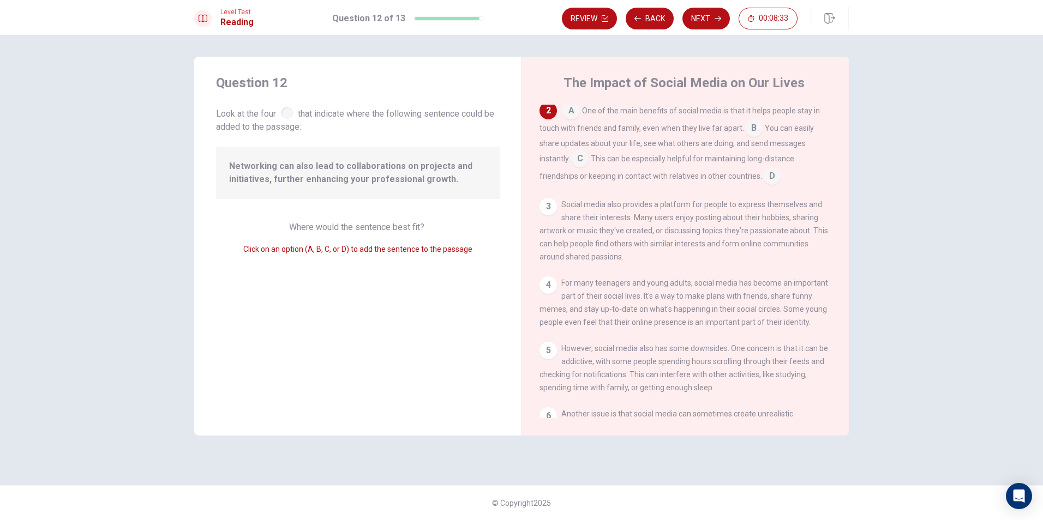
click at [581, 162] on input at bounding box center [579, 159] width 17 height 17
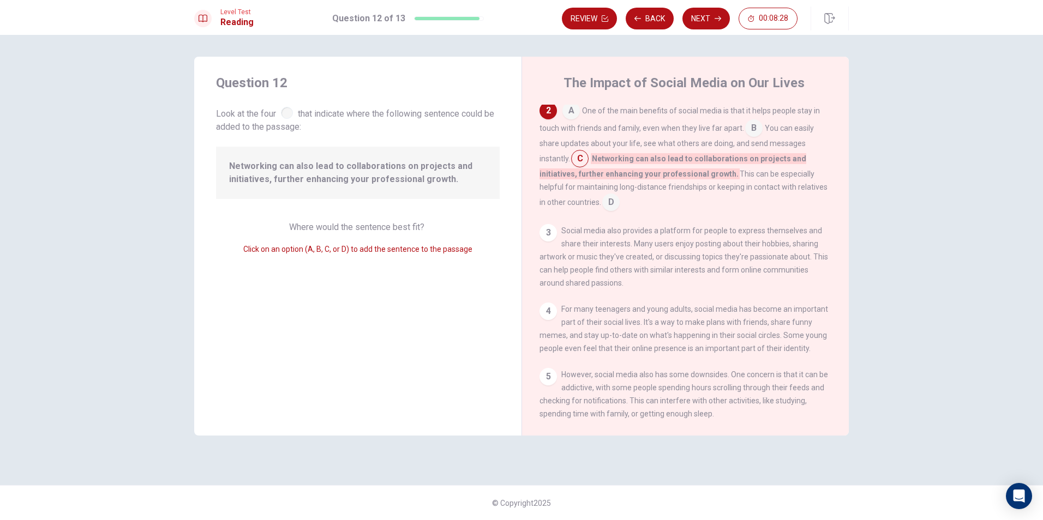
click at [575, 116] on input at bounding box center [570, 111] width 17 height 17
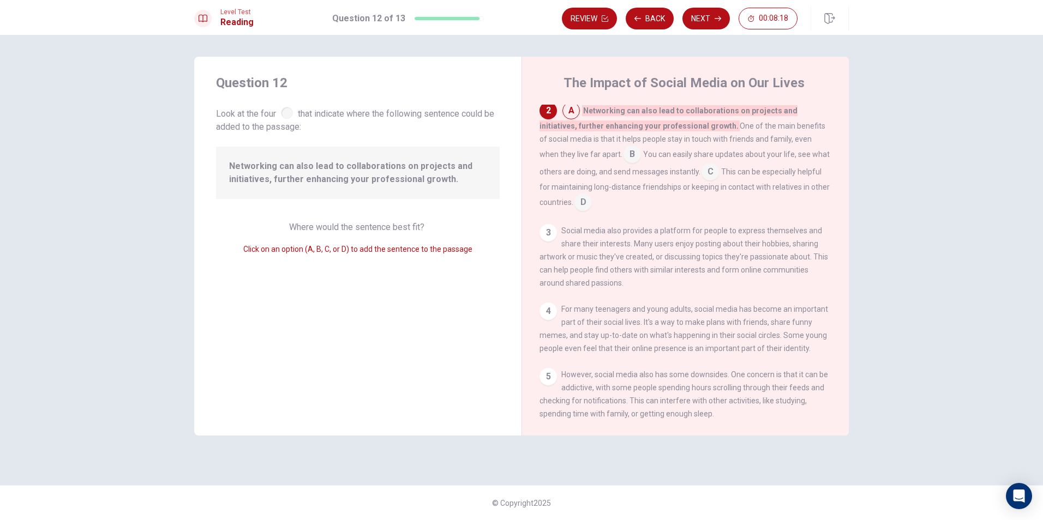
click at [623, 158] on input at bounding box center [631, 155] width 17 height 17
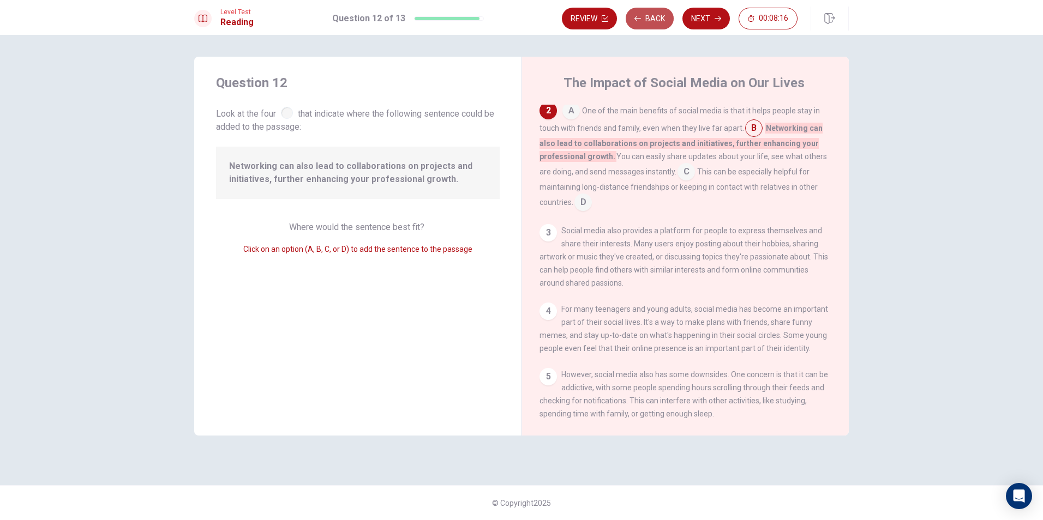
click at [646, 28] on button "Back" at bounding box center [649, 19] width 48 height 22
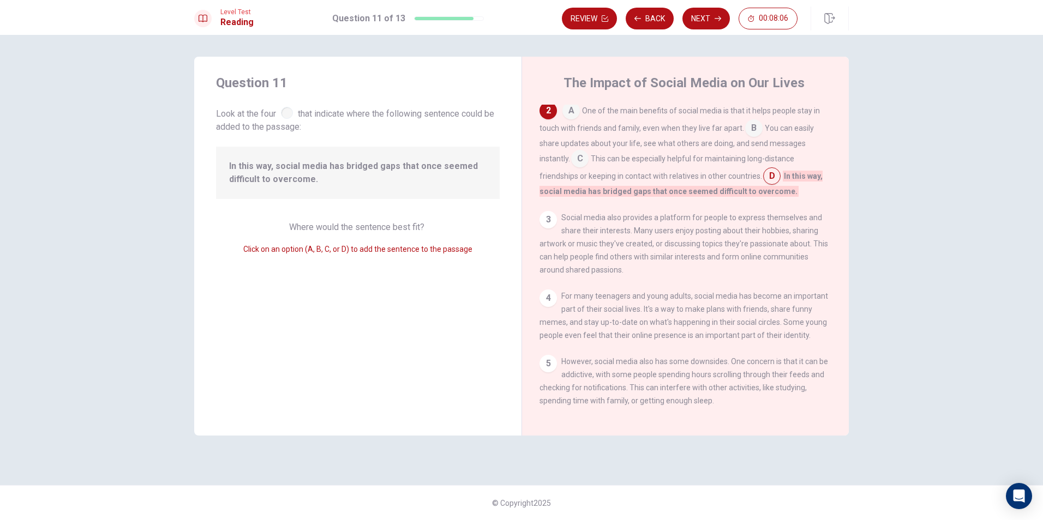
click at [583, 167] on input at bounding box center [579, 159] width 17 height 17
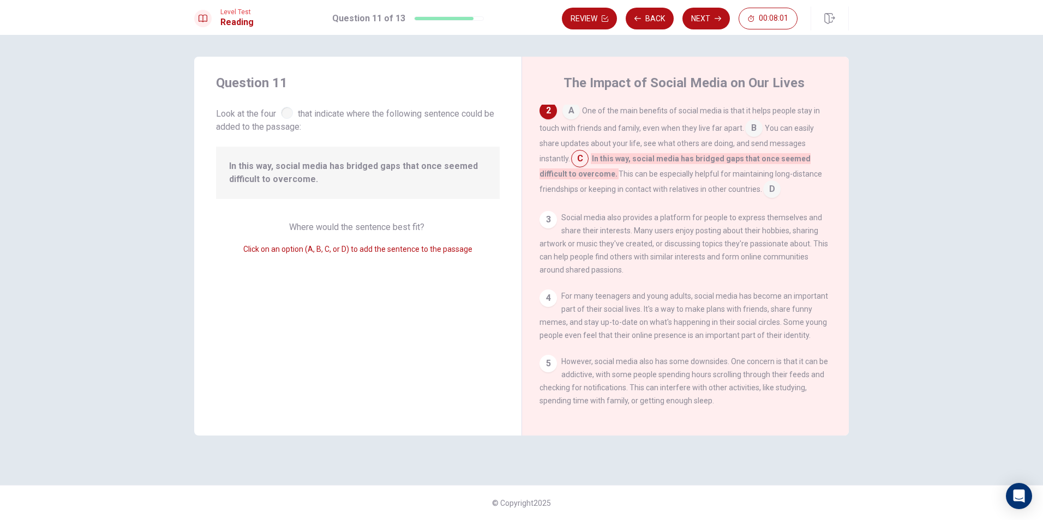
click at [774, 193] on input at bounding box center [771, 190] width 17 height 17
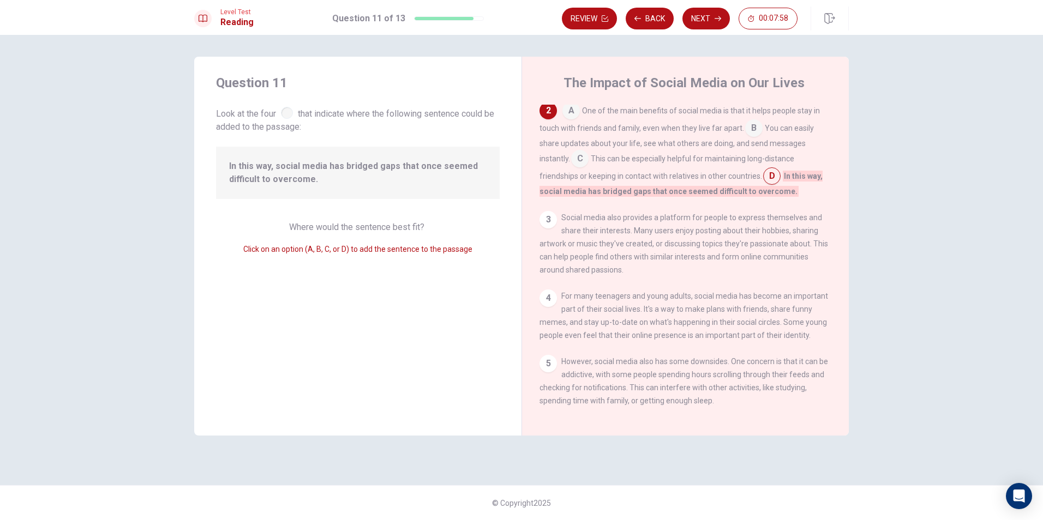
click at [591, 155] on div "A One of the main benefits of social media is that it helps people stay in touc…" at bounding box center [685, 150] width 292 height 96
click at [588, 156] on input at bounding box center [579, 159] width 17 height 17
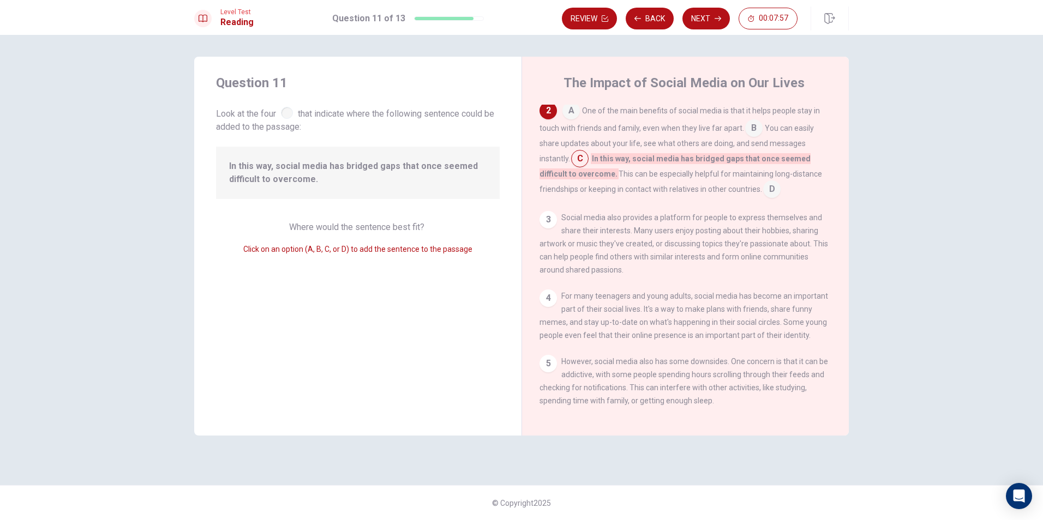
click at [625, 182] on div "A One of the main benefits of social media is that it helps people stay in touc…" at bounding box center [685, 150] width 292 height 96
click at [777, 194] on input at bounding box center [771, 190] width 17 height 17
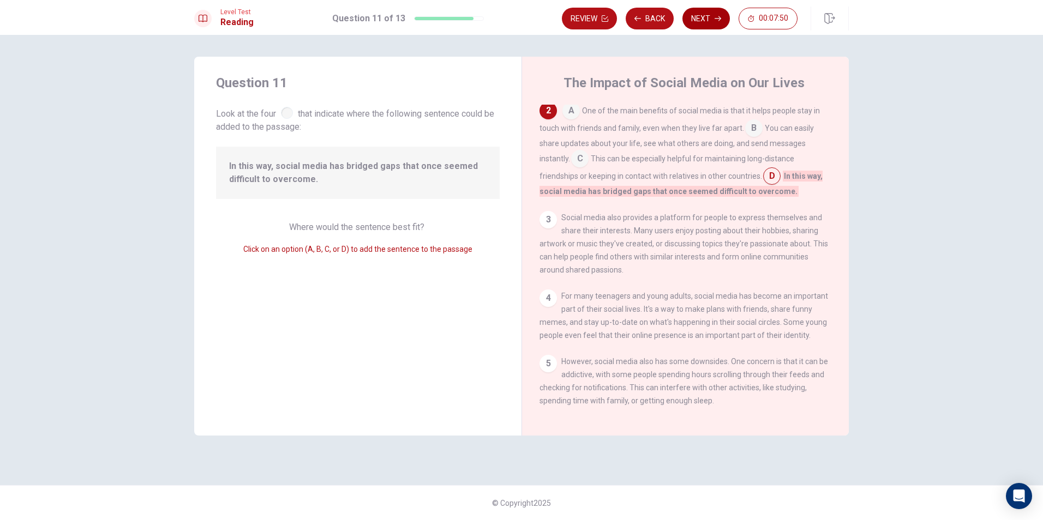
click at [709, 16] on button "Next" at bounding box center [705, 19] width 47 height 22
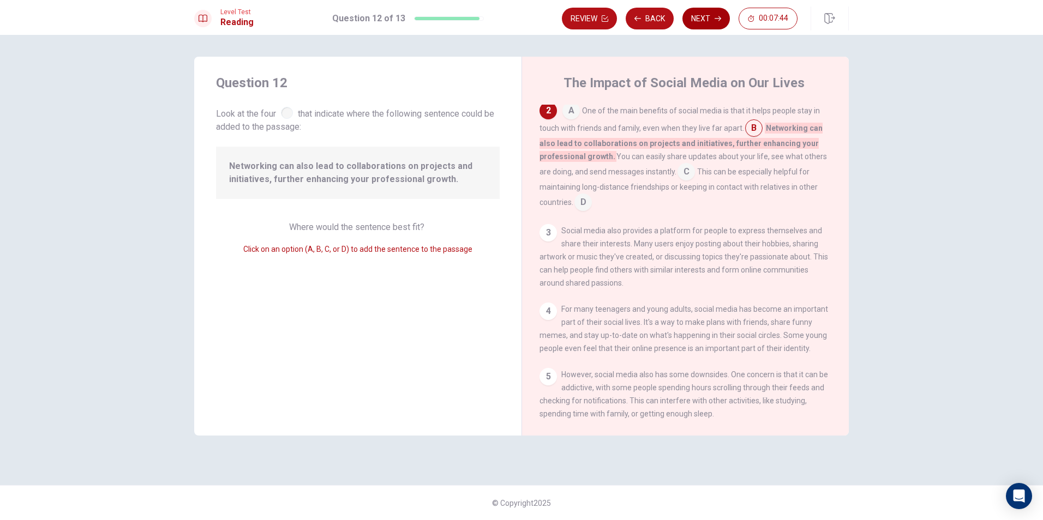
click at [715, 22] on button "Next" at bounding box center [705, 19] width 47 height 22
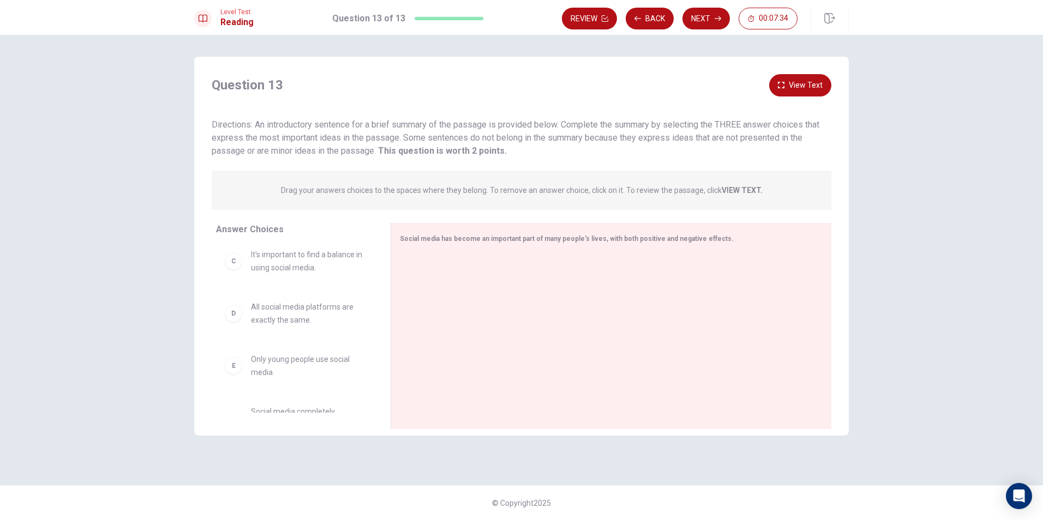
scroll to position [0, 0]
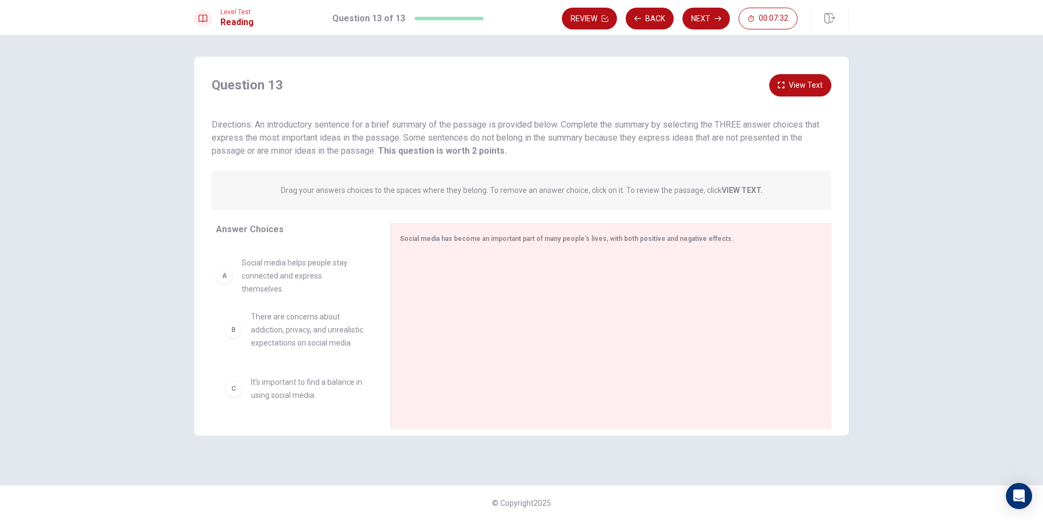
drag, startPoint x: 279, startPoint y: 282, endPoint x: 268, endPoint y: 284, distance: 10.5
drag, startPoint x: 288, startPoint y: 289, endPoint x: 559, endPoint y: 291, distance: 271.0
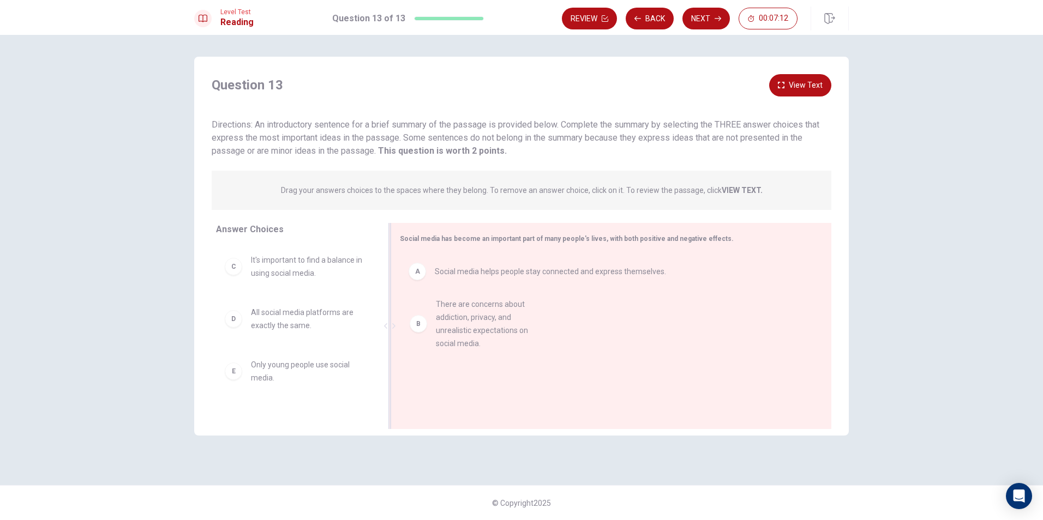
drag, startPoint x: 295, startPoint y: 300, endPoint x: 484, endPoint y: 345, distance: 193.9
click at [288, 271] on span "It's important to find a balance in using social media." at bounding box center [307, 267] width 113 height 26
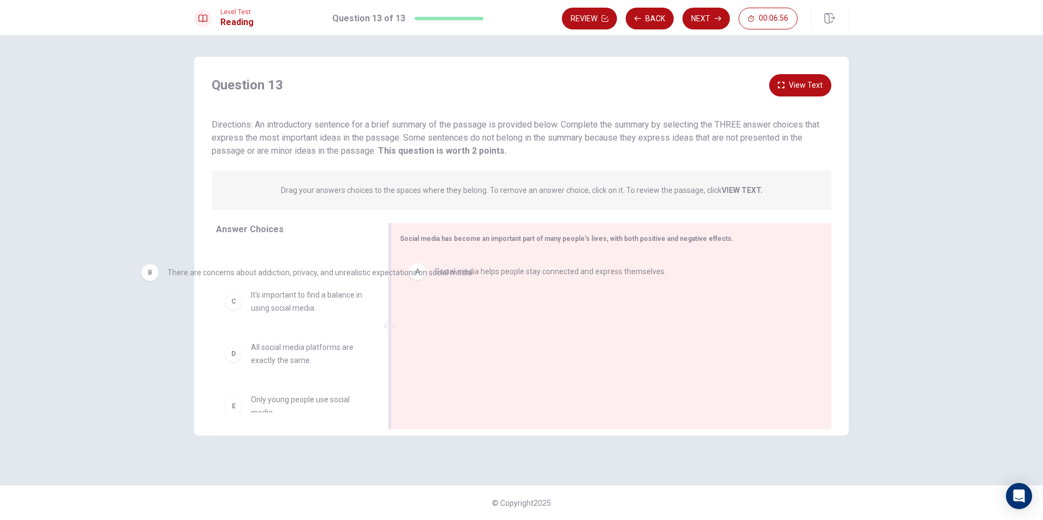
drag, startPoint x: 603, startPoint y: 322, endPoint x: 329, endPoint y: 279, distance: 276.6
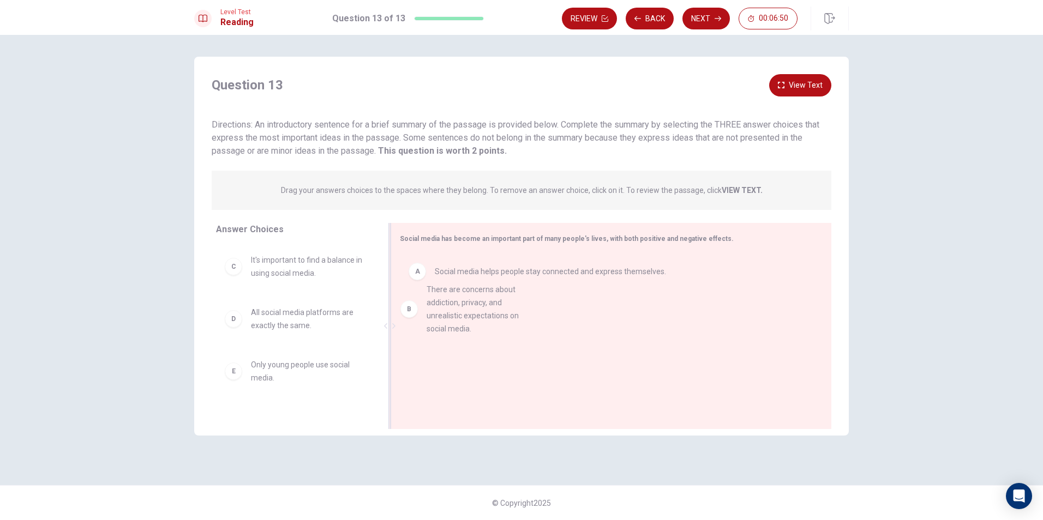
drag, startPoint x: 279, startPoint y: 301, endPoint x: 466, endPoint y: 333, distance: 189.1
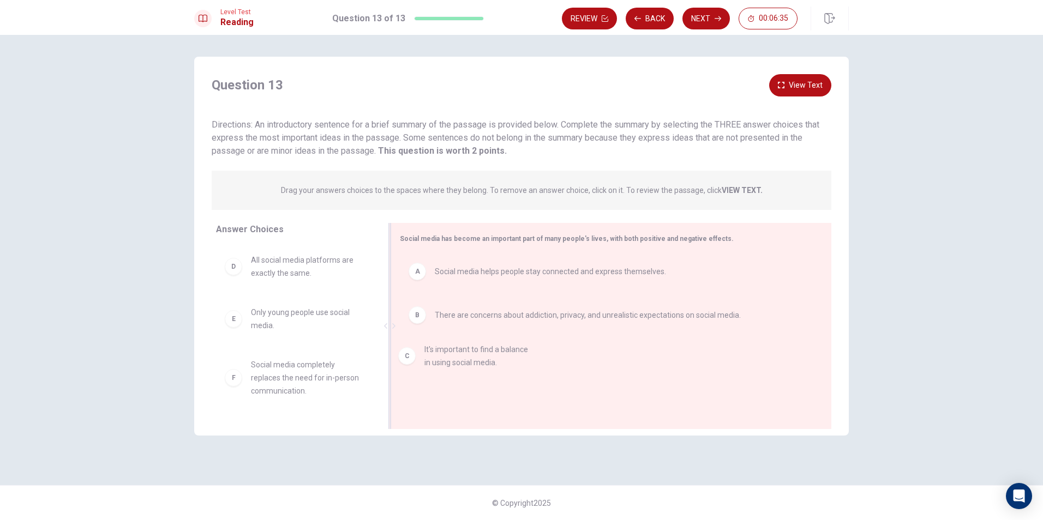
drag, startPoint x: 328, startPoint y: 273, endPoint x: 505, endPoint y: 363, distance: 198.5
click at [497, 367] on div "C It's important to find a balance in using social media." at bounding box center [606, 358] width 396 height 17
click at [304, 262] on span "It's important to find a balance in using social media." at bounding box center [307, 267] width 113 height 26
drag, startPoint x: 306, startPoint y: 269, endPoint x: 460, endPoint y: 353, distance: 174.9
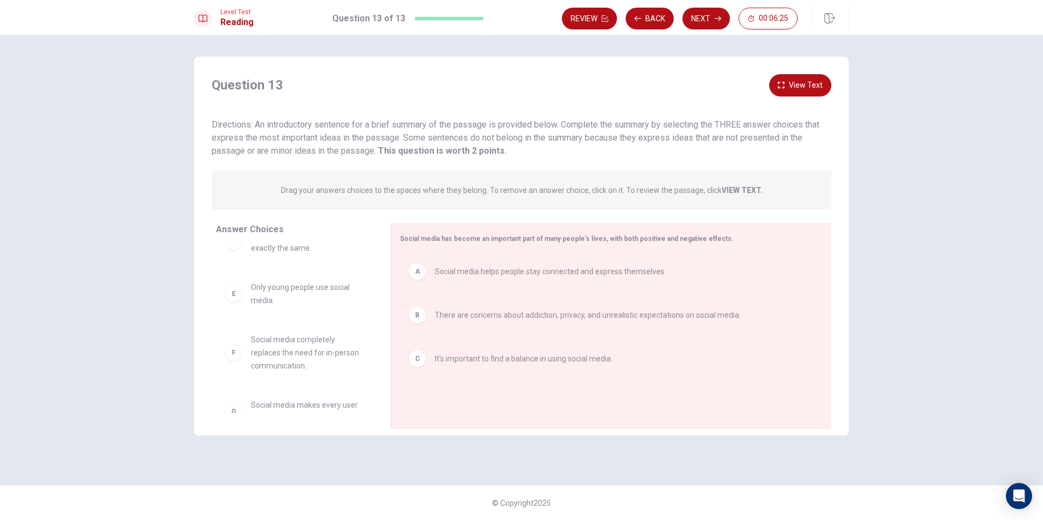
scroll to position [46, 0]
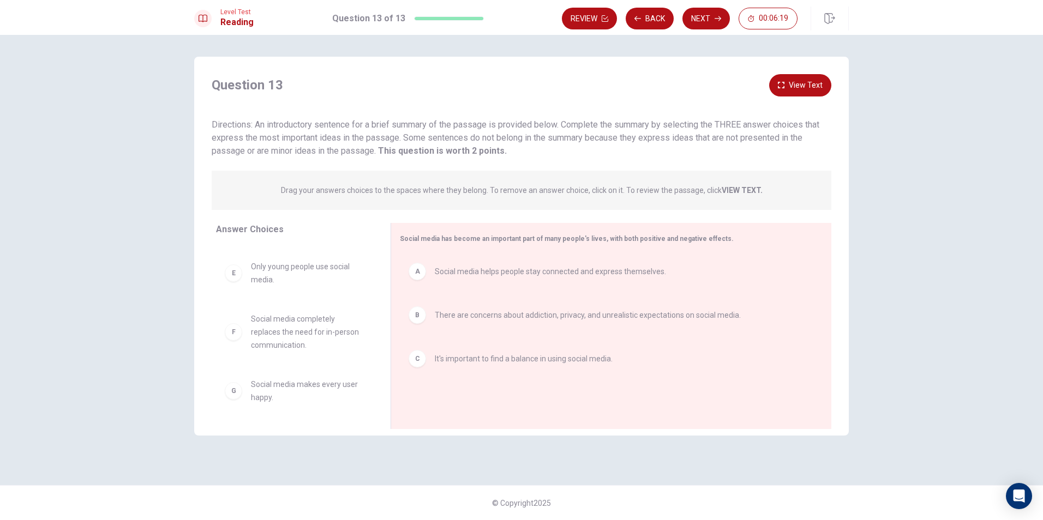
click at [792, 91] on button "View Text" at bounding box center [800, 85] width 62 height 22
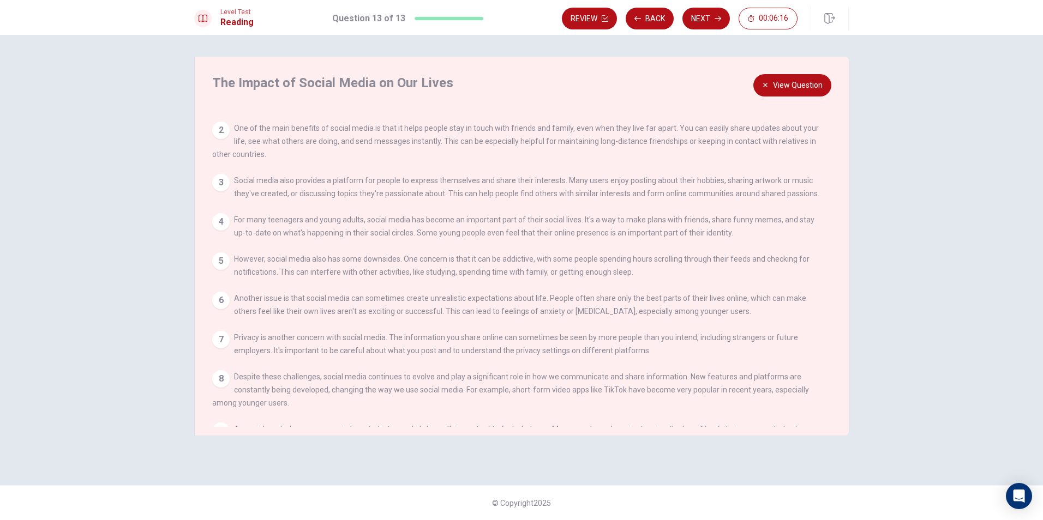
scroll to position [0, 0]
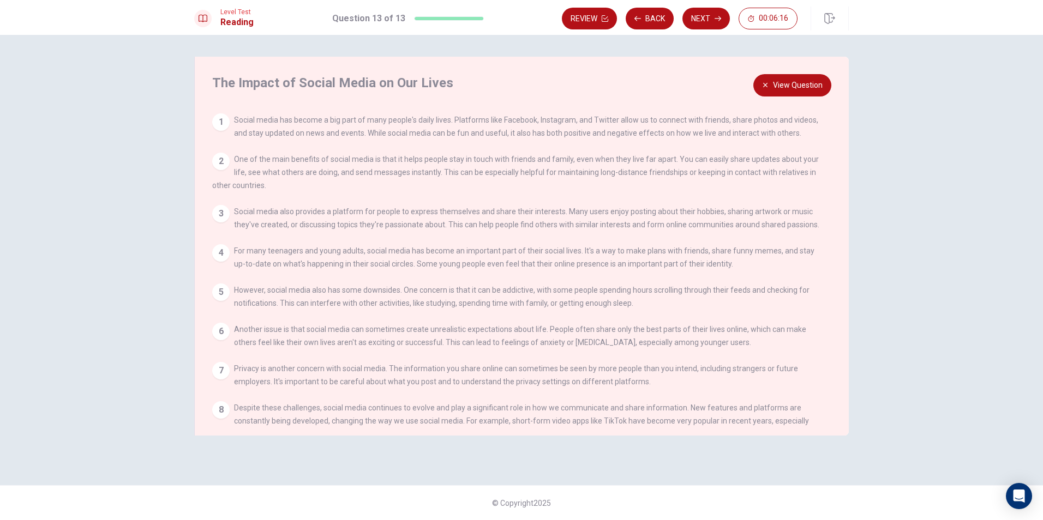
click at [810, 90] on button "View Question" at bounding box center [792, 85] width 78 height 22
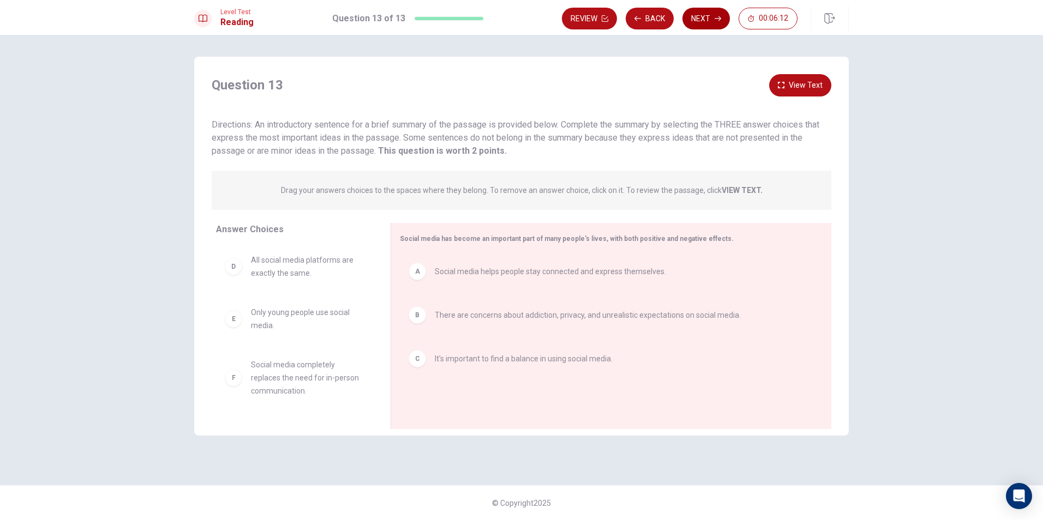
click at [710, 12] on button "Next" at bounding box center [705, 19] width 47 height 22
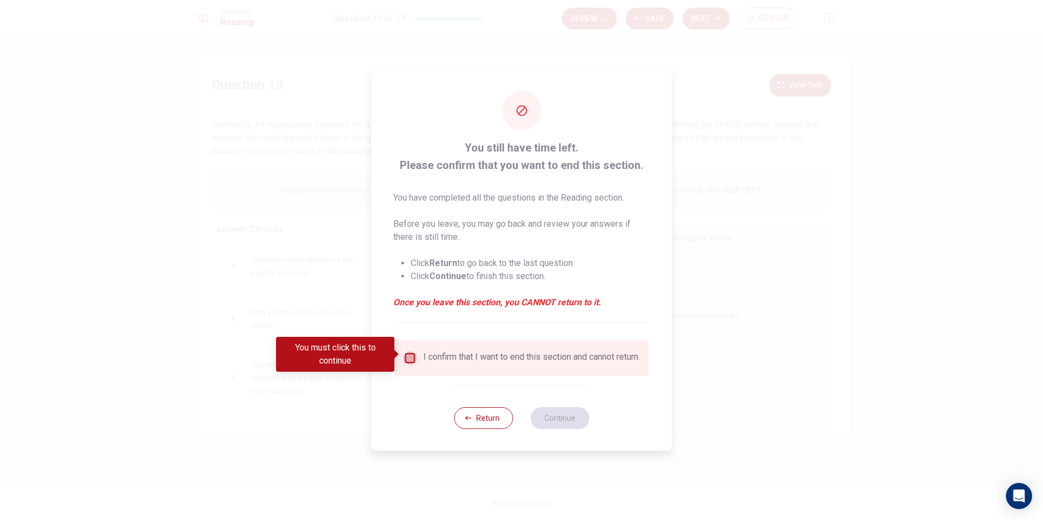
click at [407, 353] on input "You must click this to continue" at bounding box center [410, 358] width 13 height 13
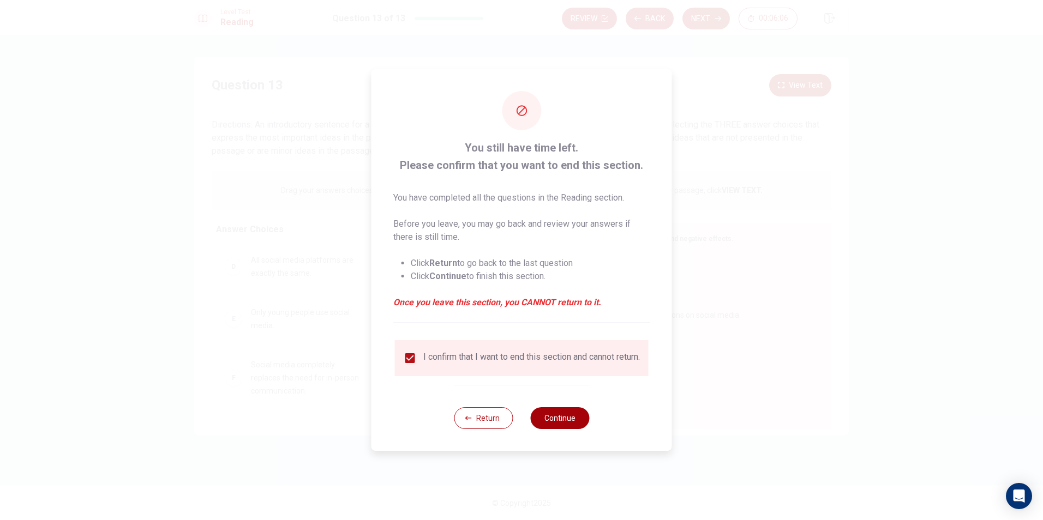
click at [556, 429] on button "Continue" at bounding box center [559, 418] width 59 height 22
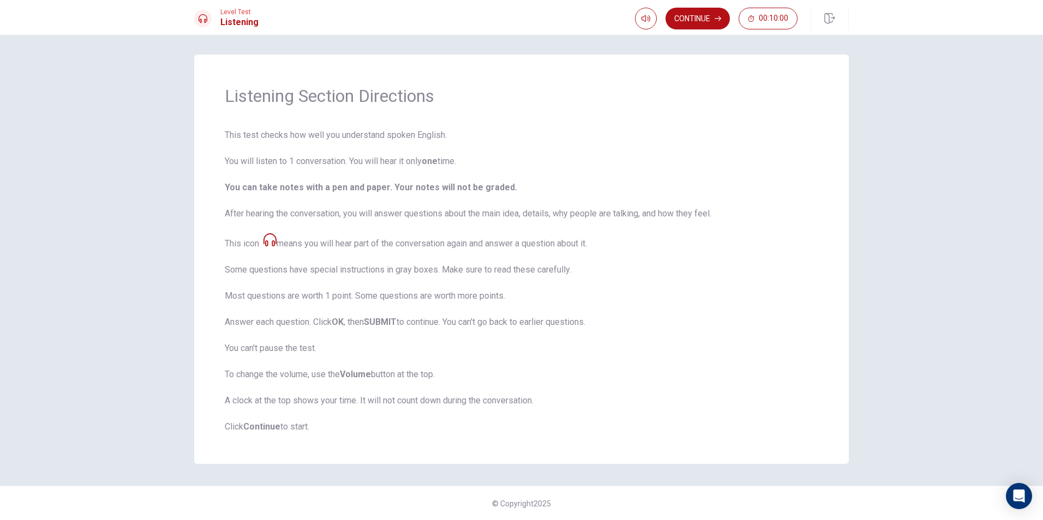
scroll to position [3, 0]
click at [646, 27] on span at bounding box center [644, 28] width 9 height 6
click at [686, 14] on button "Continue" at bounding box center [697, 19] width 64 height 22
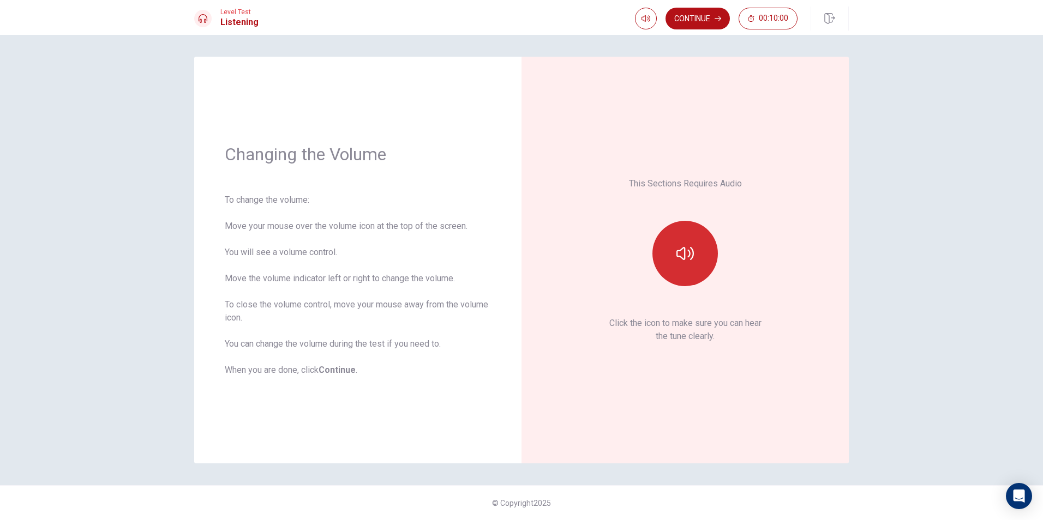
click at [663, 248] on button "button" at bounding box center [684, 253] width 65 height 65
click at [643, 39] on span at bounding box center [644, 39] width 40 height 1
click at [647, 39] on span at bounding box center [648, 39] width 7 height 7
click at [655, 40] on span at bounding box center [656, 39] width 7 height 7
click at [654, 40] on span at bounding box center [652, 39] width 7 height 7
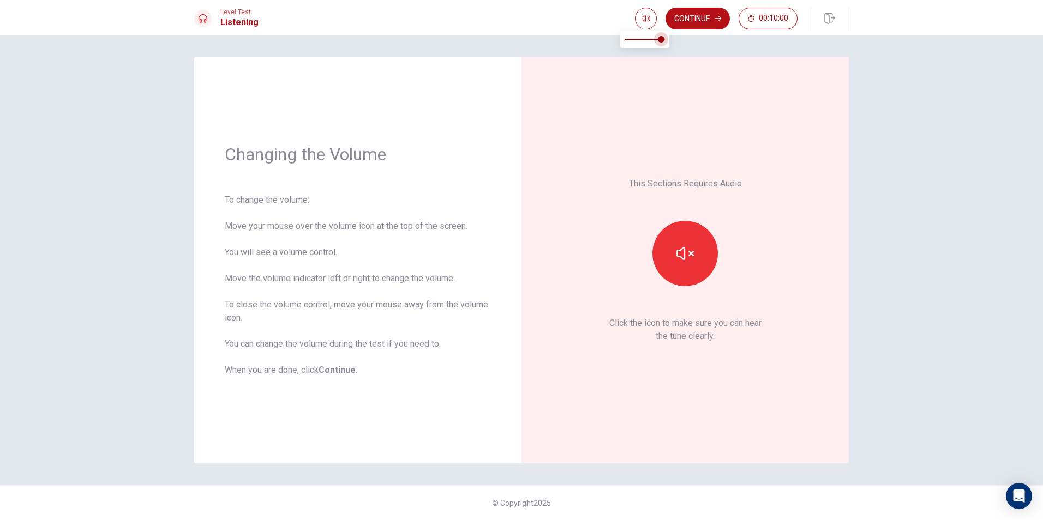
click at [661, 43] on span at bounding box center [661, 39] width 7 height 7
type input "0.8"
click at [658, 43] on span at bounding box center [656, 39] width 7 height 7
click at [692, 18] on button "Continue" at bounding box center [697, 19] width 64 height 22
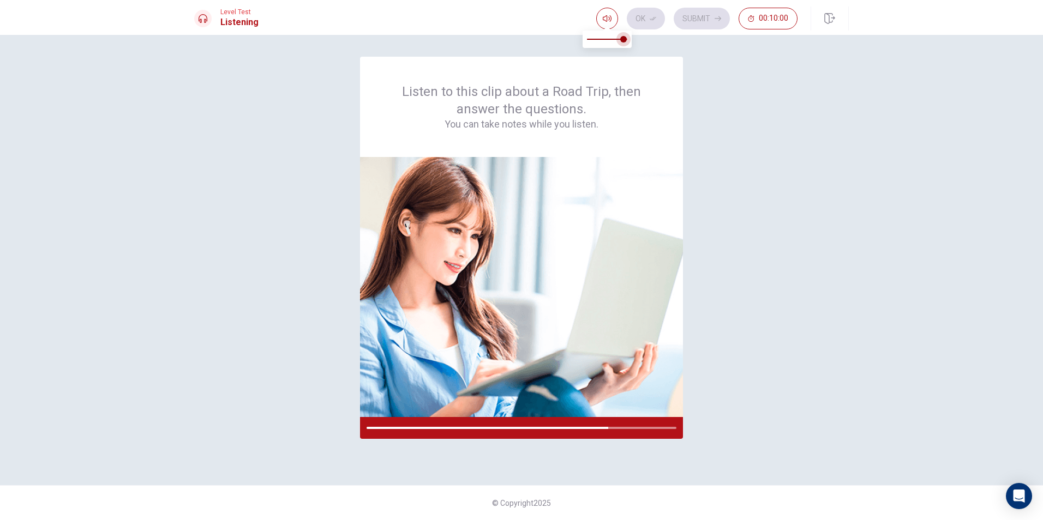
drag, startPoint x: 619, startPoint y: 38, endPoint x: 628, endPoint y: 41, distance: 8.6
click at [625, 40] on span at bounding box center [623, 39] width 7 height 7
type input "1"
click at [727, 136] on div "Listen to this clip about a Road Trip, then answer the questions. You can take …" at bounding box center [521, 260] width 654 height 407
click at [607, 430] on div at bounding box center [521, 428] width 323 height 22
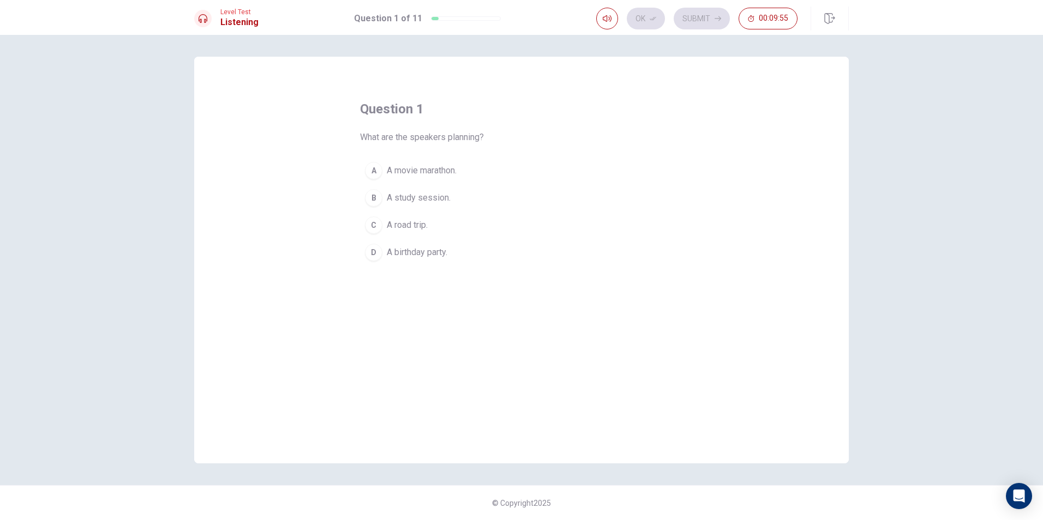
click at [457, 227] on button "C A road trip." at bounding box center [521, 225] width 323 height 27
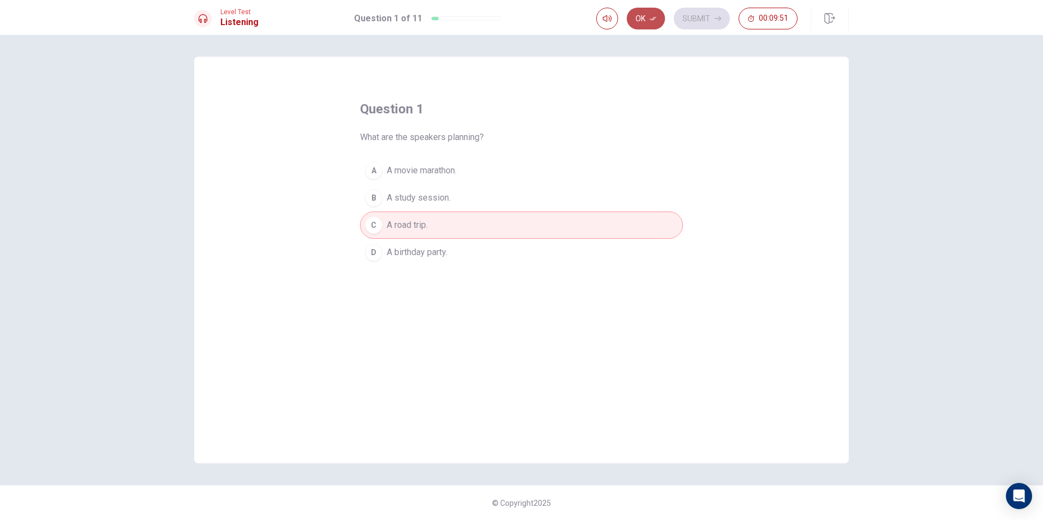
click at [654, 21] on icon "button" at bounding box center [652, 18] width 7 height 7
click at [690, 26] on button "Submit" at bounding box center [701, 19] width 56 height 22
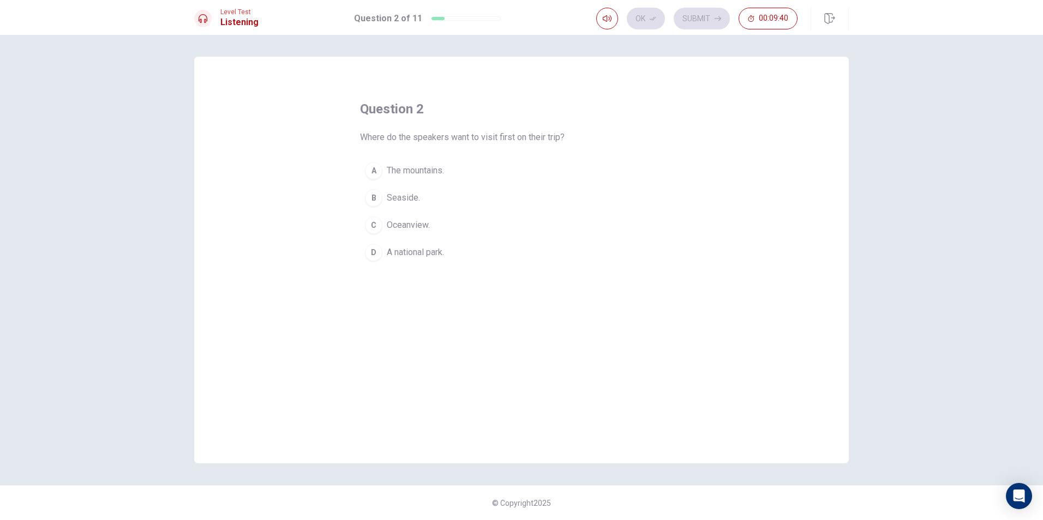
click at [439, 201] on button "B Seaside." at bounding box center [521, 197] width 323 height 27
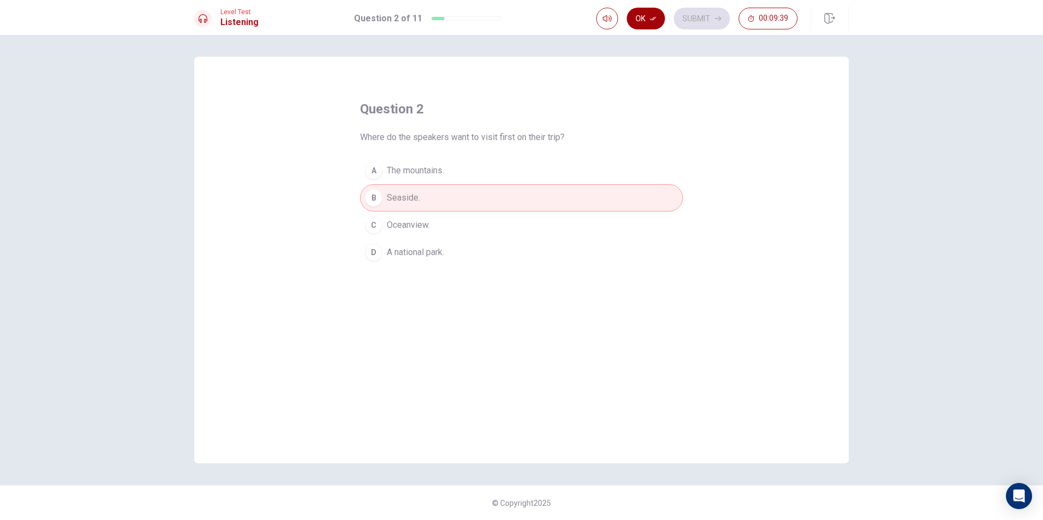
click at [652, 25] on button "Ok" at bounding box center [646, 19] width 38 height 22
click at [692, 16] on button "Submit" at bounding box center [701, 19] width 56 height 22
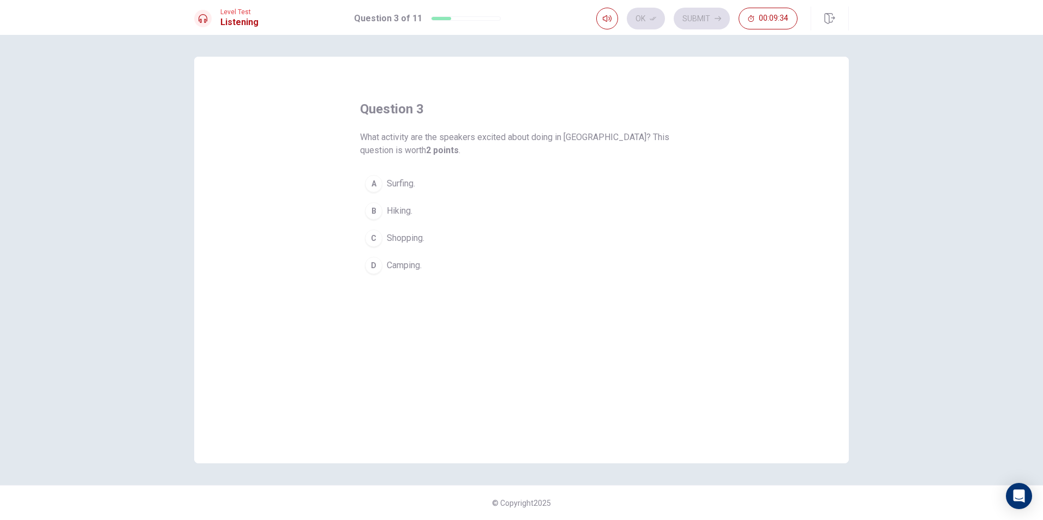
click at [429, 261] on button "D Camping." at bounding box center [521, 265] width 323 height 27
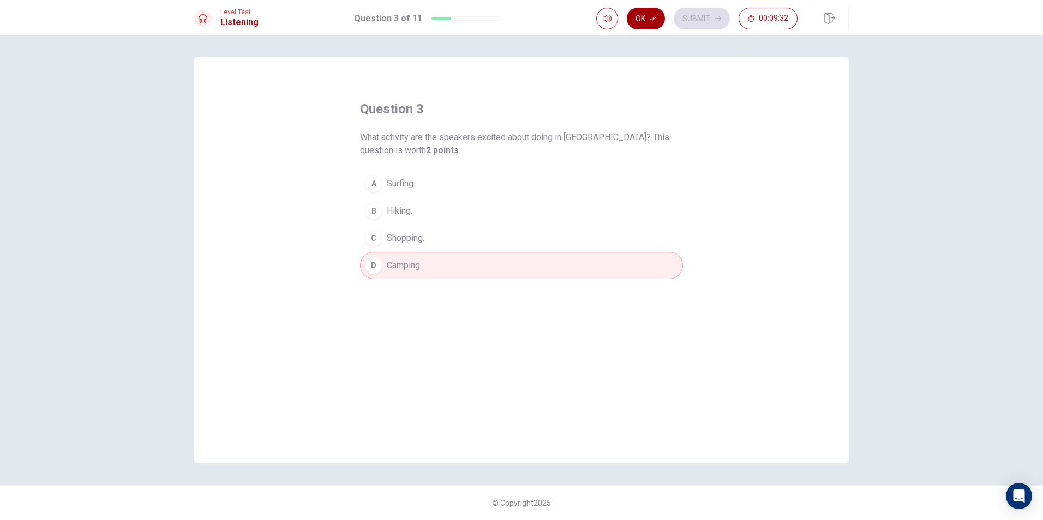
click at [646, 21] on button "Ok" at bounding box center [646, 19] width 38 height 22
click at [679, 25] on button "Submit" at bounding box center [701, 19] width 56 height 22
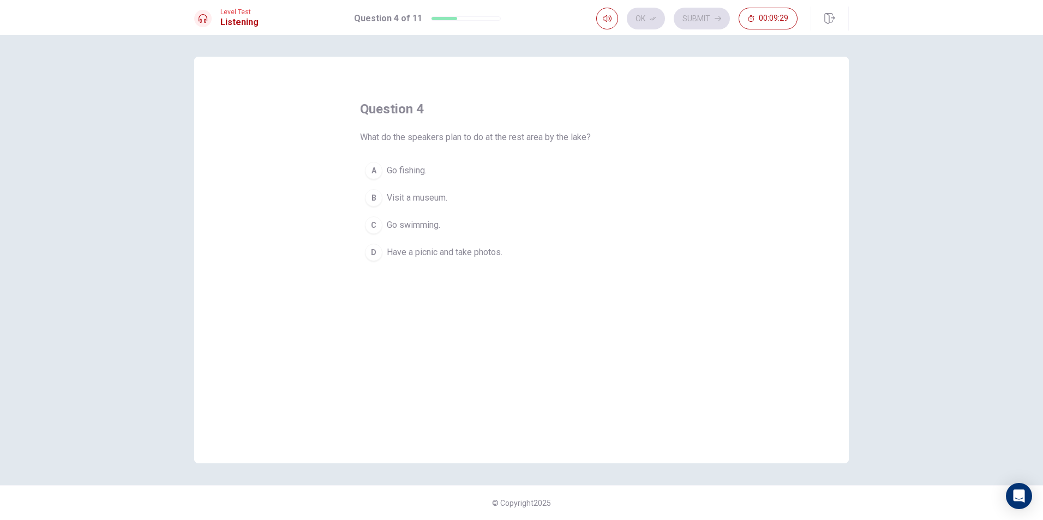
click at [448, 256] on span "Have a picnic and take photos." at bounding box center [445, 252] width 116 height 13
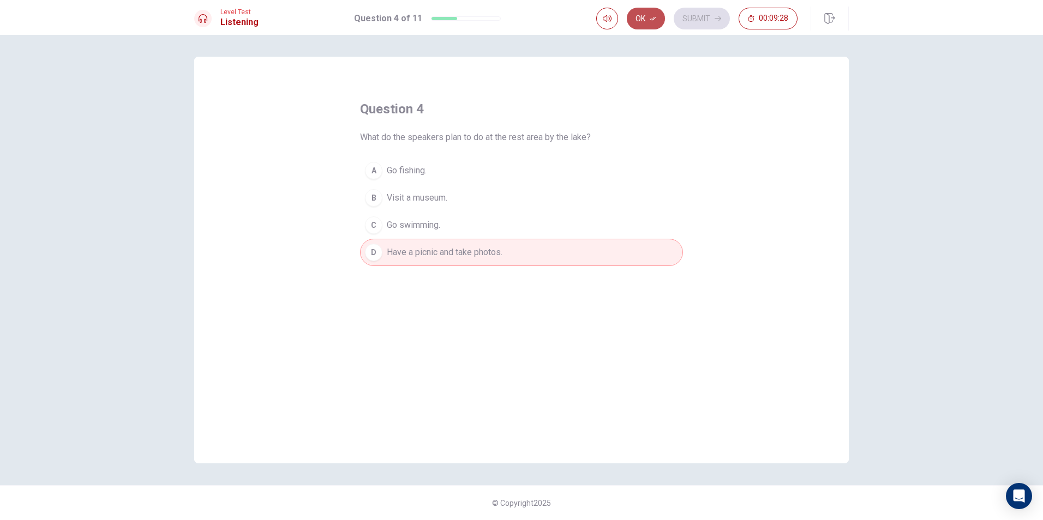
click at [653, 12] on button "Ok" at bounding box center [646, 19] width 38 height 22
click at [702, 19] on button "Submit" at bounding box center [701, 19] width 56 height 22
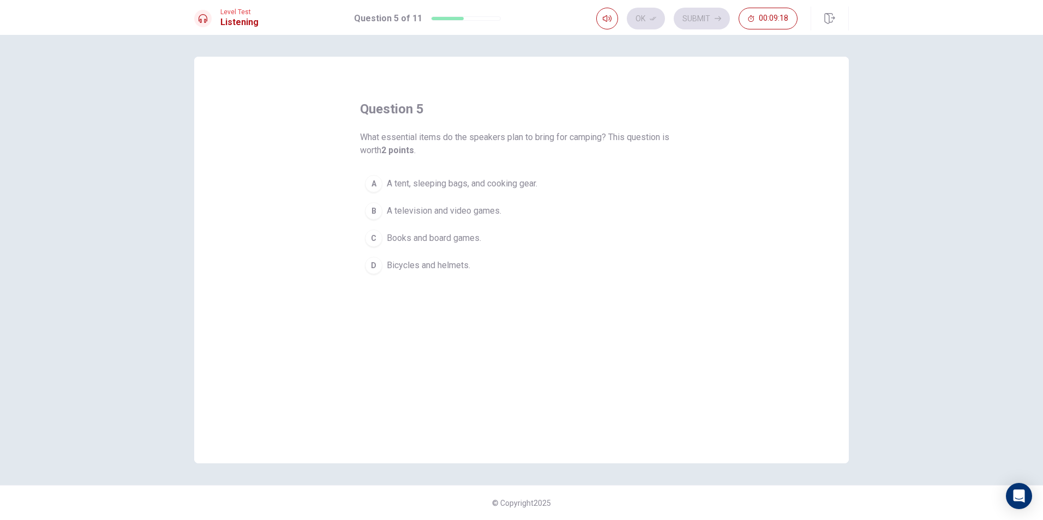
click at [417, 191] on button "A A tent, sleeping bags, and cooking gear." at bounding box center [521, 183] width 323 height 27
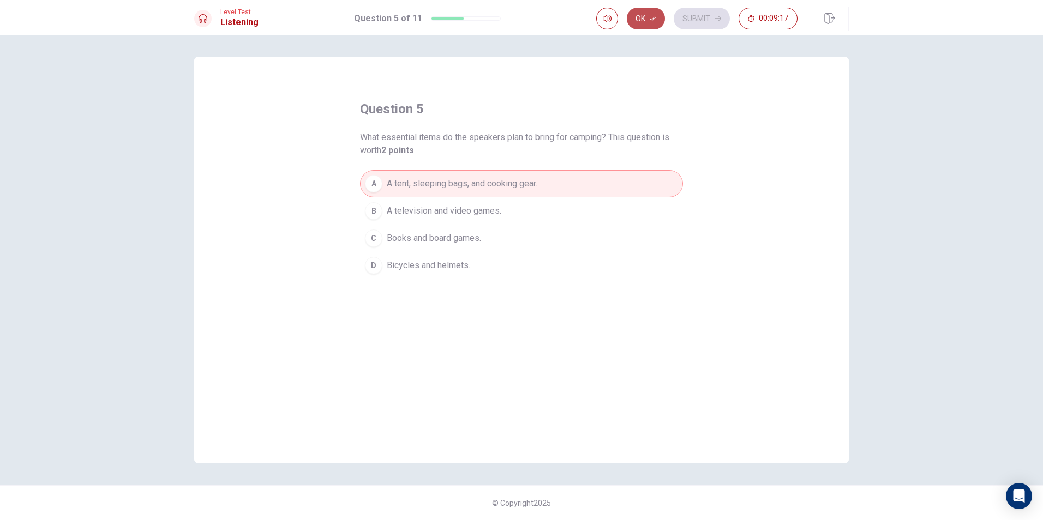
click at [648, 14] on button "Ok" at bounding box center [646, 19] width 38 height 22
click at [713, 11] on button "Submit" at bounding box center [701, 19] width 56 height 22
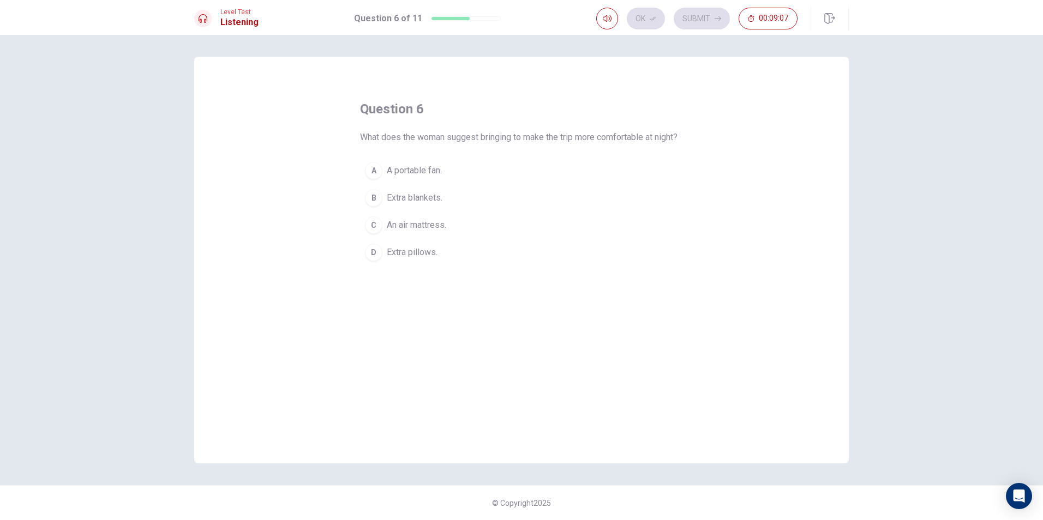
drag, startPoint x: 392, startPoint y: 180, endPoint x: 481, endPoint y: 158, distance: 92.2
click at [392, 177] on span "A portable fan." at bounding box center [414, 170] width 55 height 13
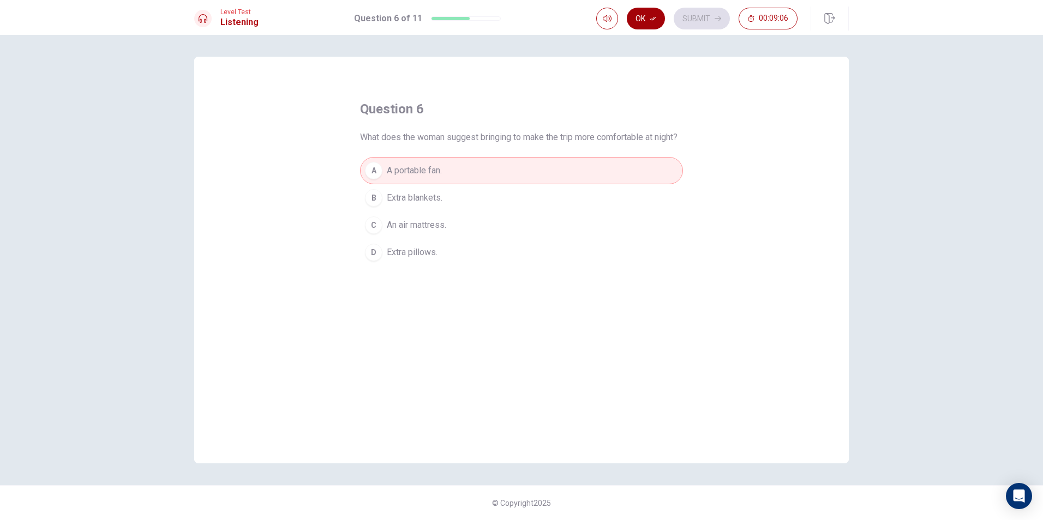
click at [645, 21] on button "Ok" at bounding box center [646, 19] width 38 height 22
click at [694, 16] on button "Submit" at bounding box center [701, 19] width 56 height 22
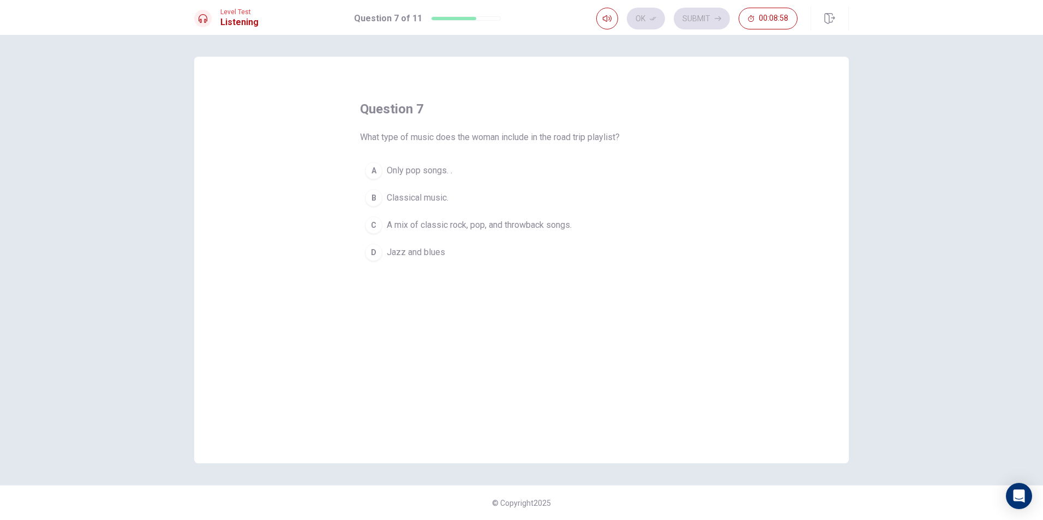
click at [441, 220] on span "A mix of classic rock, pop, and throwback songs." at bounding box center [479, 225] width 185 height 13
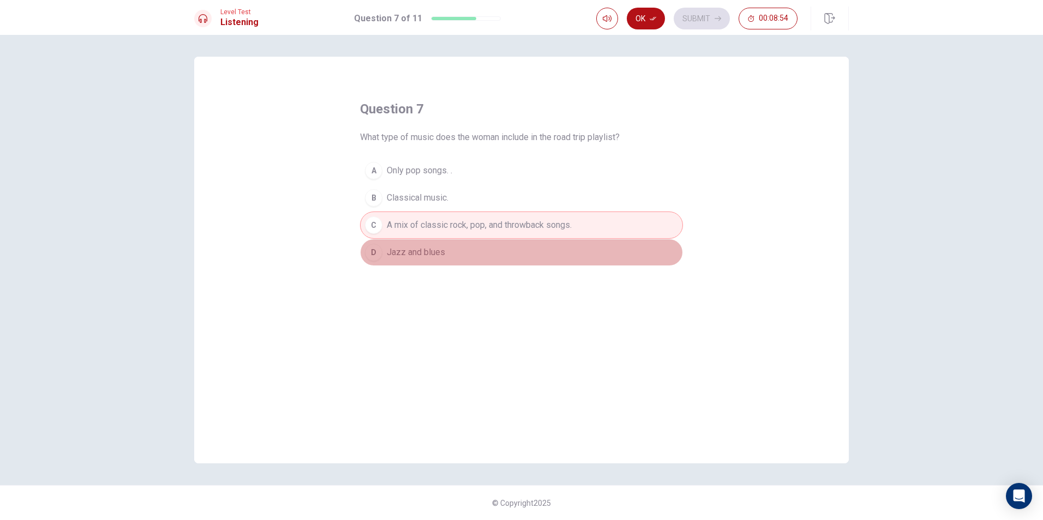
click at [439, 264] on button "D Jazz and blues" at bounding box center [521, 252] width 323 height 27
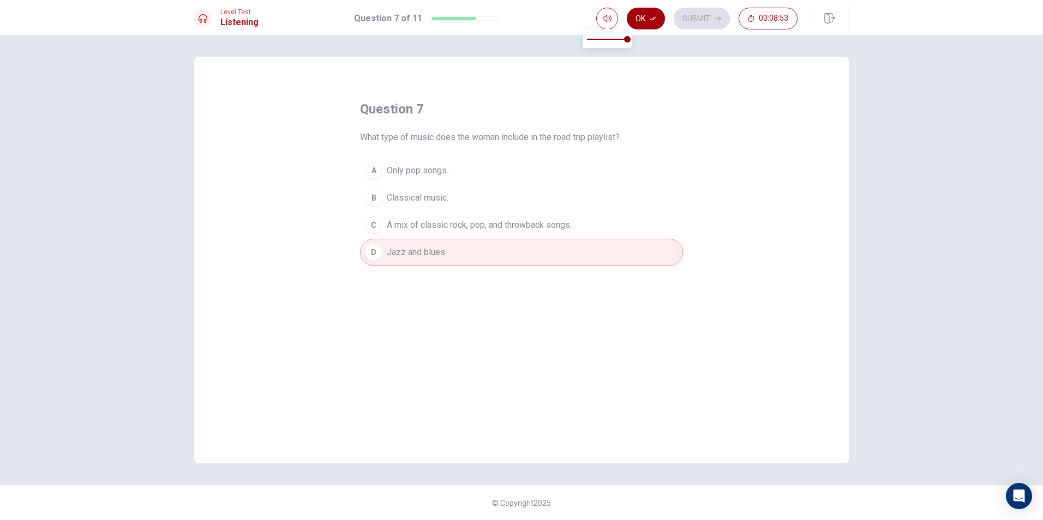
click at [651, 19] on icon "button" at bounding box center [652, 19] width 7 height 4
click at [703, 13] on button "Submit" at bounding box center [701, 19] width 56 height 22
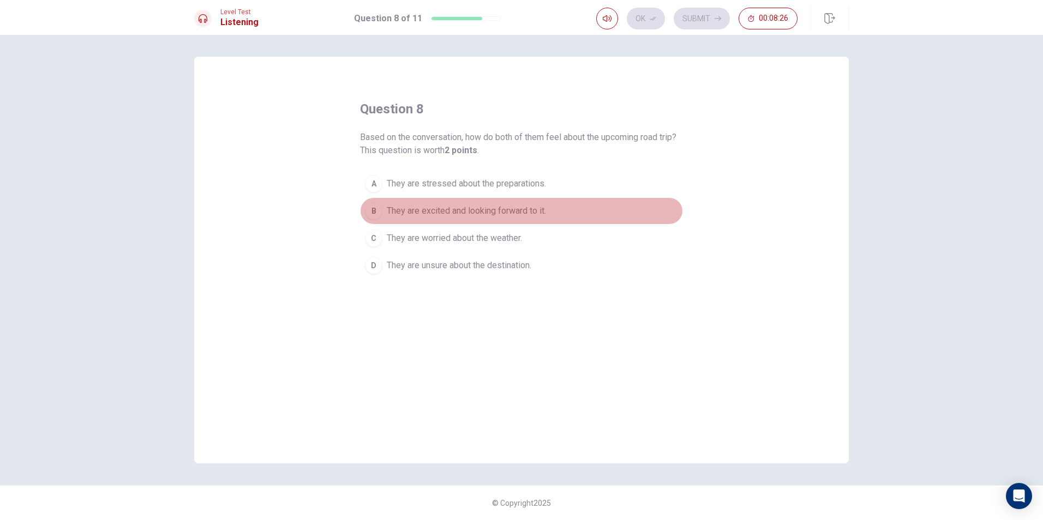
click at [457, 216] on span "They are excited and looking forward to it." at bounding box center [466, 210] width 159 height 13
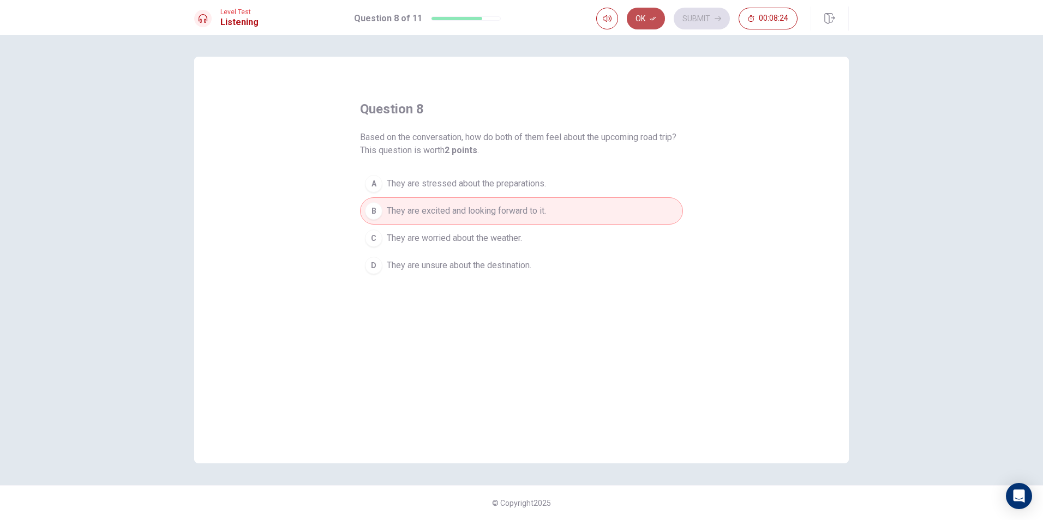
click at [655, 17] on icon "button" at bounding box center [652, 18] width 7 height 7
click at [681, 21] on button "Submit" at bounding box center [701, 19] width 56 height 22
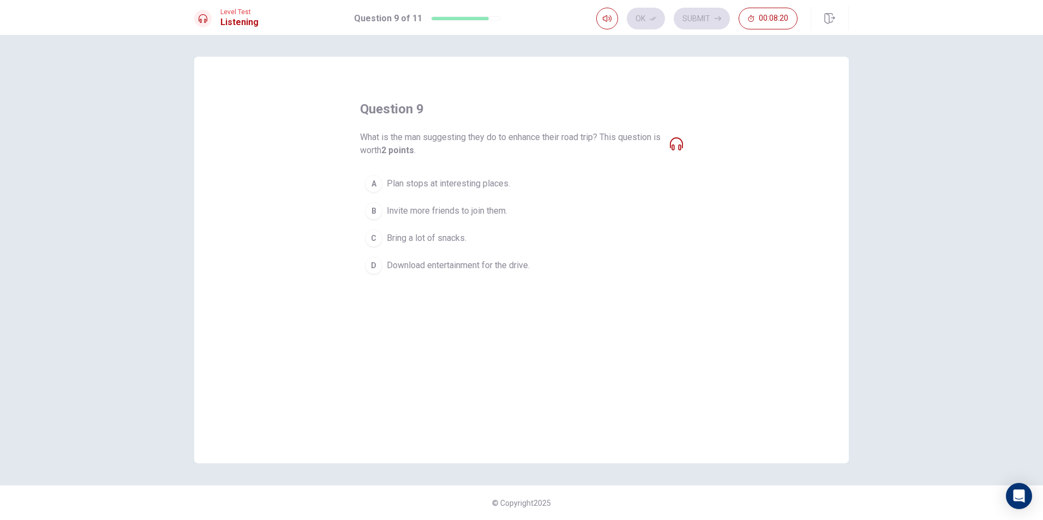
click at [498, 269] on span "Download entertainment for the drive." at bounding box center [458, 265] width 143 height 13
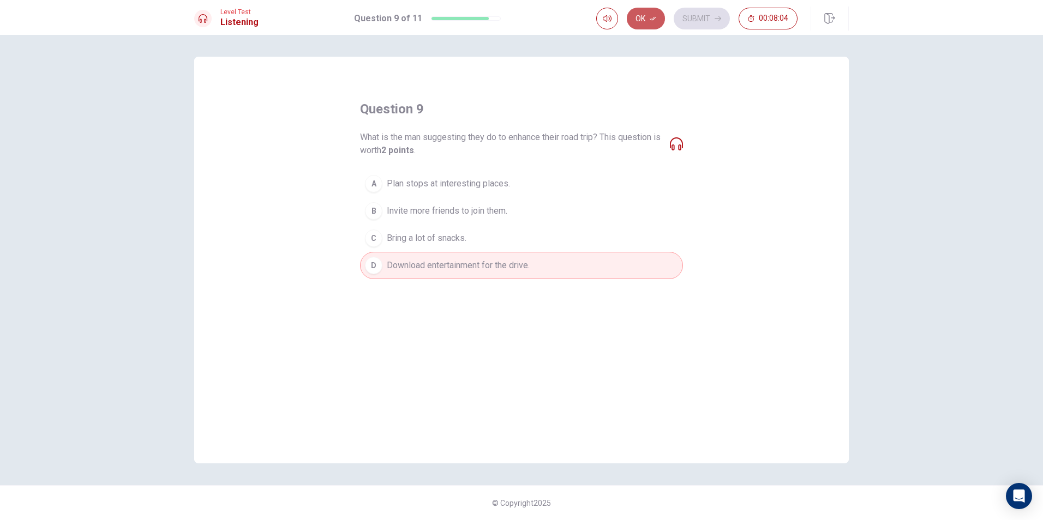
drag, startPoint x: 641, startPoint y: 16, endPoint x: 635, endPoint y: 71, distance: 54.9
click at [639, 50] on div "Level Test Listening Question 9 of 11 Ok Submit 00:08:04 Question 9 of 11 00:08…" at bounding box center [521, 260] width 1043 height 520
click at [657, 19] on button "Ok" at bounding box center [646, 19] width 38 height 22
click at [703, 12] on button "Submit" at bounding box center [701, 19] width 56 height 22
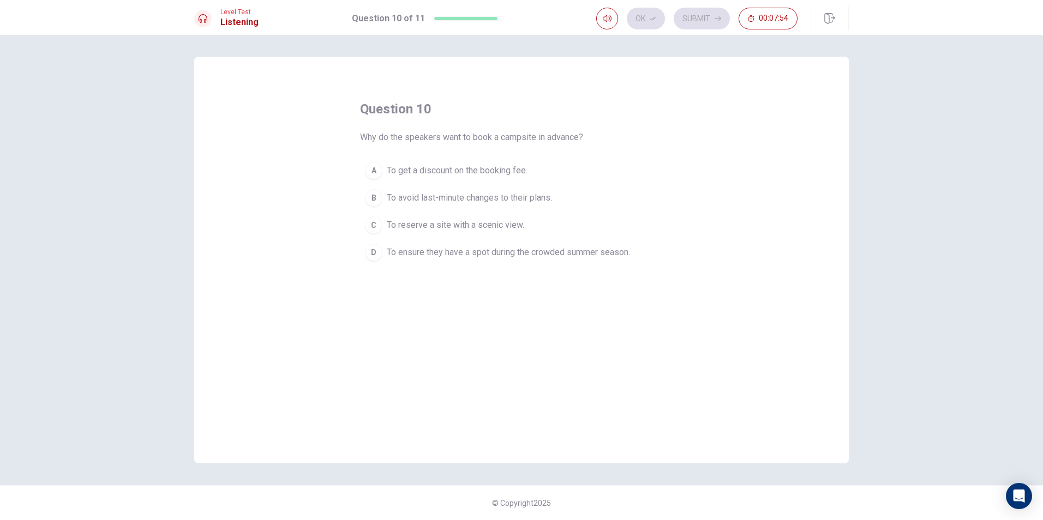
click at [564, 251] on span "To ensure they have a spot during the crowded summer season." at bounding box center [508, 252] width 243 height 13
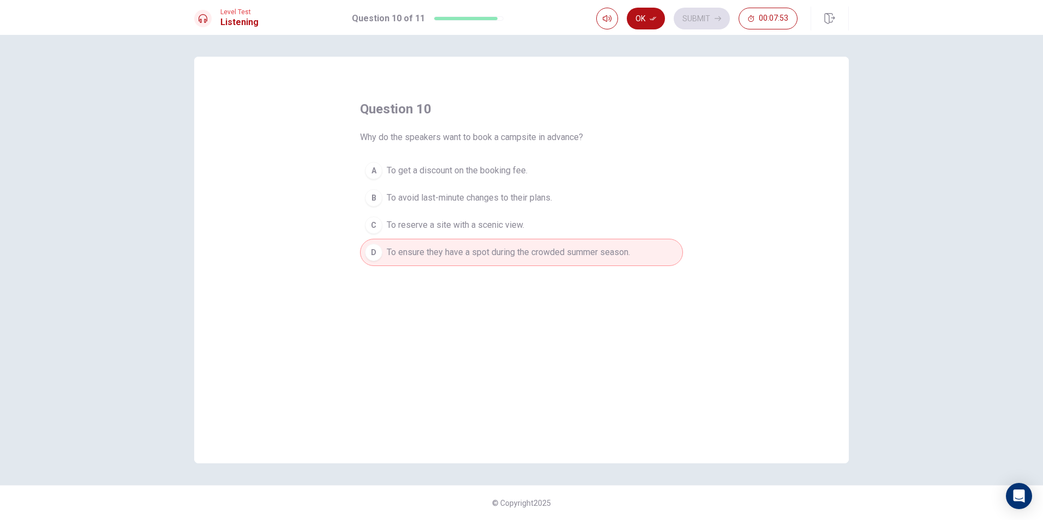
click at [653, 29] on div "Ok Submit 00:07:53" at bounding box center [722, 19] width 252 height 24
click at [653, 26] on button "Ok" at bounding box center [646, 19] width 38 height 22
click at [716, 17] on icon "button" at bounding box center [717, 18] width 7 height 7
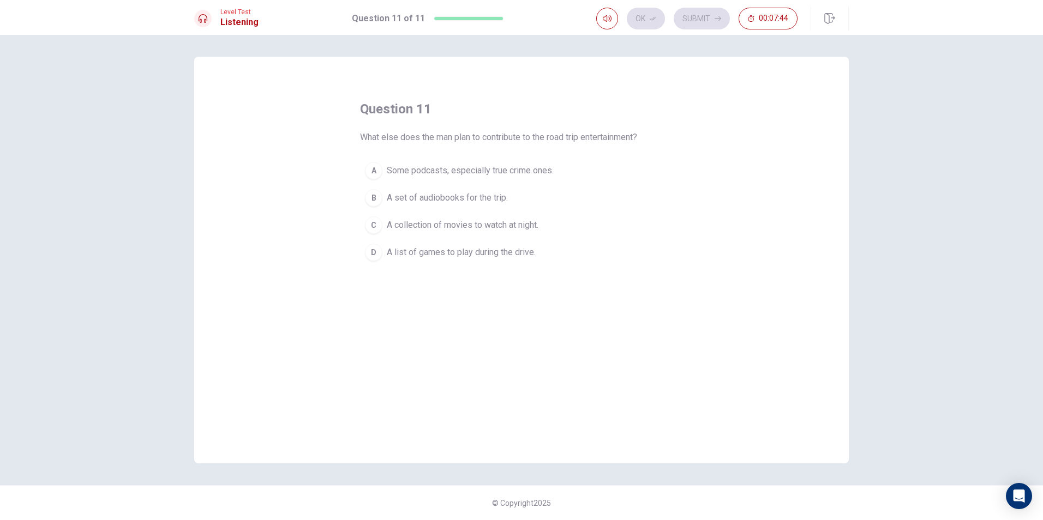
click at [521, 172] on span "Some podcasts, especially true crime ones." at bounding box center [470, 170] width 167 height 13
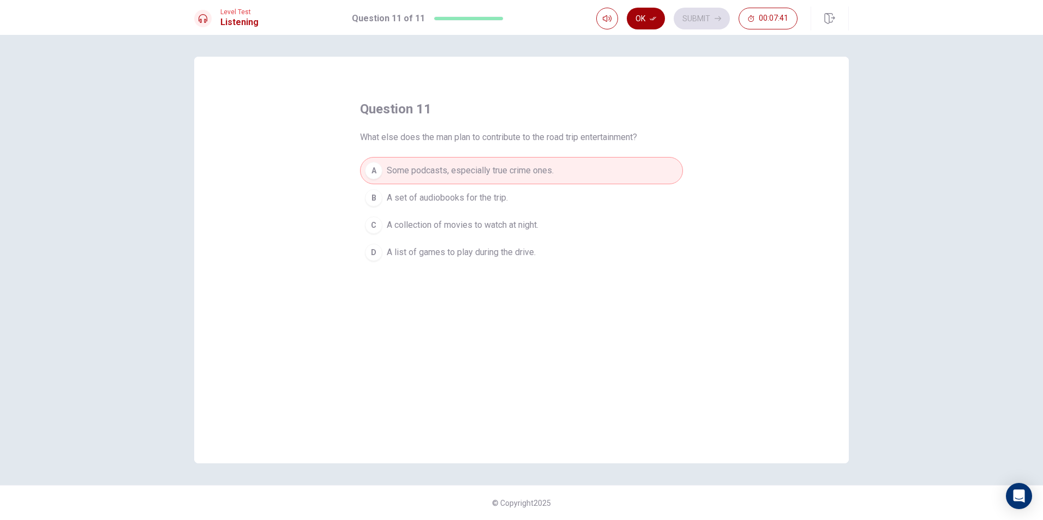
click at [656, 21] on icon "button" at bounding box center [652, 18] width 7 height 7
click at [684, 17] on button "Submit" at bounding box center [701, 19] width 56 height 22
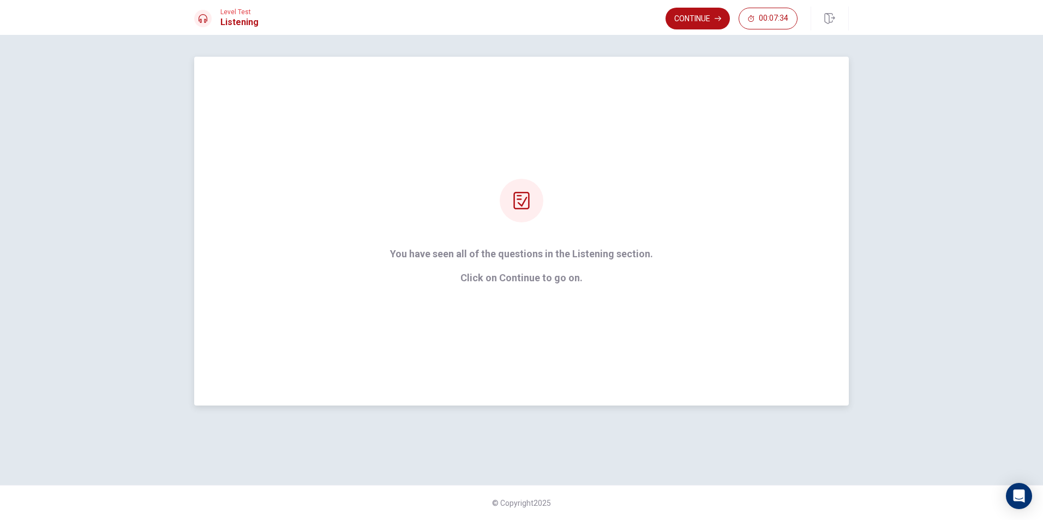
drag, startPoint x: 697, startPoint y: 10, endPoint x: 697, endPoint y: 233, distance: 223.0
click at [697, 215] on div "Level Test Listening Continue 00:07:34 00:07:34 Continue You have seen all of t…" at bounding box center [521, 260] width 1043 height 520
click at [696, 13] on button "Continue" at bounding box center [697, 19] width 64 height 22
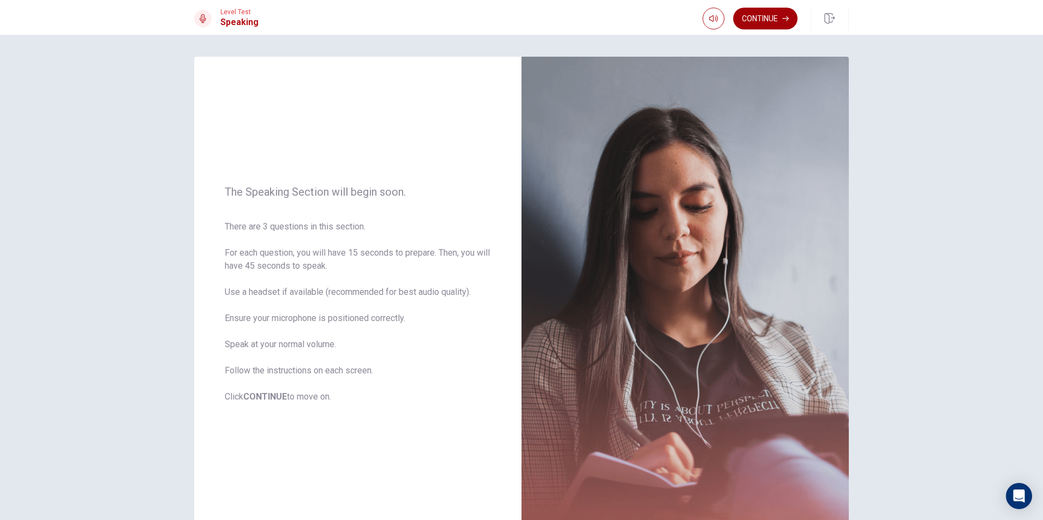
click at [781, 23] on button "Continue" at bounding box center [765, 19] width 64 height 22
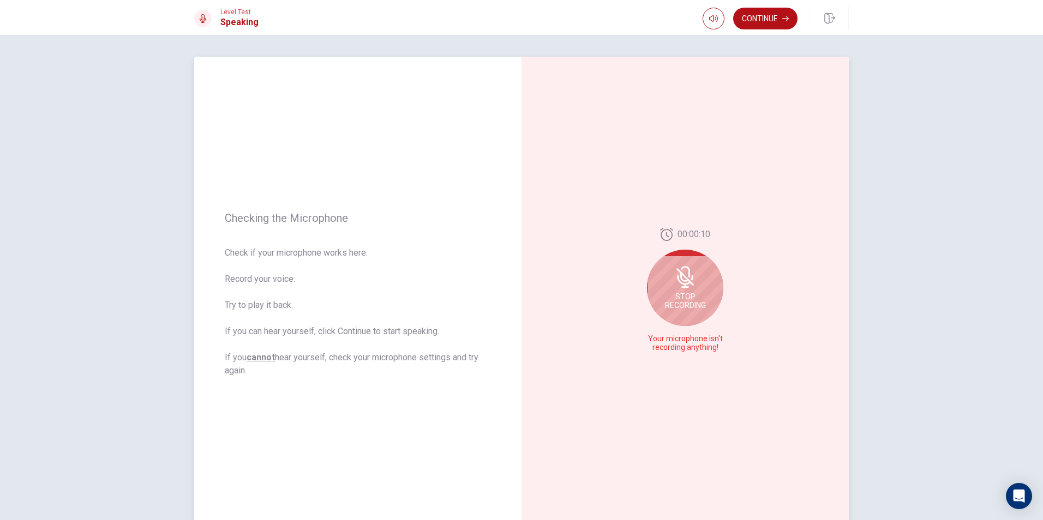
click at [703, 273] on div "Stop Recording" at bounding box center [685, 288] width 76 height 76
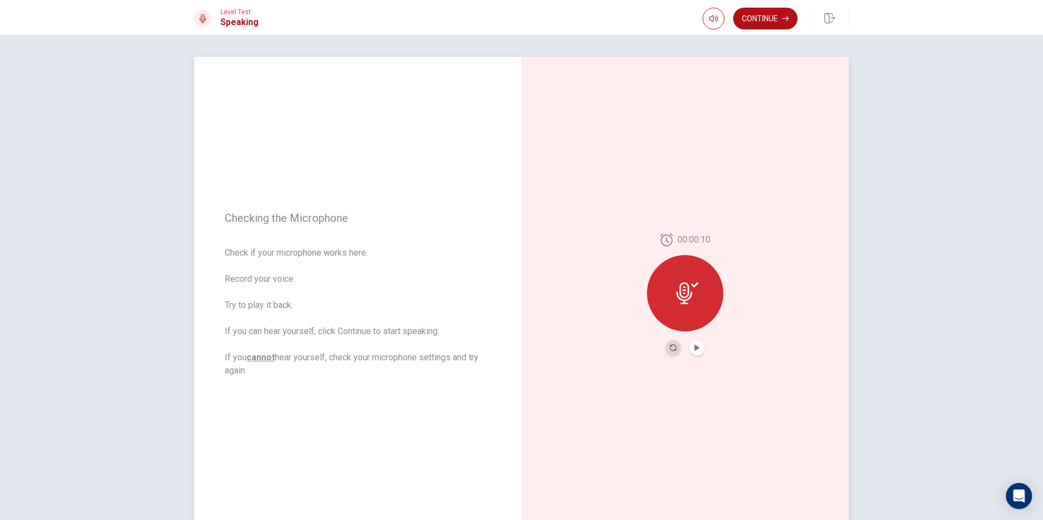
click at [670, 350] on icon "Record Again" at bounding box center [673, 348] width 7 height 7
click at [688, 317] on span "Stop Recording" at bounding box center [685, 313] width 41 height 17
click at [688, 317] on div at bounding box center [685, 293] width 76 height 76
click at [692, 354] on button "Play Audio" at bounding box center [696, 347] width 15 height 15
click at [672, 348] on icon "Record Again" at bounding box center [673, 348] width 7 height 7
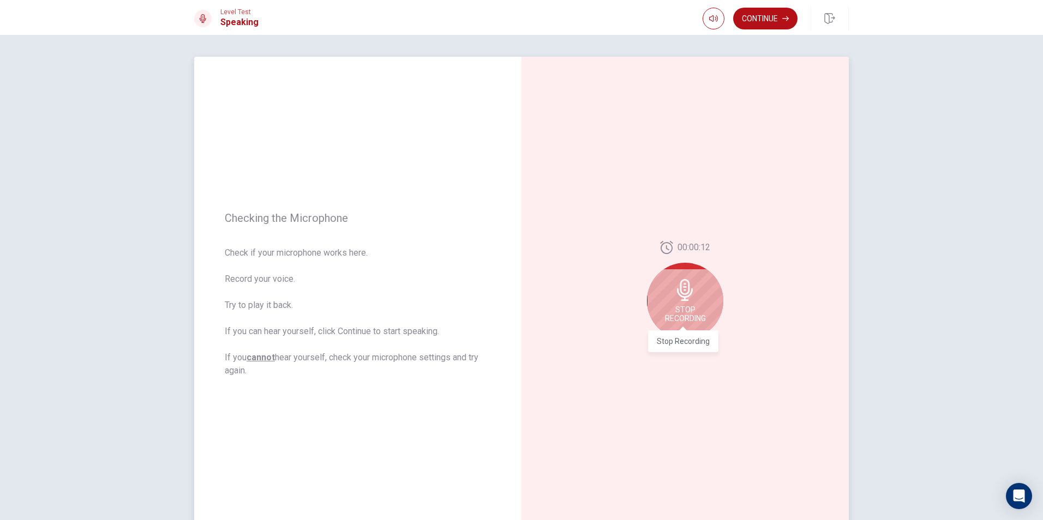
click at [695, 312] on span "Stop Recording" at bounding box center [685, 313] width 41 height 17
click at [686, 346] on div at bounding box center [684, 347] width 39 height 15
click at [694, 348] on icon "Play Audio" at bounding box center [697, 348] width 7 height 7
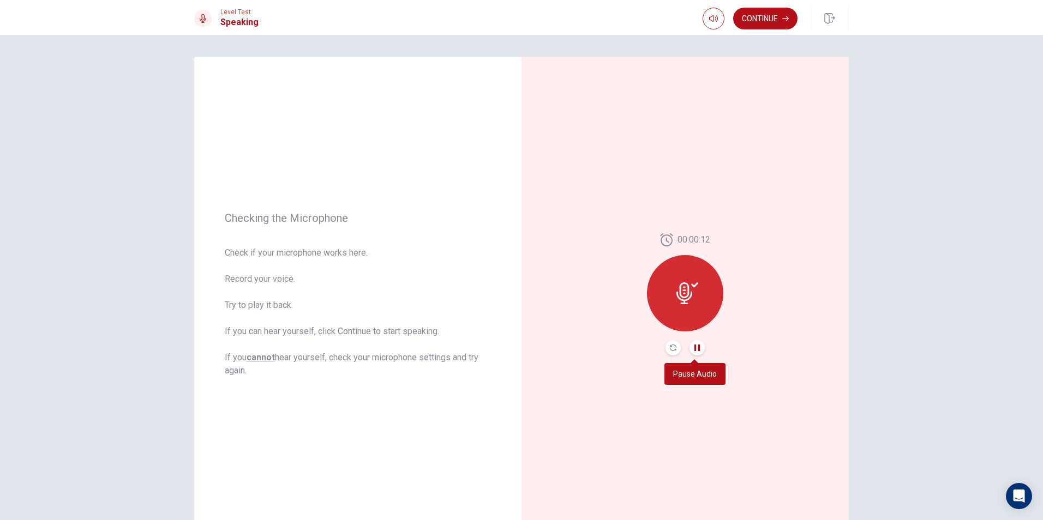
click at [694, 348] on icon "Pause Audio" at bounding box center [697, 348] width 7 height 7
click at [694, 348] on icon "Play Audio" at bounding box center [697, 348] width 7 height 7
click at [671, 350] on icon "Record Again" at bounding box center [673, 348] width 7 height 7
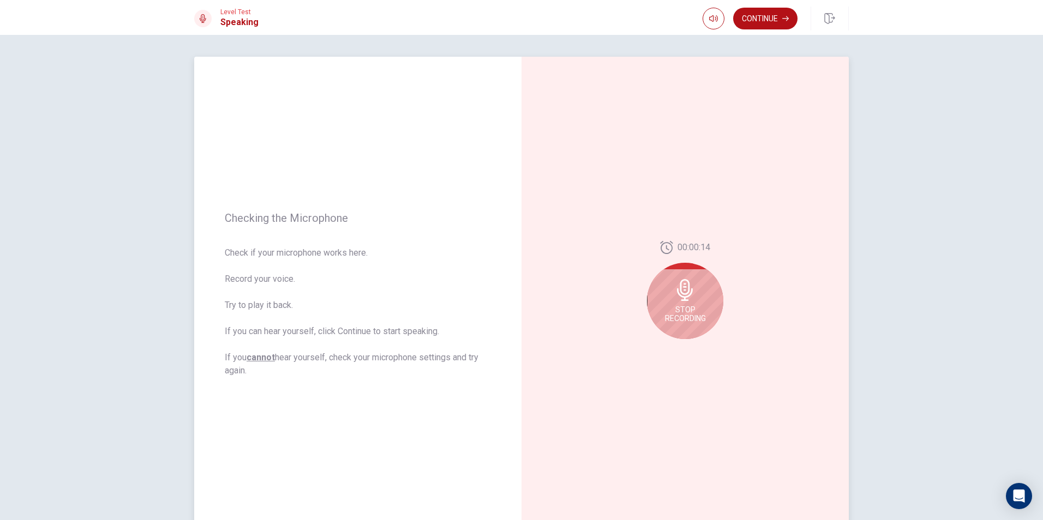
click at [675, 307] on span "Stop Recording" at bounding box center [685, 313] width 41 height 17
click at [697, 350] on icon "Play Audio" at bounding box center [697, 348] width 7 height 7
click at [672, 349] on icon "Record Again" at bounding box center [673, 348] width 7 height 7
click at [685, 320] on span "Stop Recording" at bounding box center [685, 313] width 41 height 17
click at [694, 352] on button "Play Audio" at bounding box center [696, 347] width 15 height 15
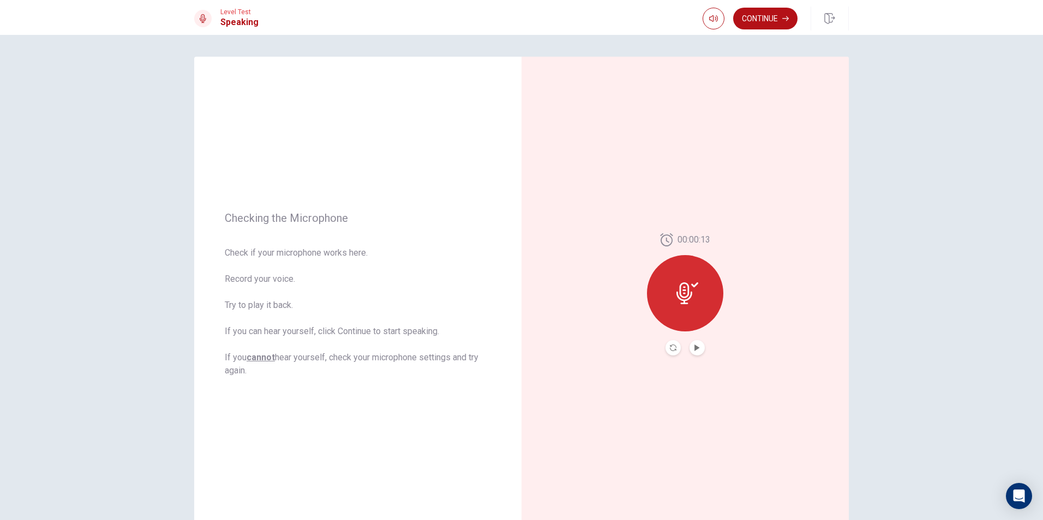
click at [690, 311] on div at bounding box center [685, 293] width 76 height 76
click at [679, 350] on div at bounding box center [684, 347] width 39 height 15
click at [674, 347] on button "Record Again" at bounding box center [672, 347] width 15 height 15
click at [700, 315] on span "Stop Recording" at bounding box center [685, 313] width 41 height 17
click at [695, 355] on button "Play Audio" at bounding box center [696, 347] width 15 height 15
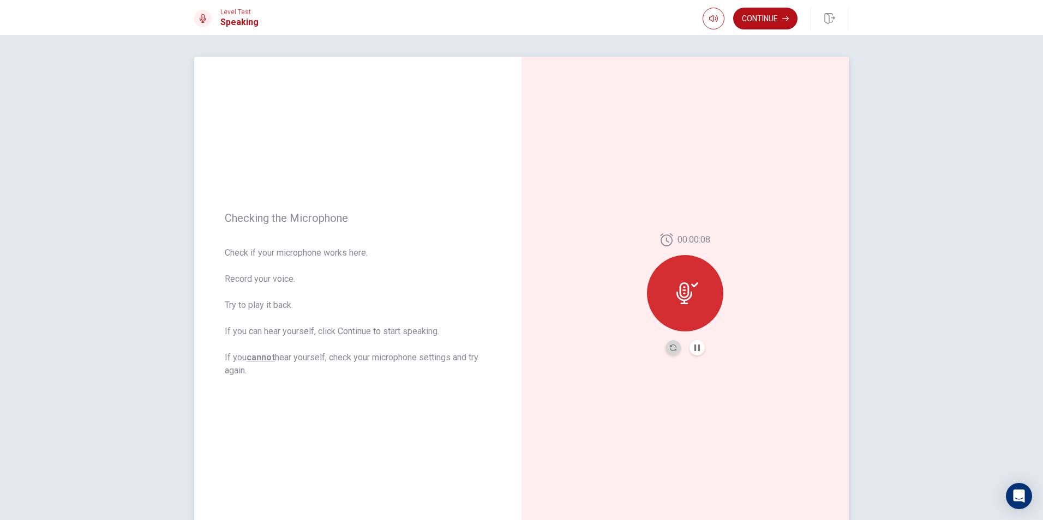
click at [675, 347] on button "Record Again" at bounding box center [672, 347] width 15 height 15
click at [675, 307] on span "Stop Recording" at bounding box center [685, 313] width 41 height 17
click at [675, 308] on div at bounding box center [685, 293] width 76 height 76
click at [667, 353] on button "Record Again" at bounding box center [672, 347] width 15 height 15
click at [694, 349] on icon "Play Audio" at bounding box center [697, 348] width 7 height 7
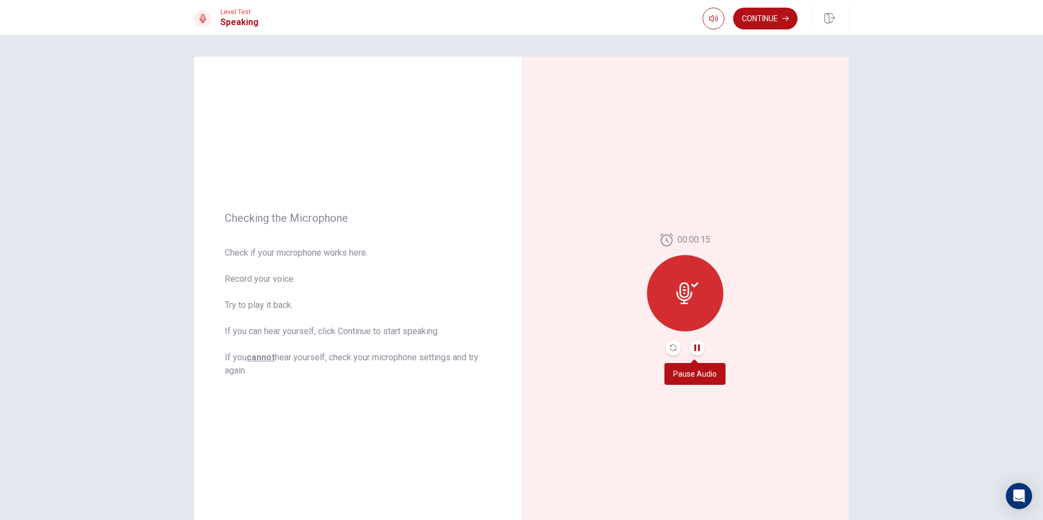
click at [694, 349] on icon "Pause Audio" at bounding box center [697, 348] width 7 height 7
click at [694, 349] on icon "Play Audio" at bounding box center [697, 348] width 7 height 7
click at [694, 349] on icon "Pause Audio" at bounding box center [697, 348] width 7 height 7
click at [694, 348] on icon "Pause Audio" at bounding box center [696, 348] width 5 height 7
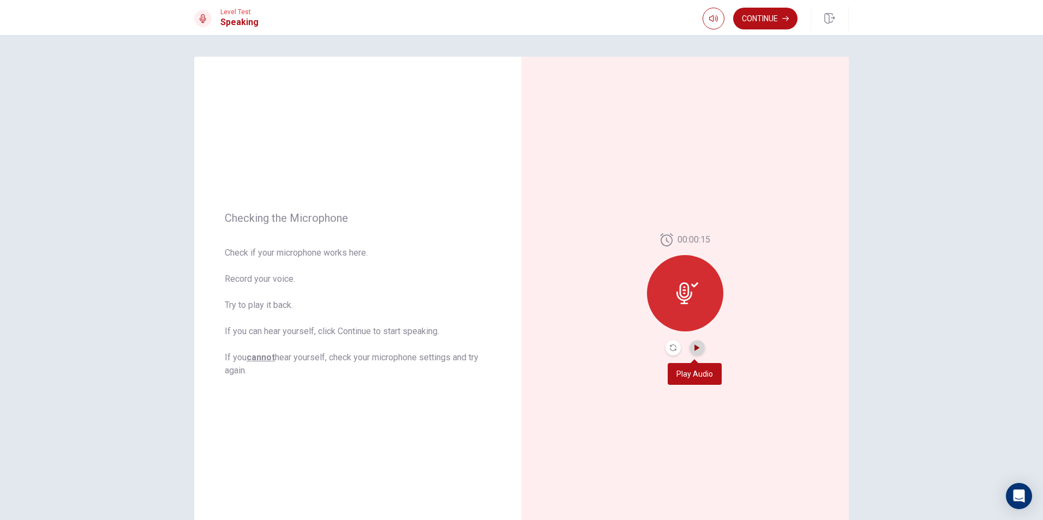
click at [690, 347] on button "Play Audio" at bounding box center [696, 347] width 15 height 15
click at [691, 338] on div "00:00:15" at bounding box center [685, 294] width 76 height 122
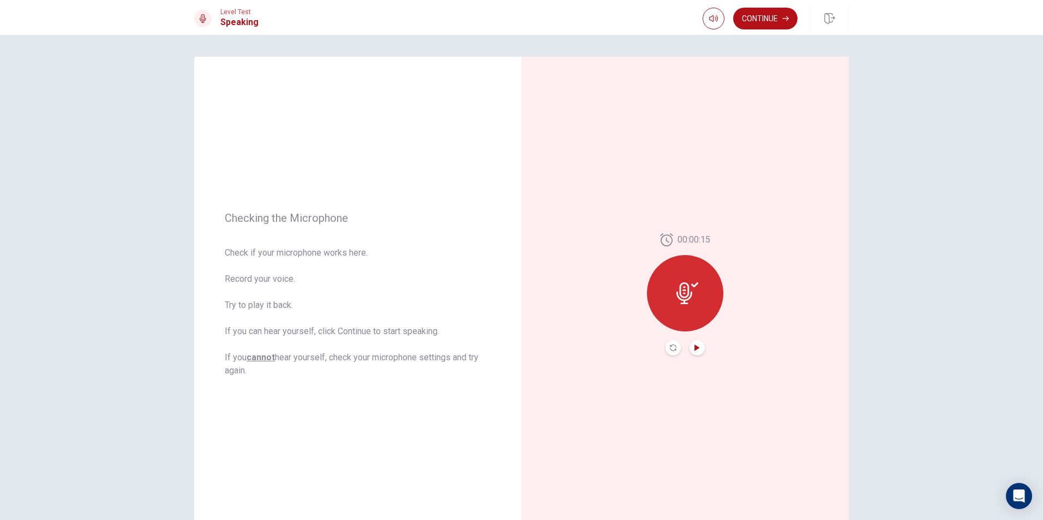
click at [691, 338] on div "00:00:15" at bounding box center [685, 294] width 76 height 122
click at [694, 347] on icon "Play Audio" at bounding box center [696, 348] width 5 height 7
click at [694, 348] on icon "Pause Audio" at bounding box center [696, 348] width 5 height 7
click at [694, 348] on icon "Play Audio" at bounding box center [696, 348] width 5 height 7
click at [670, 345] on icon "Record Again" at bounding box center [673, 348] width 7 height 7
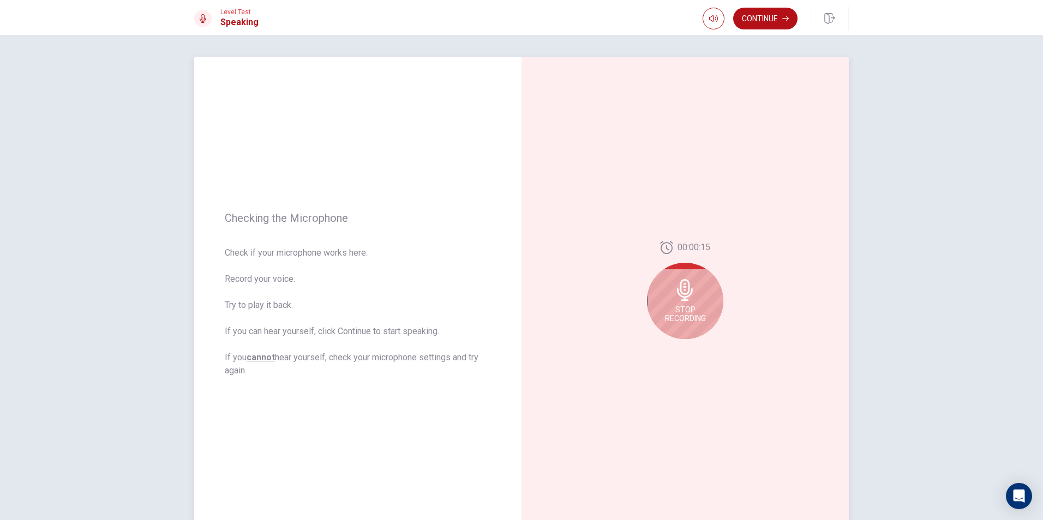
click at [695, 299] on div "Stop Recording" at bounding box center [685, 301] width 76 height 76
click at [687, 278] on div at bounding box center [685, 293] width 76 height 76
click at [665, 350] on button "Record Again" at bounding box center [672, 347] width 15 height 15
click at [683, 316] on span "Stop Recording" at bounding box center [685, 313] width 41 height 17
click at [698, 348] on button "Play Audio" at bounding box center [696, 347] width 15 height 15
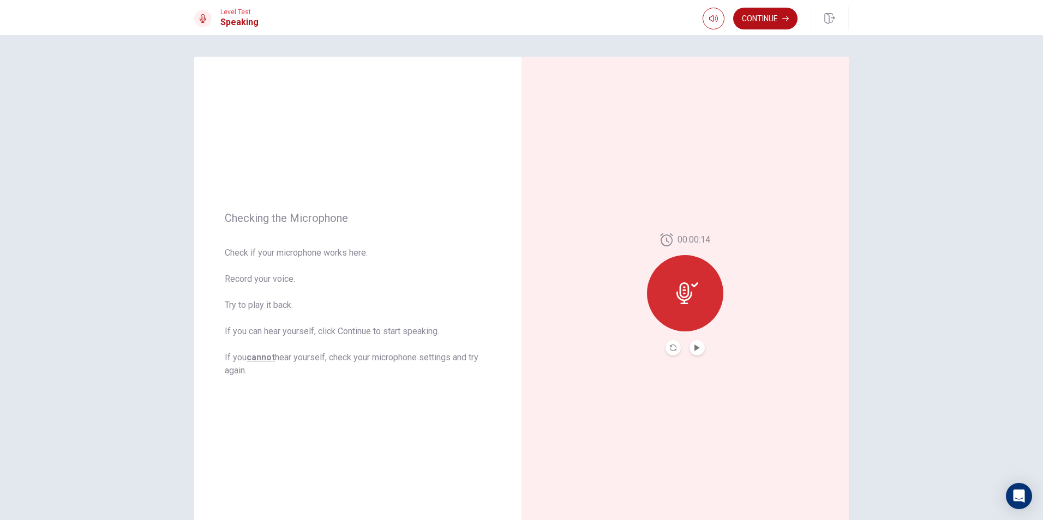
click at [672, 278] on div at bounding box center [685, 293] width 76 height 76
click at [658, 356] on div "00:00:14" at bounding box center [684, 294] width 327 height 475
click at [671, 344] on button "Record Again" at bounding box center [672, 347] width 15 height 15
click at [683, 308] on span "Stop Recording" at bounding box center [685, 313] width 41 height 17
click at [690, 348] on button "Play Audio" at bounding box center [696, 347] width 15 height 15
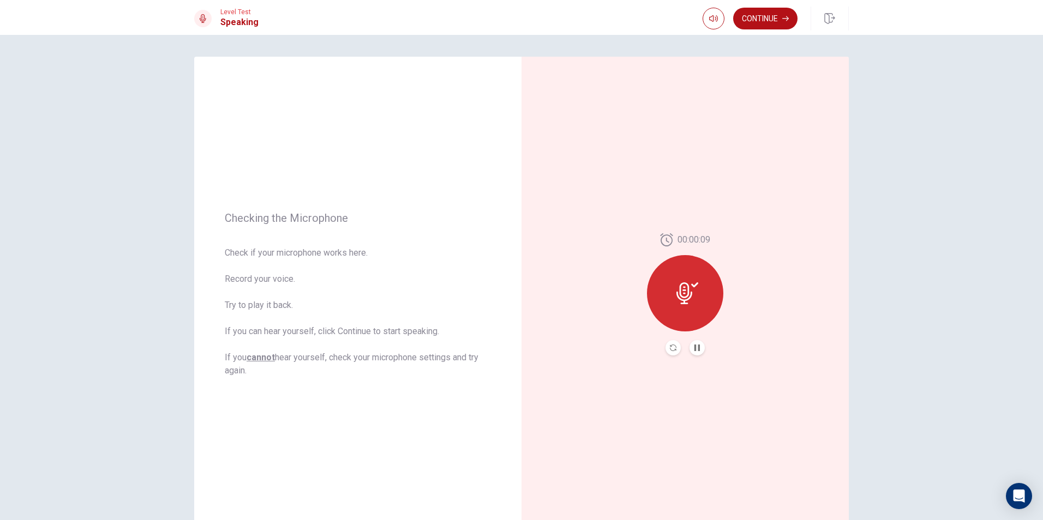
click at [670, 296] on div at bounding box center [685, 293] width 76 height 76
click at [671, 298] on div at bounding box center [685, 293] width 76 height 76
click at [676, 298] on icon at bounding box center [684, 293] width 16 height 22
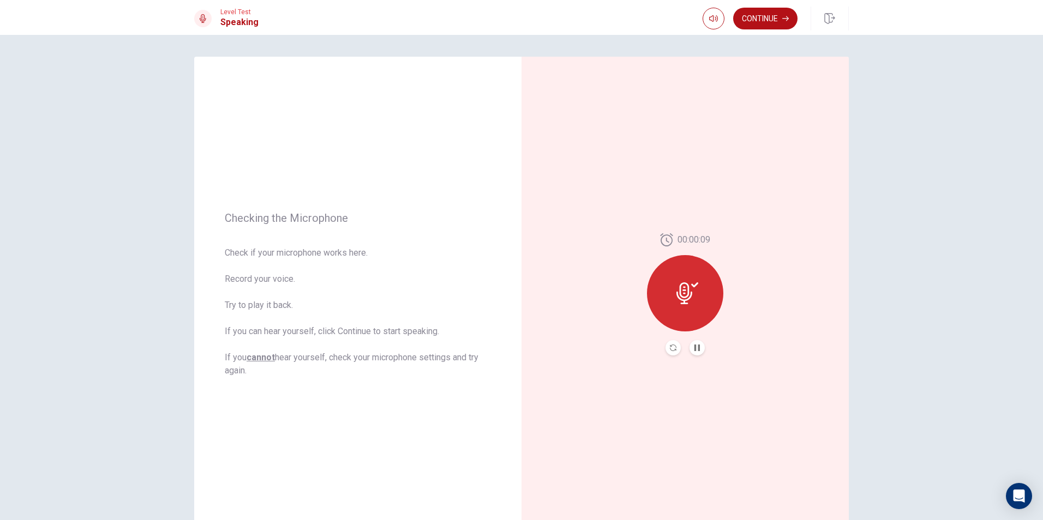
click at [676, 299] on icon at bounding box center [687, 293] width 22 height 22
click at [672, 303] on div at bounding box center [685, 293] width 76 height 76
click at [662, 352] on div "00:00:09" at bounding box center [685, 294] width 76 height 122
click at [676, 347] on button "Record Again" at bounding box center [672, 347] width 15 height 15
click at [692, 328] on div "Stop Recording" at bounding box center [685, 301] width 76 height 76
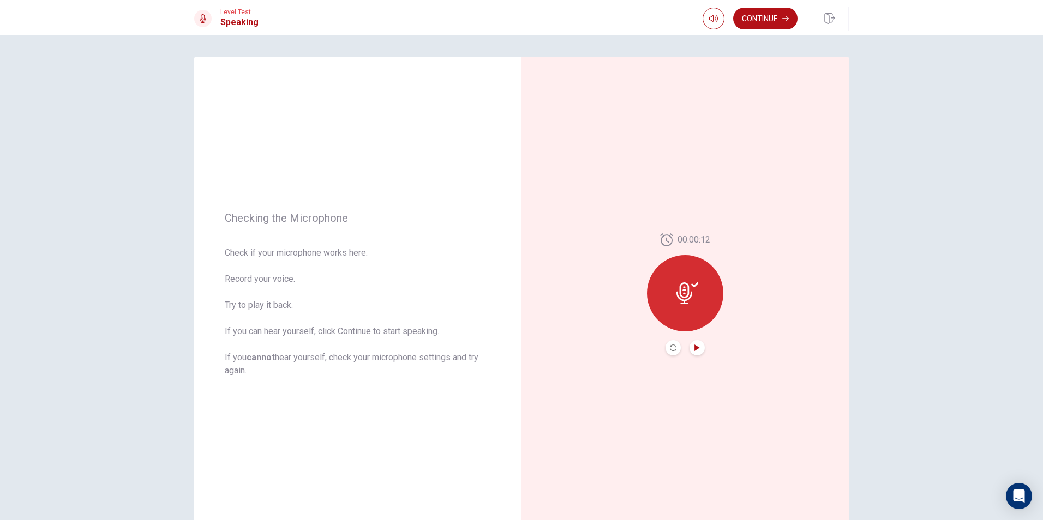
click at [696, 347] on icon "Play Audio" at bounding box center [697, 348] width 7 height 7
click at [698, 341] on button "Play Audio" at bounding box center [696, 347] width 15 height 15
click at [671, 346] on icon "Record Again" at bounding box center [673, 348] width 7 height 7
click at [665, 311] on span "Stop Recording" at bounding box center [685, 313] width 41 height 17
click at [704, 342] on div "00:00:12" at bounding box center [685, 294] width 76 height 122
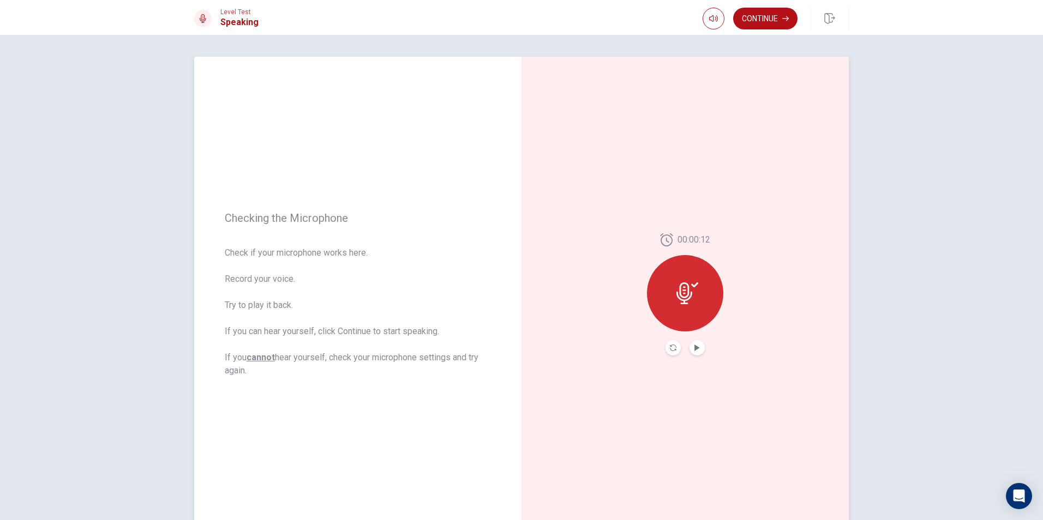
click at [700, 357] on div "00:00:12" at bounding box center [684, 294] width 327 height 475
click at [696, 355] on button "Play Audio" at bounding box center [696, 347] width 15 height 15
click at [778, 29] on div "Continue" at bounding box center [775, 19] width 146 height 24
click at [775, 22] on button "Continue" at bounding box center [765, 19] width 64 height 22
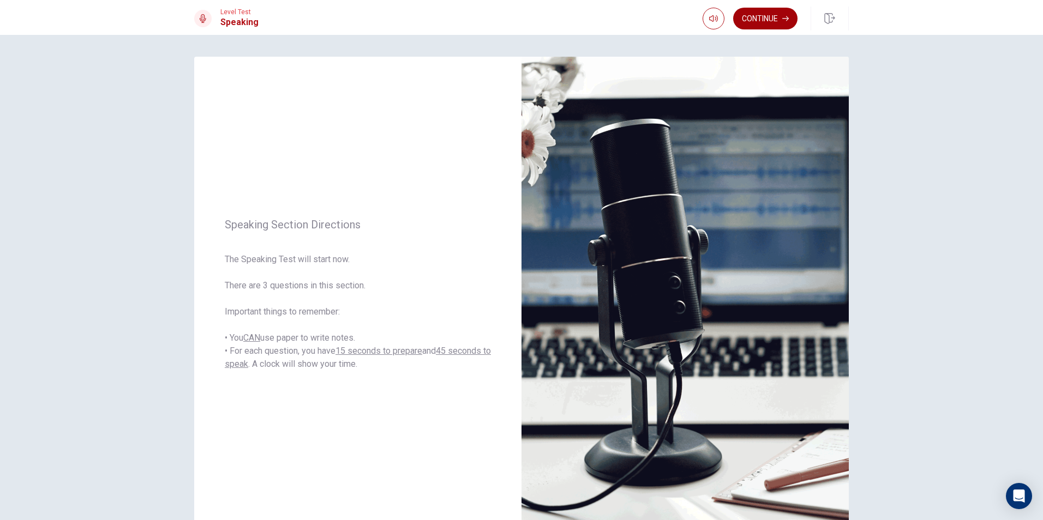
click at [748, 27] on button "Continue" at bounding box center [765, 19] width 64 height 22
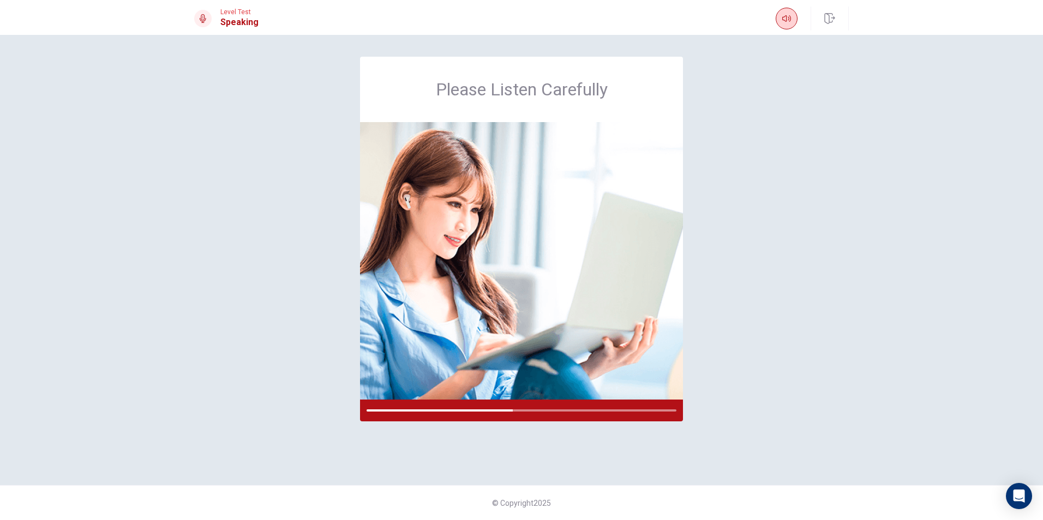
click at [786, 17] on icon "button" at bounding box center [786, 18] width 9 height 7
click at [791, 18] on button "button" at bounding box center [786, 19] width 22 height 22
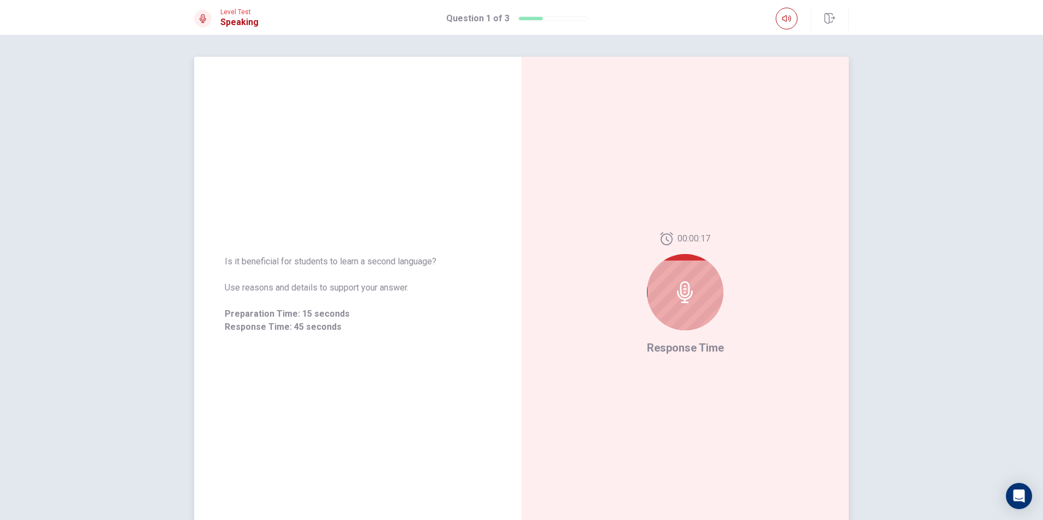
click at [686, 275] on div at bounding box center [685, 292] width 76 height 76
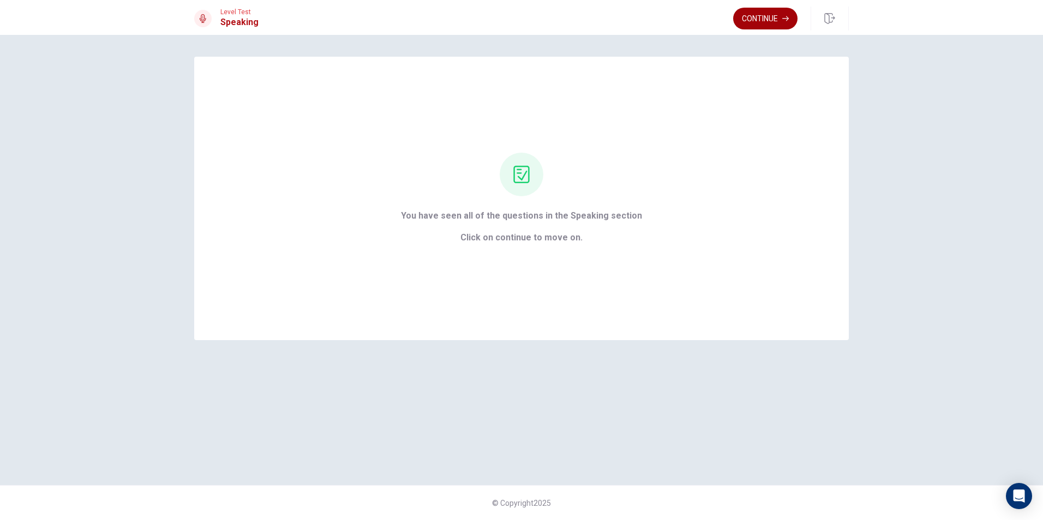
click at [758, 21] on button "Continue" at bounding box center [765, 19] width 64 height 22
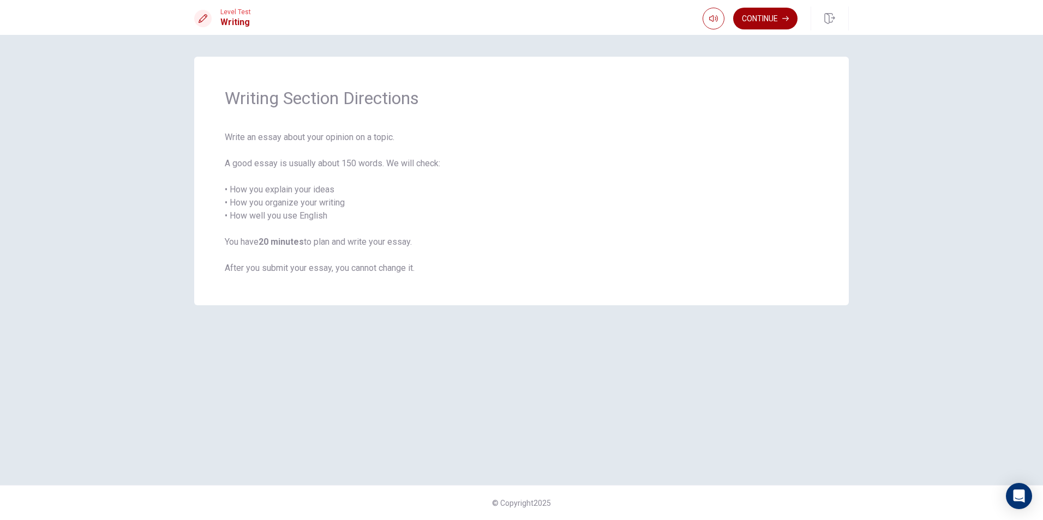
click at [755, 21] on button "Continue" at bounding box center [765, 19] width 64 height 22
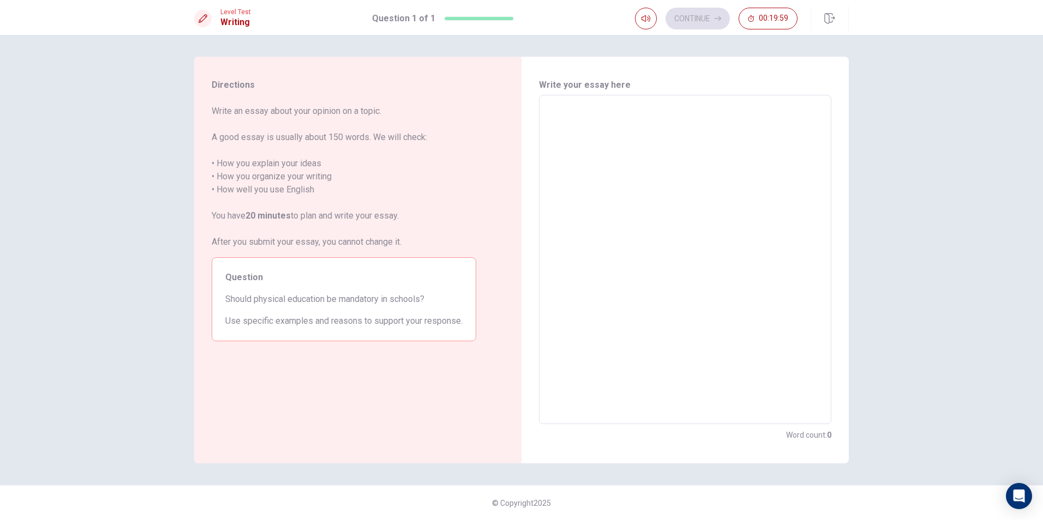
click at [598, 127] on textarea at bounding box center [684, 259] width 277 height 311
type textarea "p"
type textarea "x"
type textarea "ph"
type textarea "x"
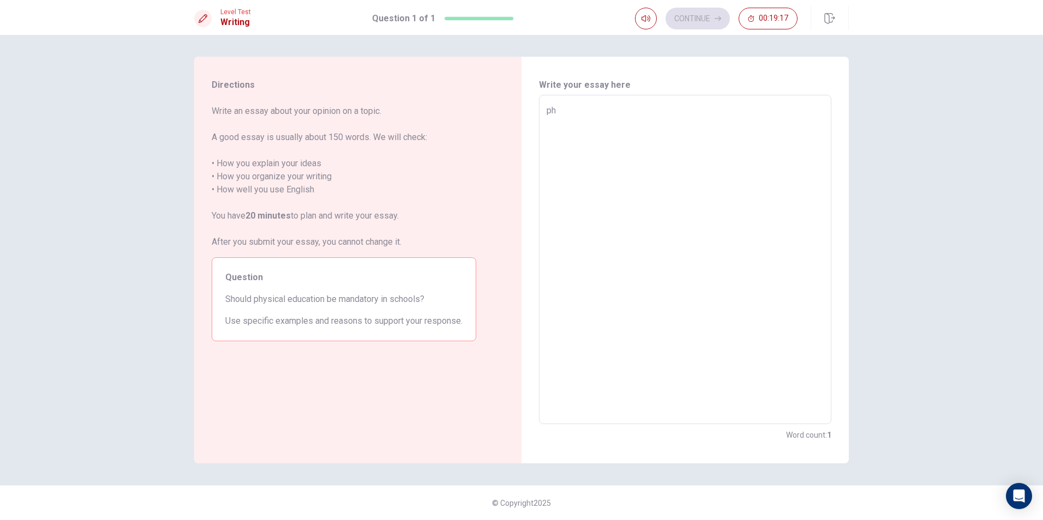
type textarea "phi"
type textarea "x"
type textarea "ph"
type textarea "x"
type textarea "phy"
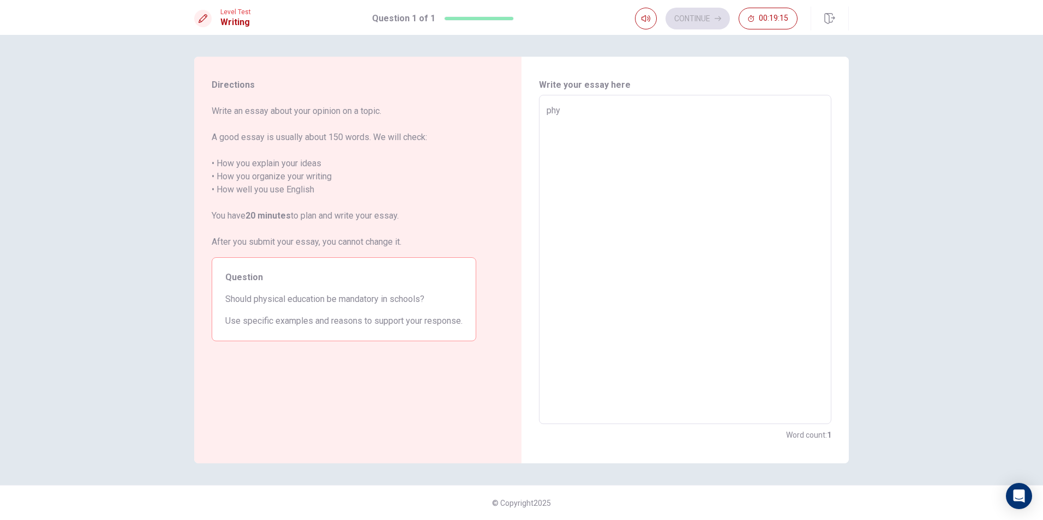
type textarea "x"
type textarea "phys"
type textarea "x"
type textarea "physi"
type textarea "x"
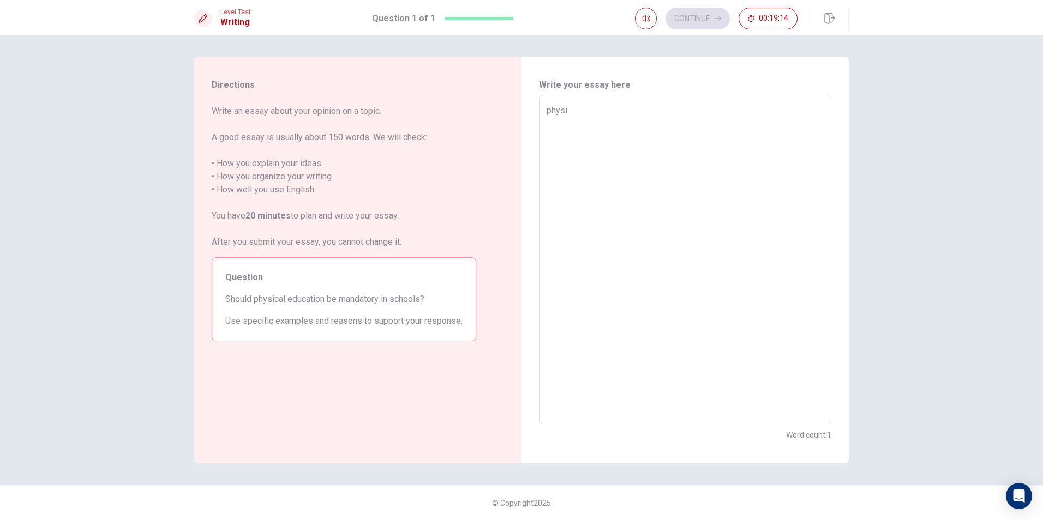
type textarea "physic"
type textarea "x"
type textarea "physica"
type textarea "x"
type textarea "physical"
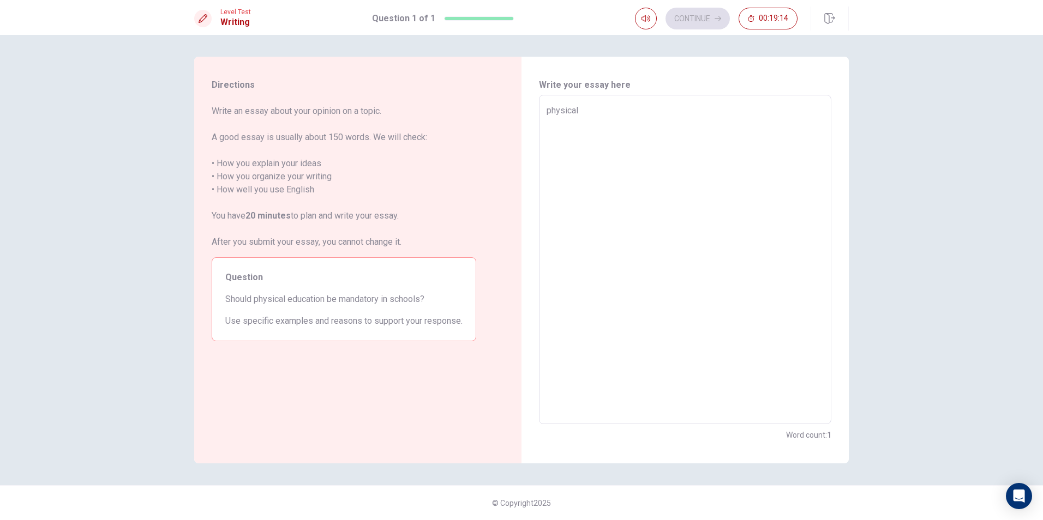
type textarea "x"
type textarea "physicale"
type textarea "x"
type textarea "physicaled"
type textarea "x"
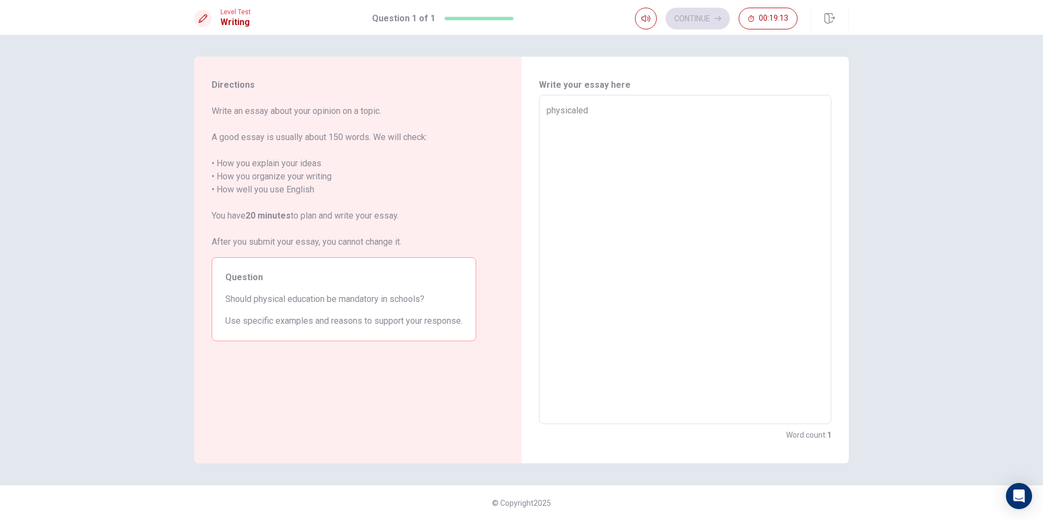
type textarea "physicaledu"
type textarea "x"
type textarea "physicaled"
type textarea "x"
type textarea "physicale"
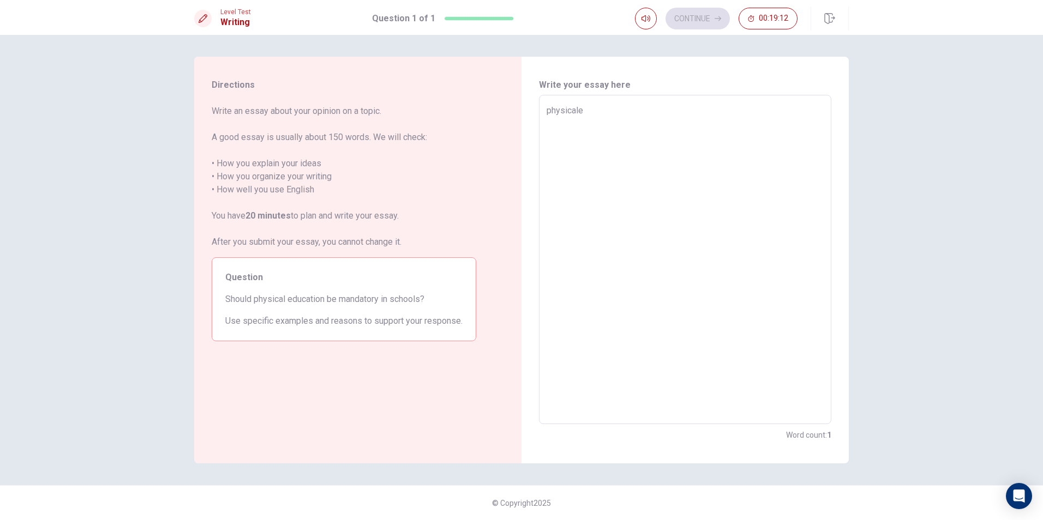
type textarea "x"
type textarea "physical"
type textarea "x"
type textarea "physical"
type textarea "x"
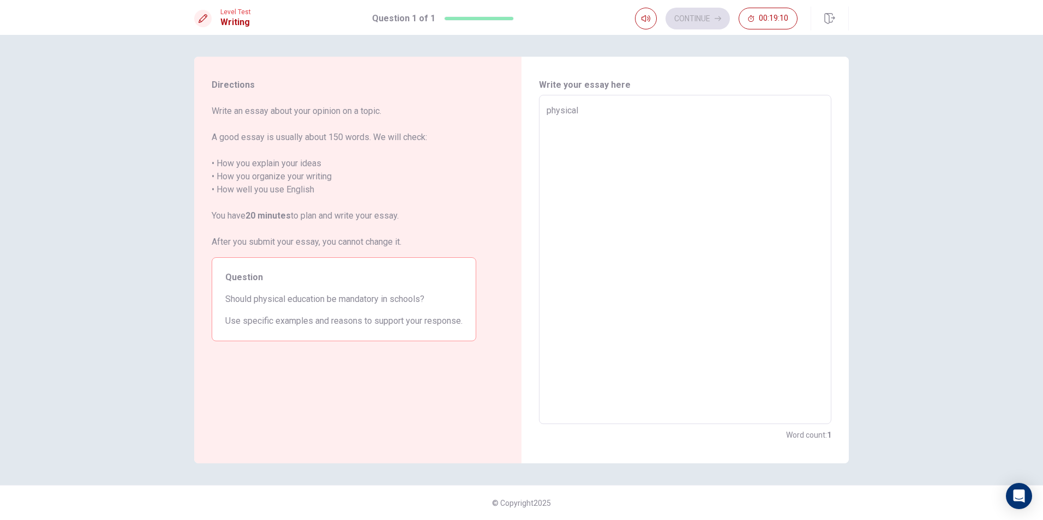
type textarea "physical e"
type textarea "x"
type textarea "physical ed"
type textarea "x"
type textarea "physical edu"
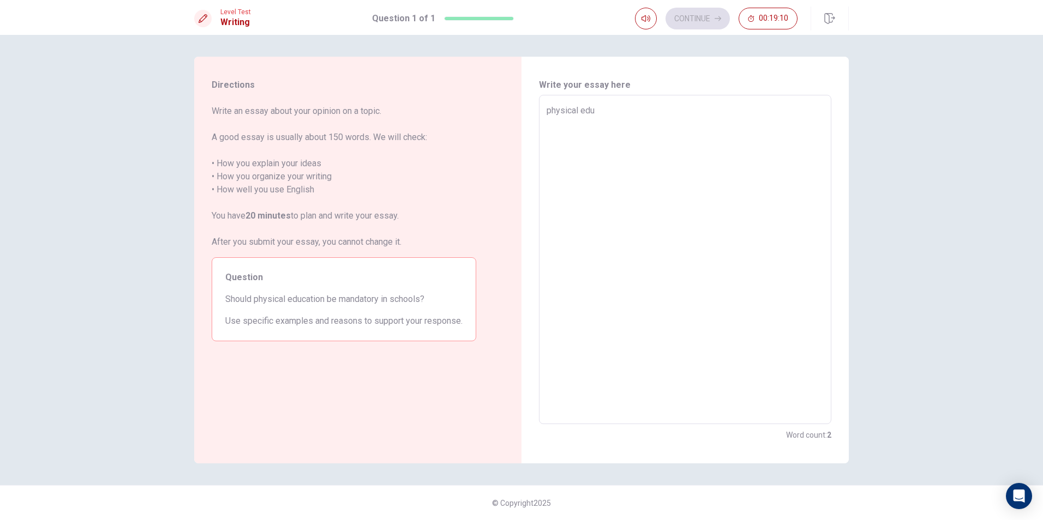
type textarea "x"
type textarea "physical educ"
type textarea "x"
type textarea "physical educa"
type textarea "x"
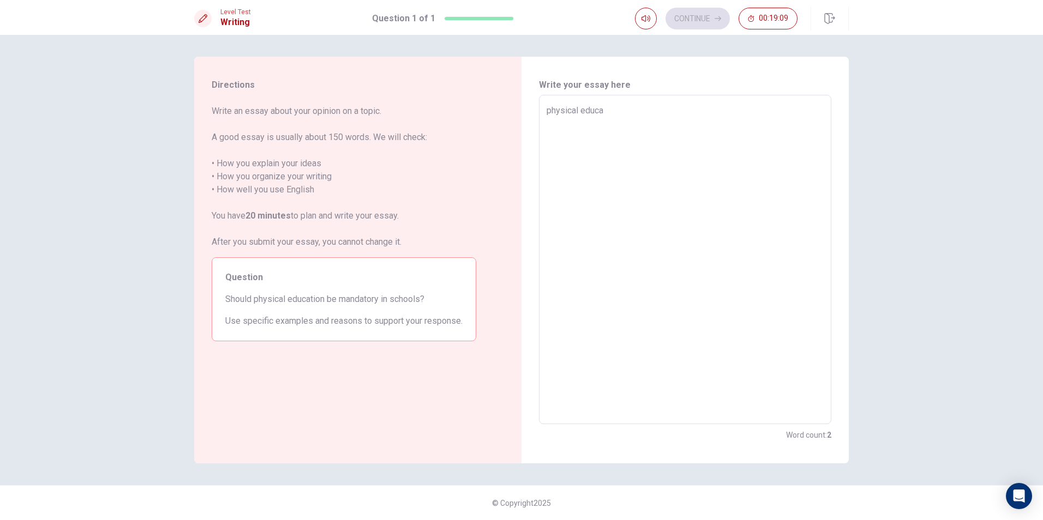
type textarea "physical educab"
type textarea "x"
type textarea "physical educab"
type textarea "x"
type textarea "physical educab"
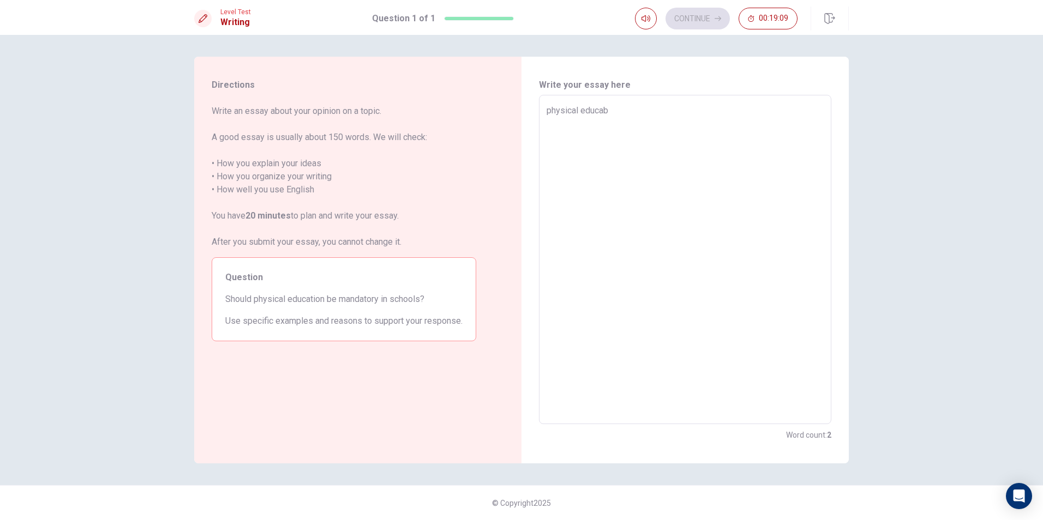
type textarea "x"
type textarea "physical educabt"
type textarea "x"
type textarea "physical educabti"
type textarea "x"
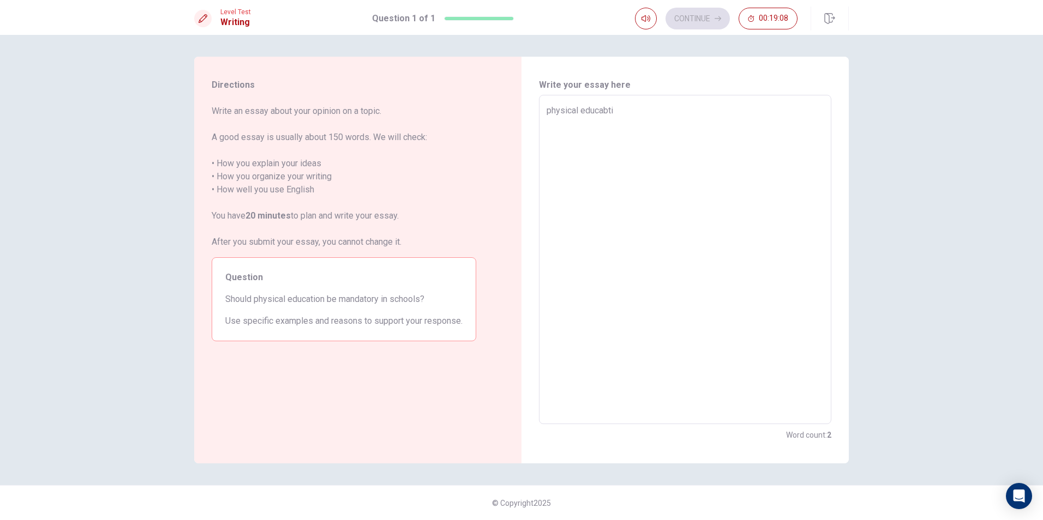
type textarea "physical educabtio"
type textarea "x"
type textarea "physical educabtion"
type textarea "x"
type textarea "physical educabtion"
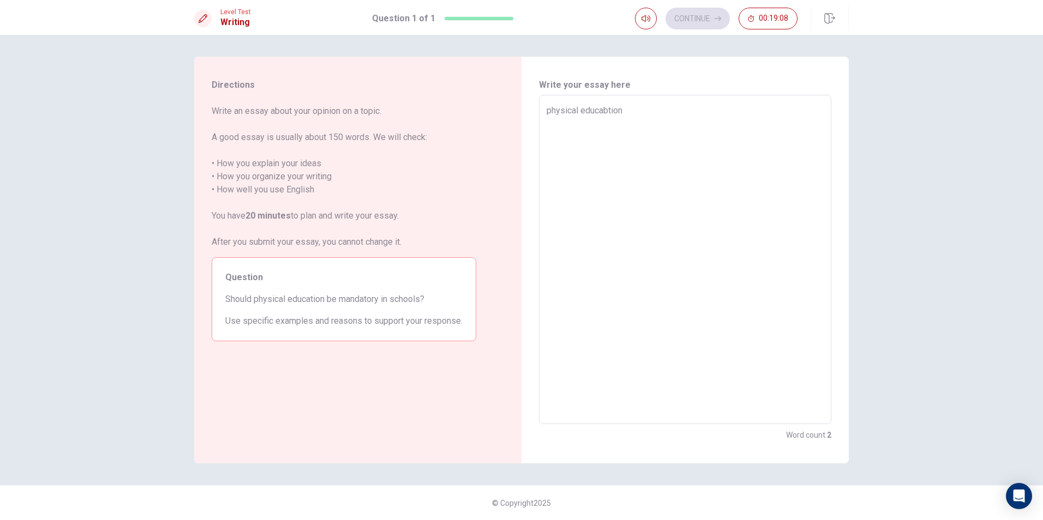
type textarea "x"
type textarea "physical educabtion s"
type textarea "x"
type textarea "physical educabtion sh"
type textarea "x"
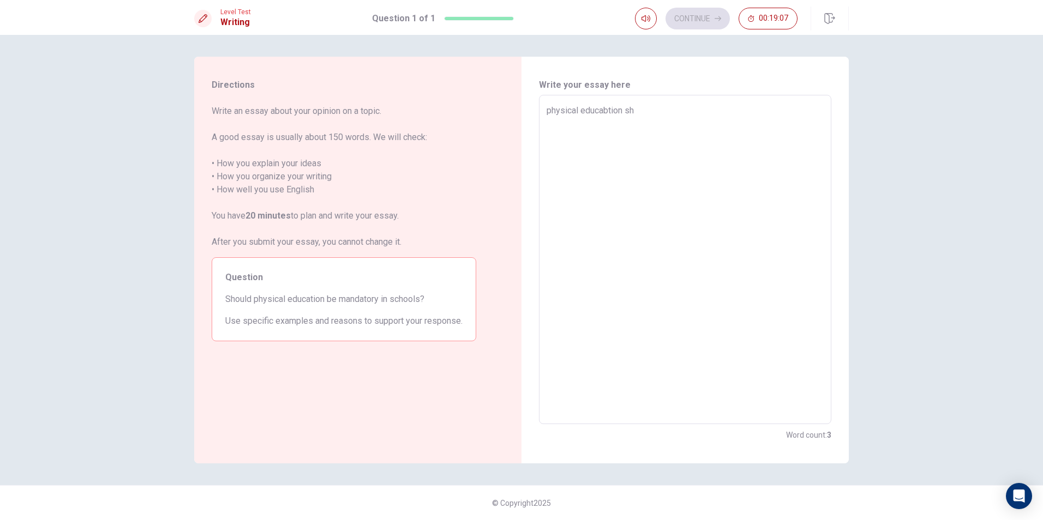
type textarea "physical educabtion sho"
type textarea "x"
type textarea "physical educabtion shou"
type textarea "x"
type textarea "physical educabtion shoul"
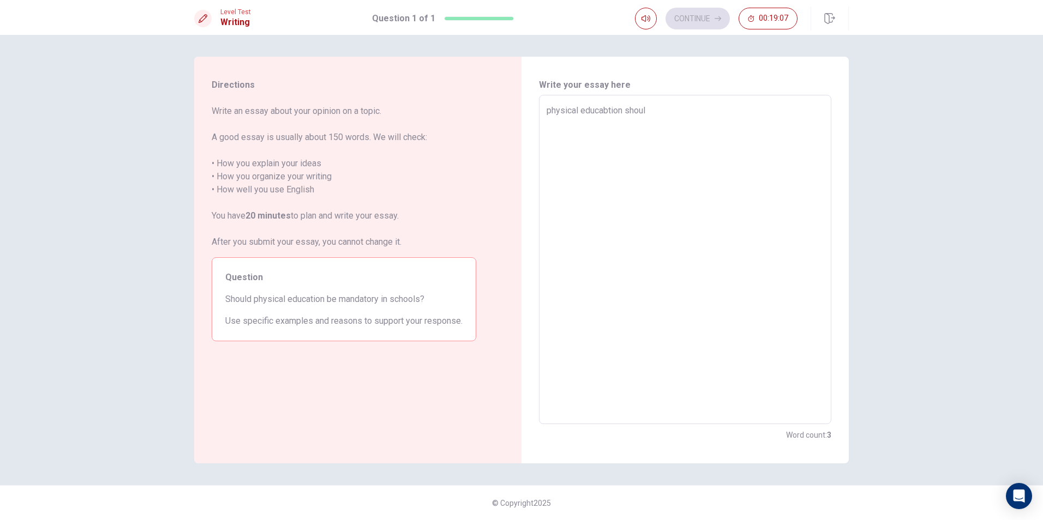
type textarea "x"
type textarea "physical educabtion should"
type textarea "x"
type textarea "physical educabtion should"
type textarea "x"
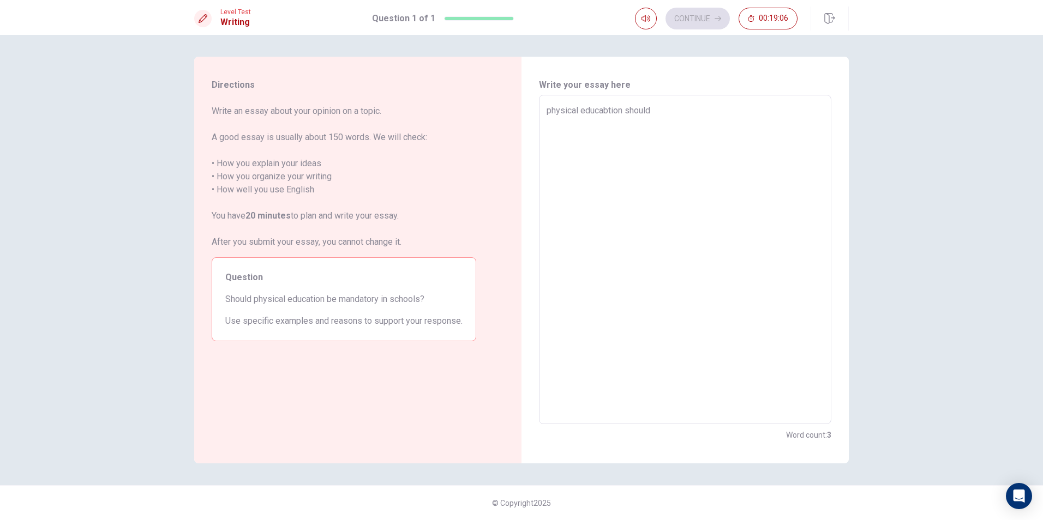
type textarea "physical educabtion should"
type textarea "x"
type textarea "physical educabtion shoul"
type textarea "x"
type textarea "physical educabtion shou"
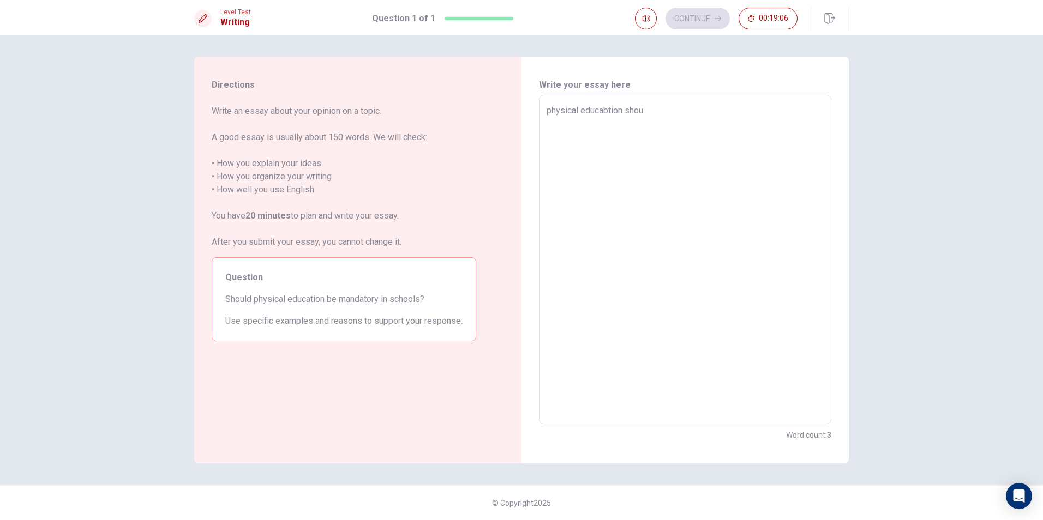
type textarea "x"
type textarea "physical educabtion sho"
type textarea "x"
type textarea "physical educabtion sh"
type textarea "x"
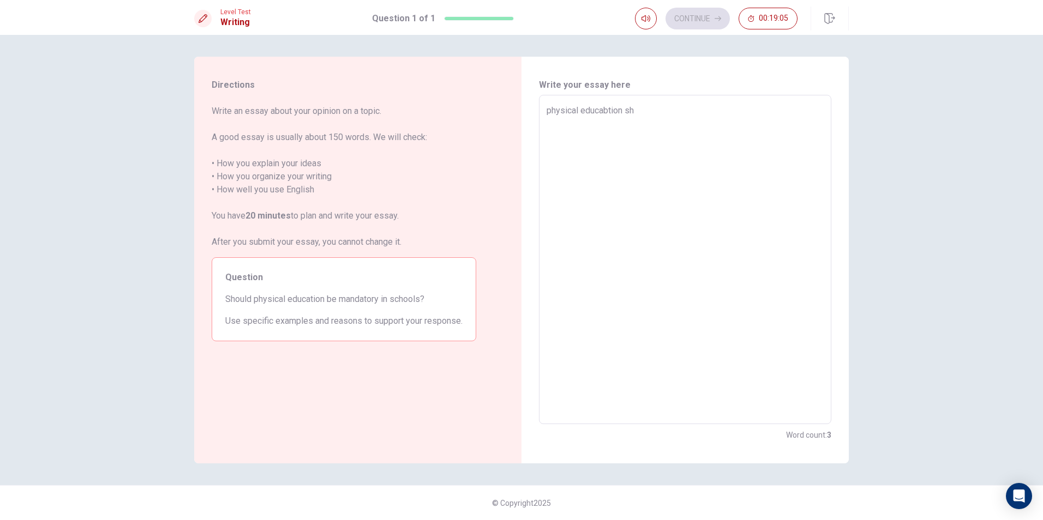
type textarea "physical educabtion s"
type textarea "x"
type textarea "physical educabtion"
type textarea "x"
type textarea "sphysical educabtion"
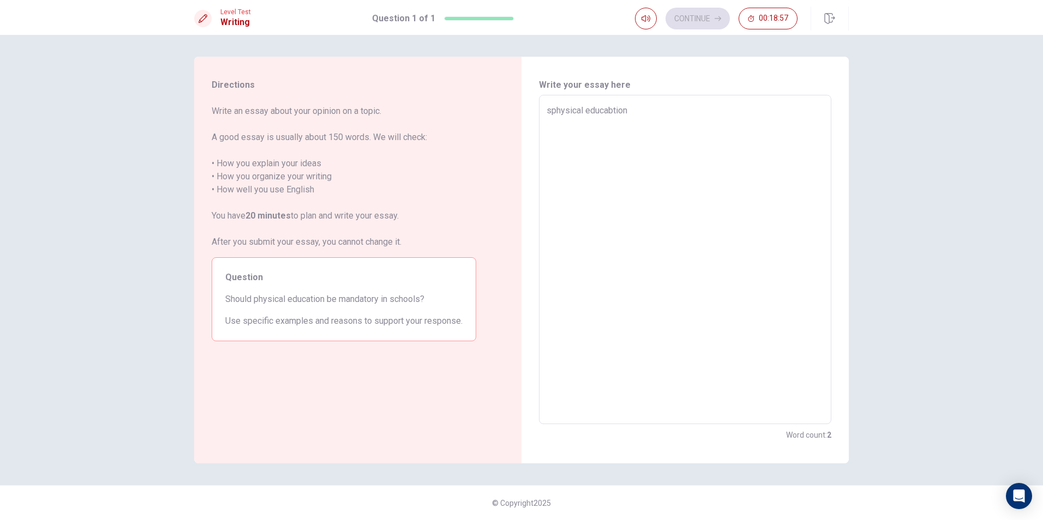
type textarea "x"
type textarea "shphysical educabtion"
type textarea "x"
type textarea "shophysical educabtion"
type textarea "x"
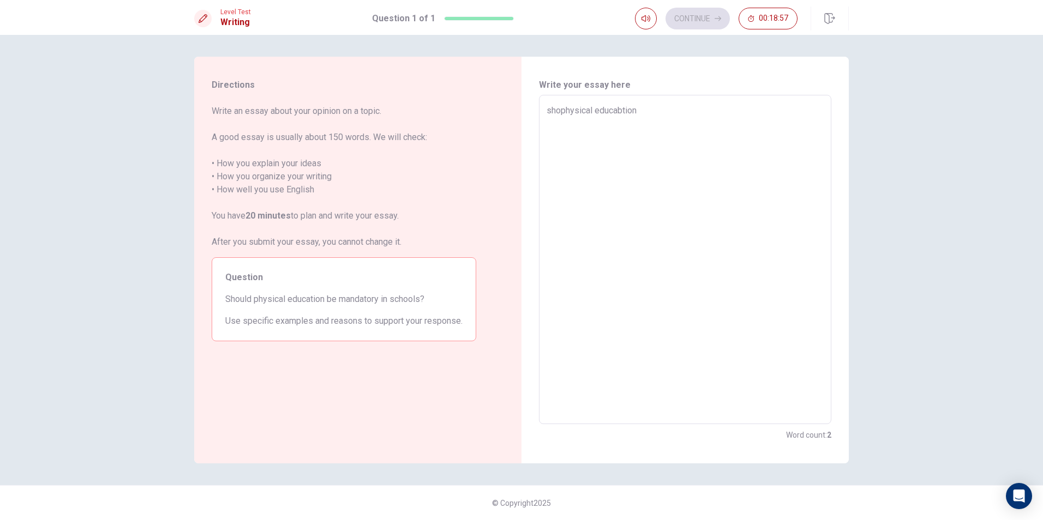
type textarea "shouphysical educabtion"
type textarea "x"
type textarea "shoulphysical educabtion"
type textarea "x"
type textarea "shouldphysical educabtion"
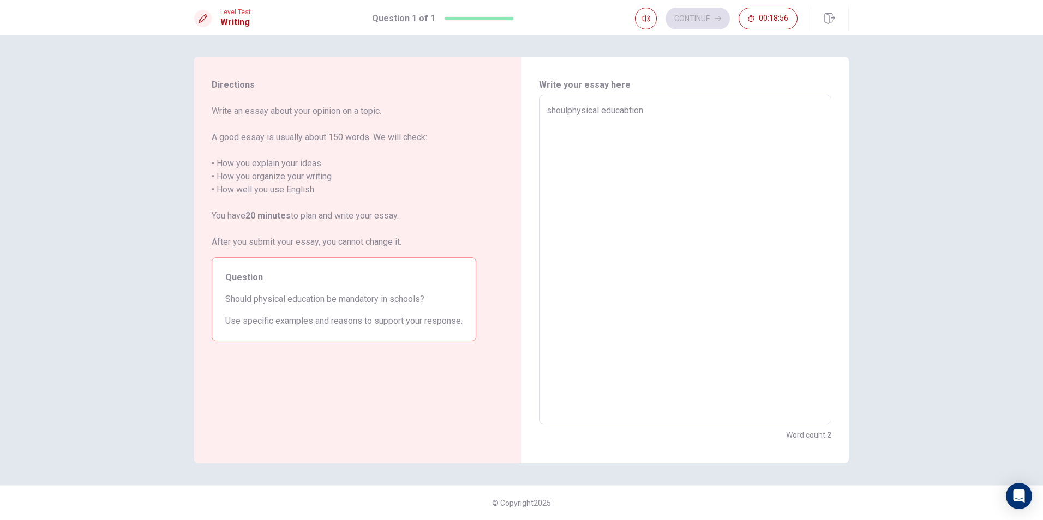
type textarea "x"
type textarea "should physical educabtion"
type textarea "x"
type textarea "should physical educabtion b"
type textarea "x"
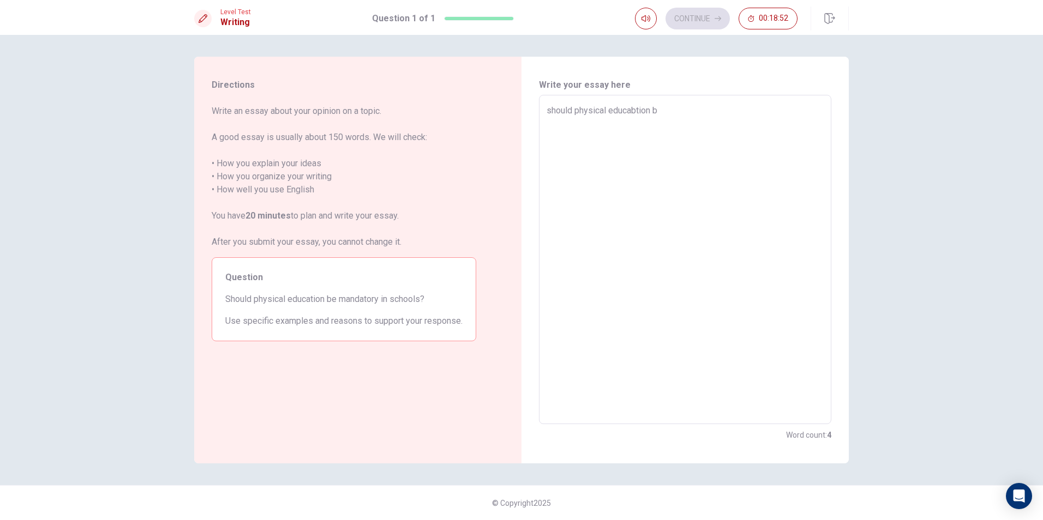
type textarea "should physical educabtion be"
type textarea "x"
type textarea "should physical educabtion be"
type textarea "x"
type textarea "should physical educabtion be m"
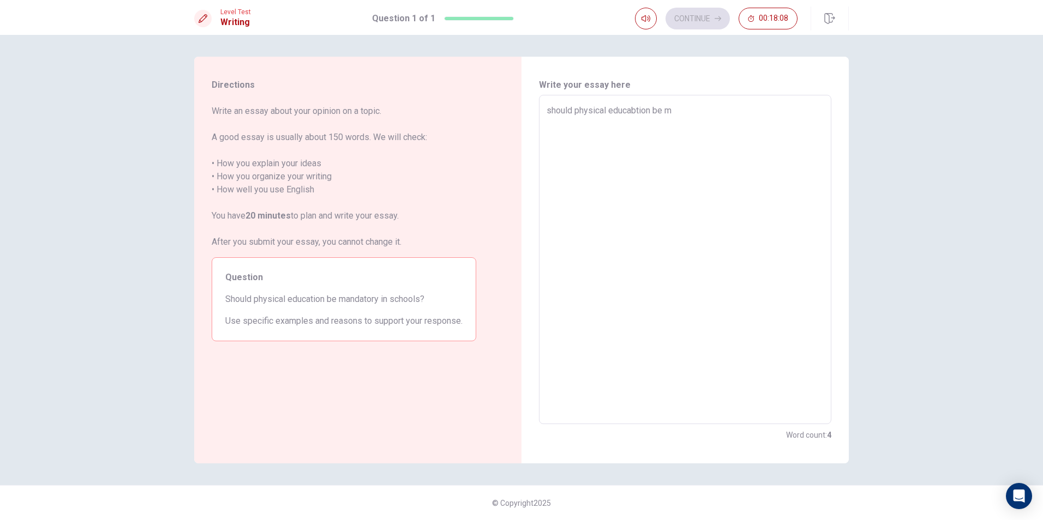
type textarea "x"
type textarea "should physical educabtion be ma"
type textarea "x"
type textarea "should physical educabtion be man"
type textarea "x"
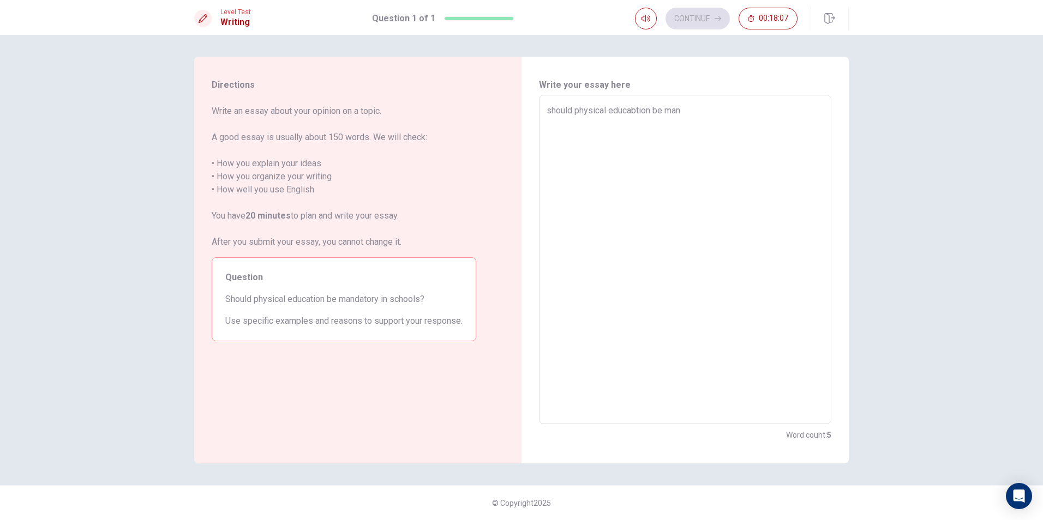
type textarea "should physical educabtion be mand"
type textarea "x"
type textarea "should physical educabtion be manda"
type textarea "x"
type textarea "should physical educabtion be mandat"
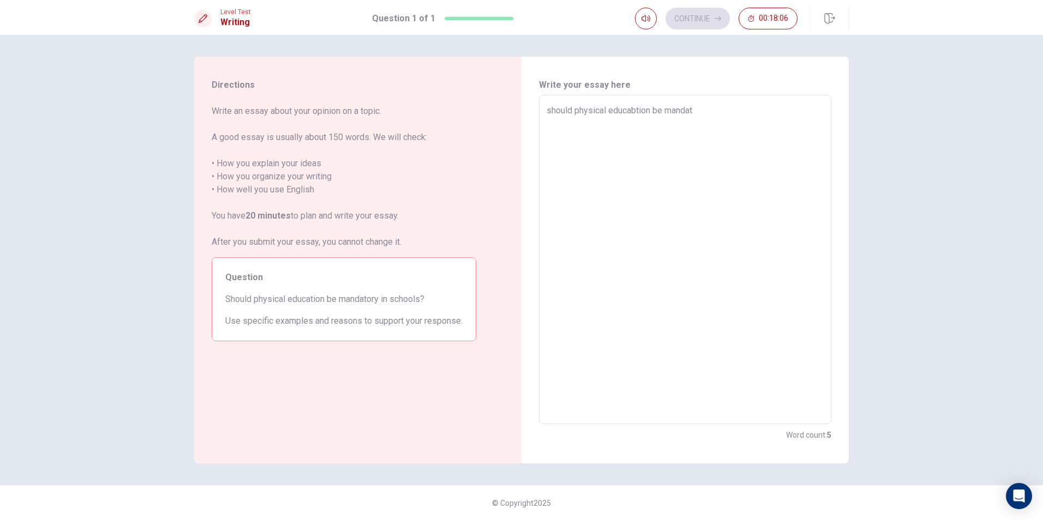
type textarea "x"
type textarea "should physical educabtion be [PERSON_NAME]"
type textarea "x"
type textarea "should physical educabtion be mandator"
type textarea "x"
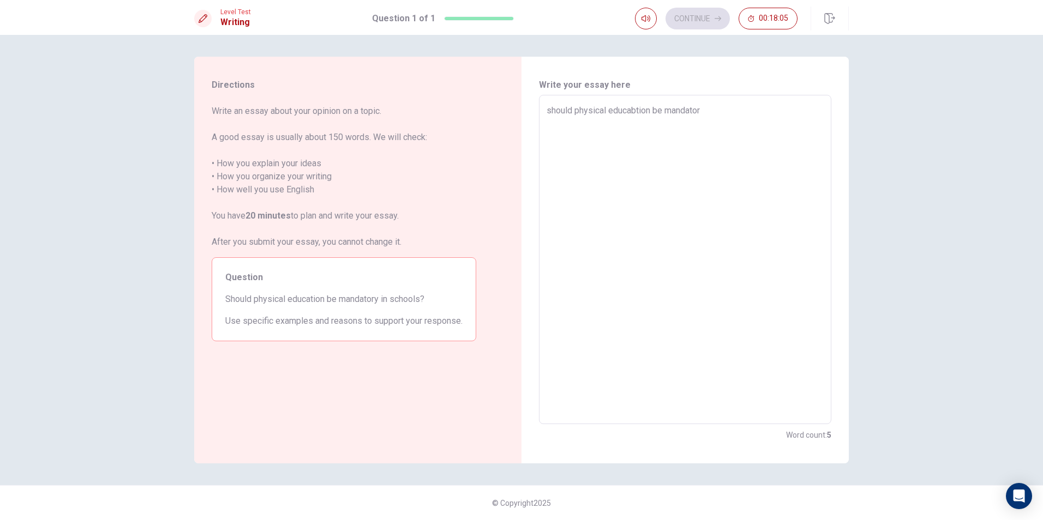
type textarea "should physical educabtion be mandatory"
type textarea "x"
type textarea "should physical educabtion be mandatoryi"
type textarea "x"
type textarea "should physical educabtion be mandatoryin"
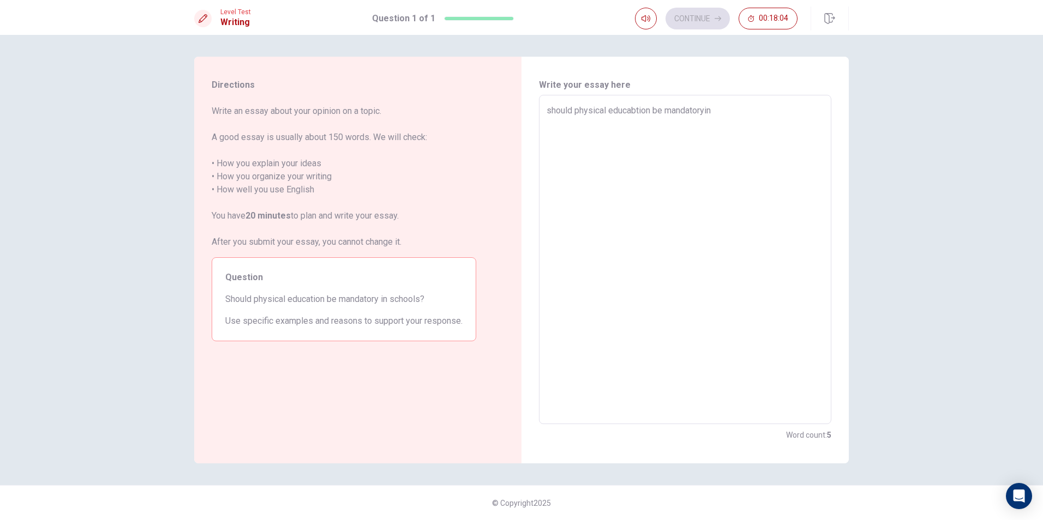
type textarea "x"
type textarea "should physical educabtion be mandatoryin"
type textarea "x"
type textarea "should physical educabtion be mandatoryin s"
type textarea "x"
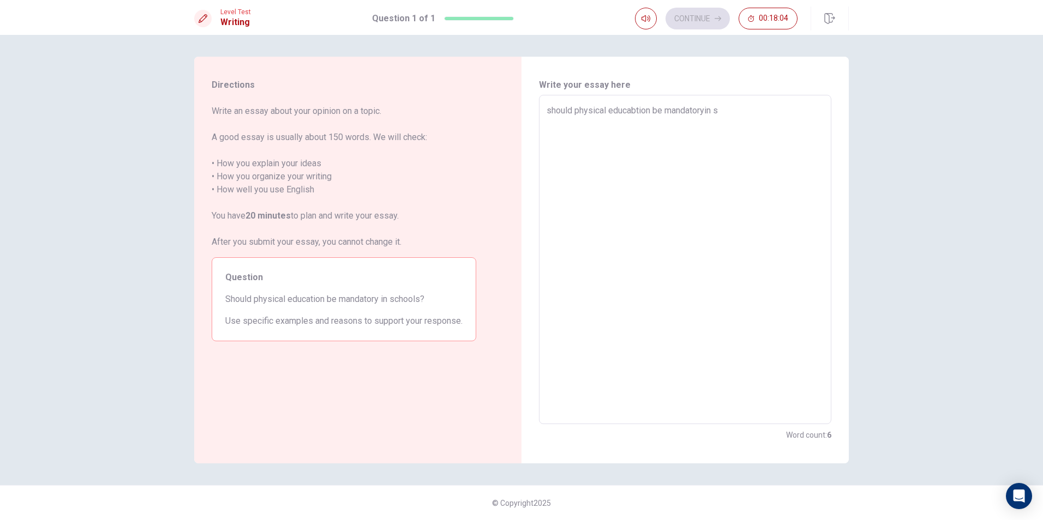
type textarea "should physical educabtion be mandatoryin sh"
type textarea "x"
type textarea "should physical educabtion be mandatoryin s"
type textarea "x"
type textarea "should physical educabtion be mandatoryin sc"
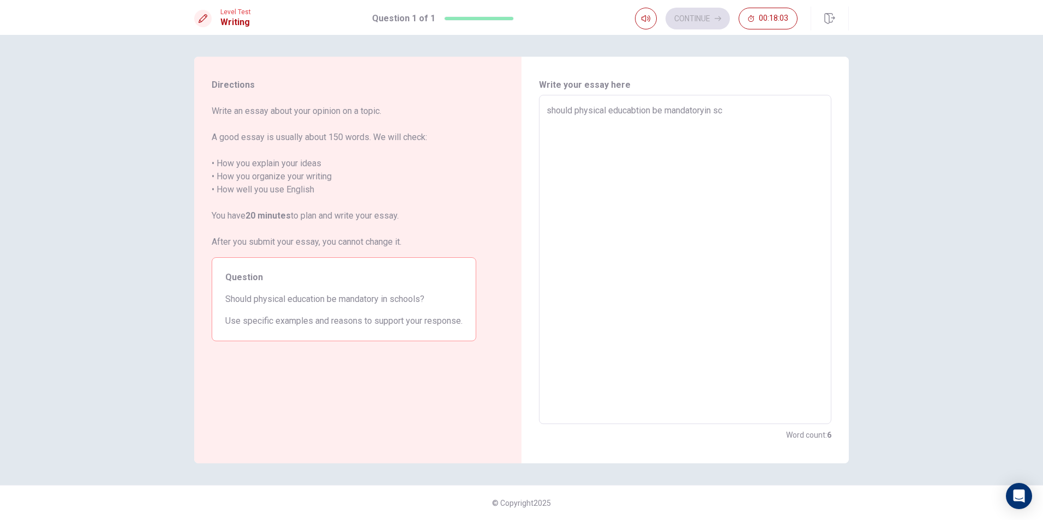
type textarea "x"
type textarea "should physical educabtion be mandatoryin sch"
type textarea "x"
type textarea "should physical educabtion be mandatoryin scho"
type textarea "x"
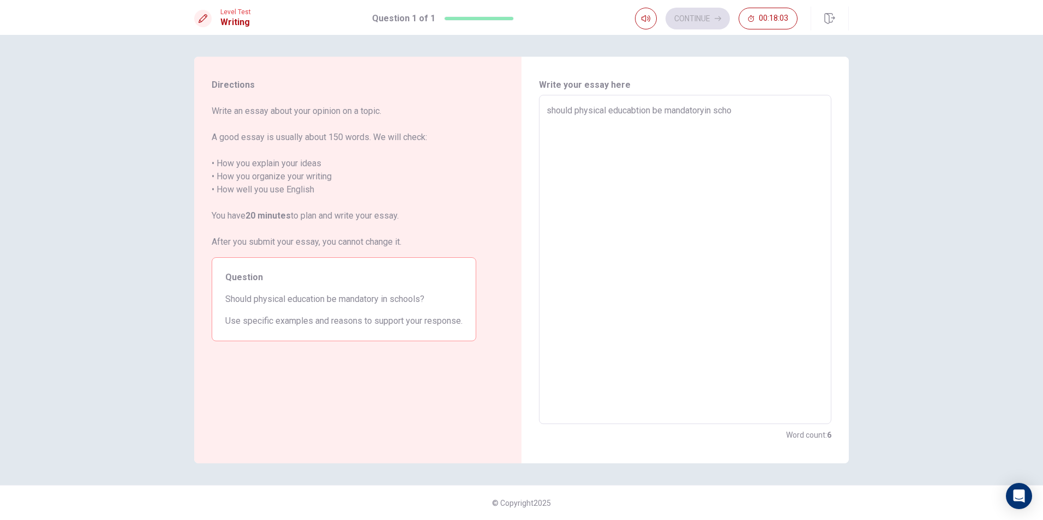
type textarea "should physical educabtion be mandatoryin schoo"
type textarea "x"
type textarea "should physical educabtion be mandatoryin schooo"
type textarea "x"
type textarea "should physical educabtion be mandatoryin schoool"
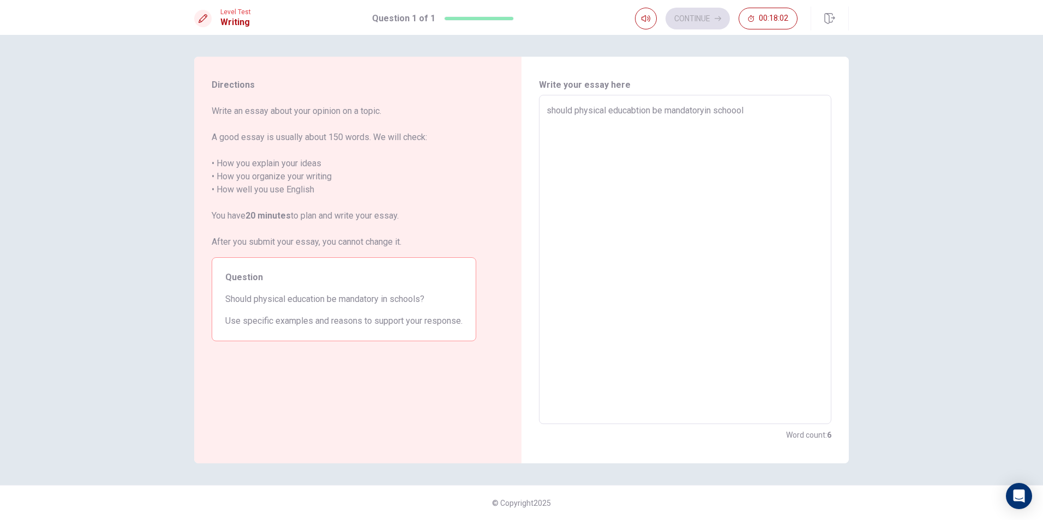
type textarea "x"
type textarea "should physical educabtion be mandatoryin schoool"
type textarea "x"
type textarea "should physical educabtion be mandatoryin schoool"
type textarea "x"
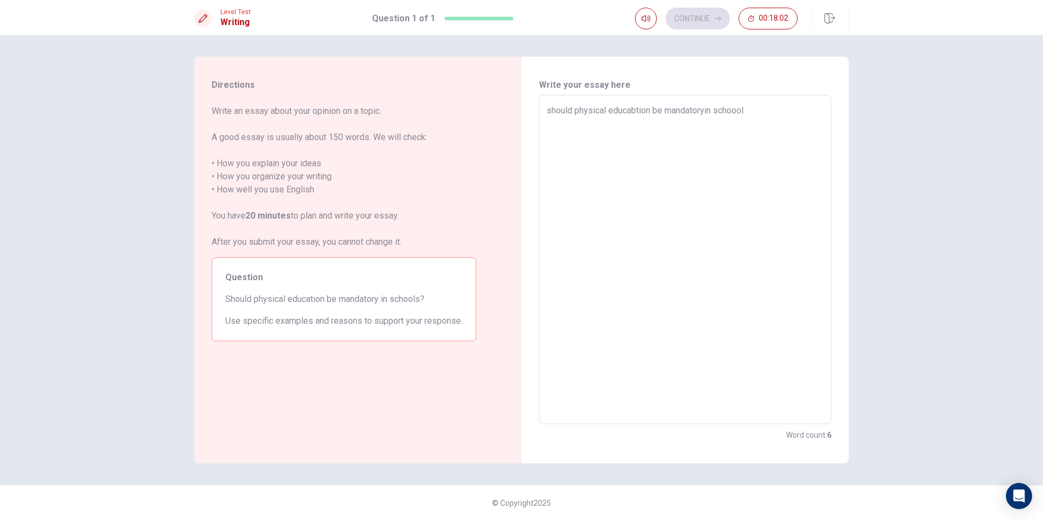
type textarea "should physical educabtion be mandatoryin schooo"
type textarea "x"
type textarea "should physical educabtion be mandatoryin schoo"
type textarea "x"
type textarea "should physical educabtion be mandatoryin [PERSON_NAME]"
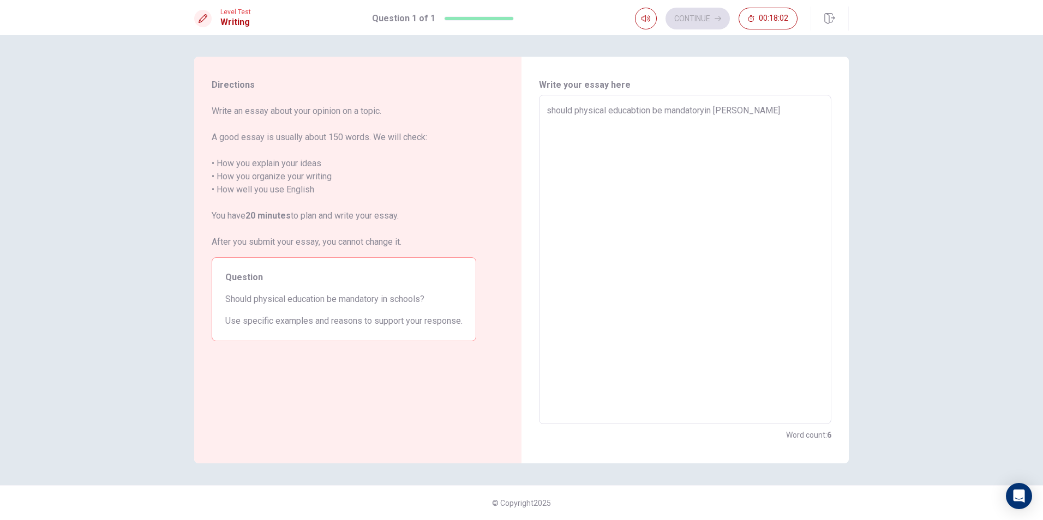
type textarea "x"
type textarea "should physical educabtion be mandatoryin [PERSON_NAME]"
type textarea "x"
type textarea "should physical educabtion be mandatoryin [PERSON_NAME]"
type textarea "x"
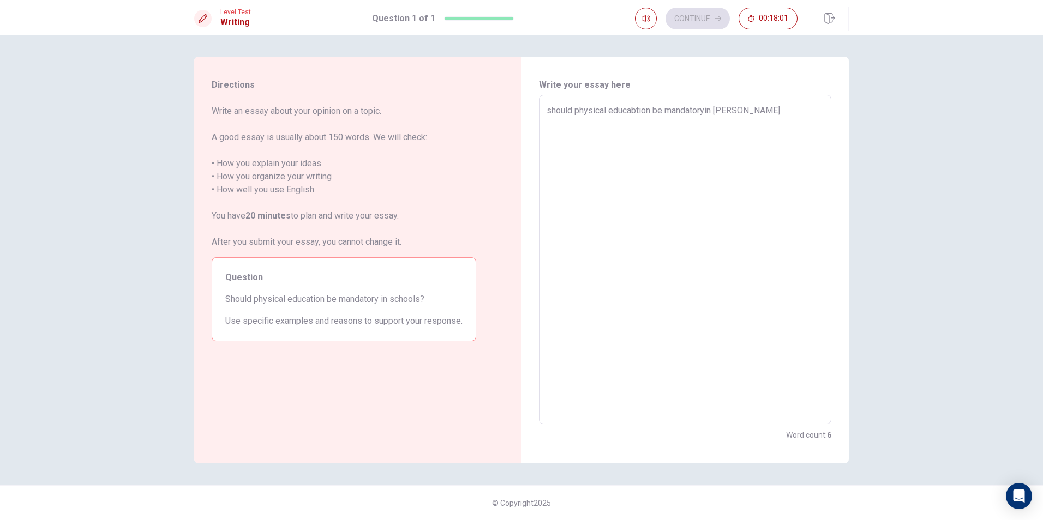
type textarea "should physical educabtion be mandatoryin schoo"
type textarea "x"
type textarea "should physical educabtion be mandatoryin [PERSON_NAME]"
type textarea "x"
type textarea "should physical educabtion be mandatoryin [PERSON_NAME]"
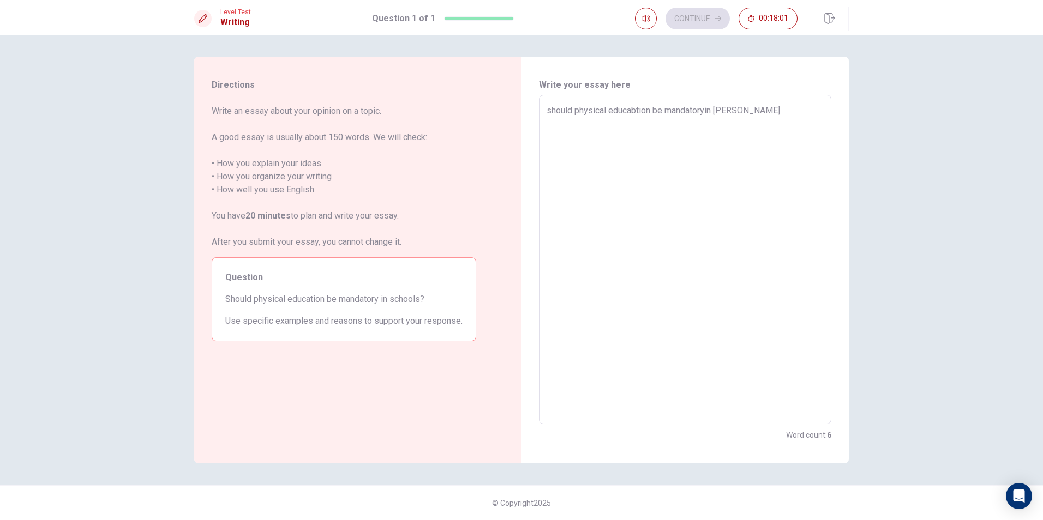
type textarea "x"
type textarea "should physical educabtion be mandatoryin [PERSON_NAME]"
type textarea "x"
type textarea "should physical educabtion be mandatoryin schoo"
type textarea "x"
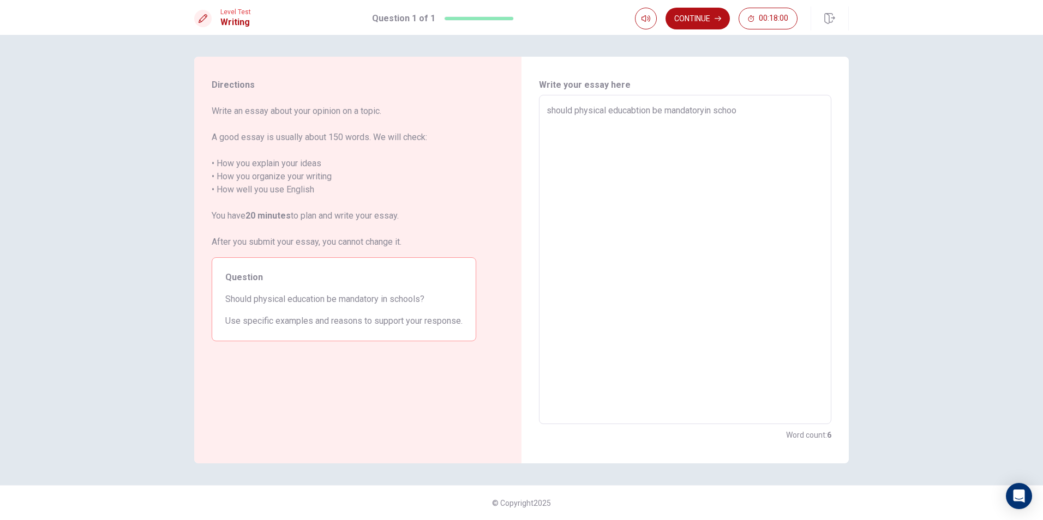
type textarea "should physical educabtion be mandatoryin school"
type textarea "x"
type textarea "should physical educabtion be mandatoryin school"
type textarea "x"
type textarea "should physical educabtion be mandatoryin school n"
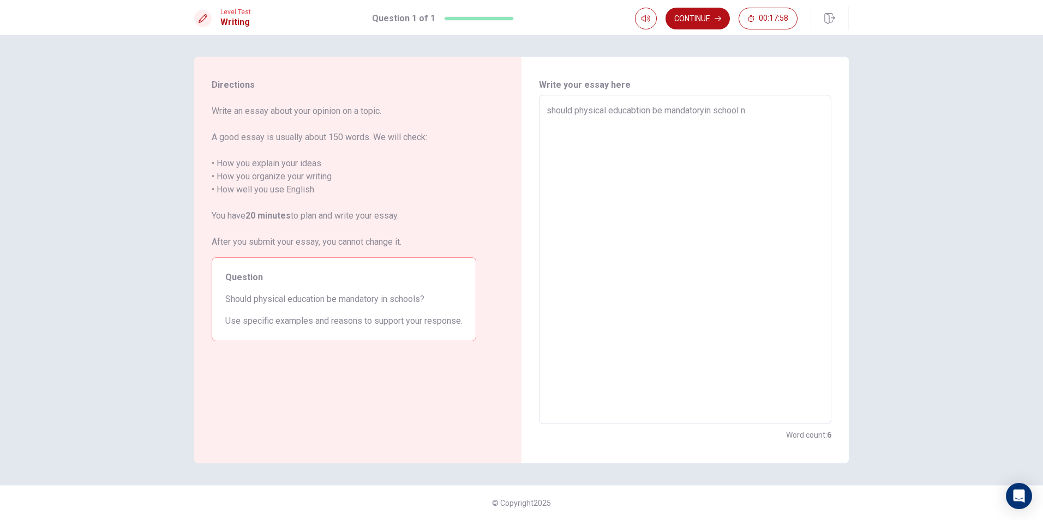
type textarea "x"
type textarea "should physical educabtion be mandatoryin school no"
type textarea "x"
type textarea "should physical educabtion be mandatoryin school not"
type textarea "x"
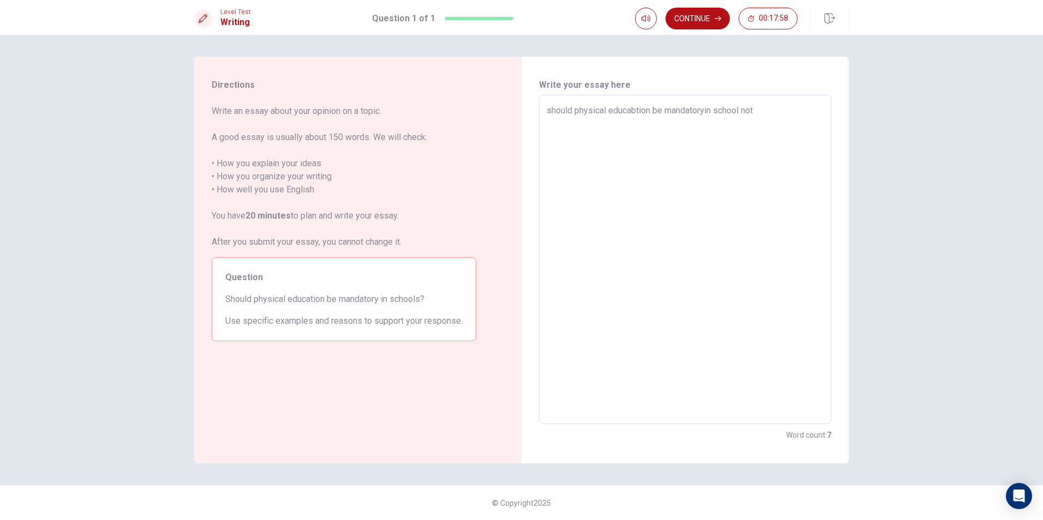
type textarea "should physical educabtion be mandatoryin school not"
type textarea "x"
type textarea "should physical educabtion be mandatoryin school not a"
type textarea "x"
type textarea "should physical educabtion be mandatoryin school not al"
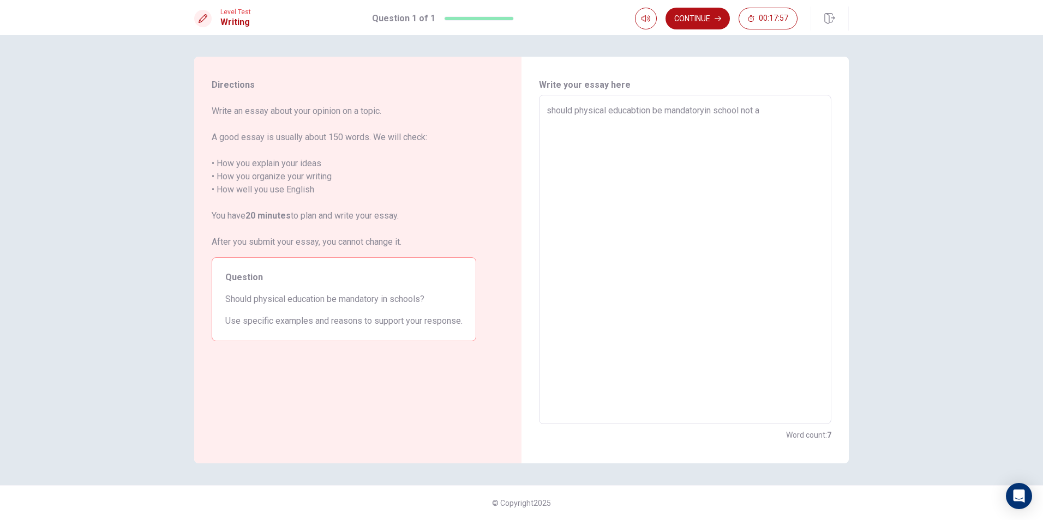
type textarea "x"
type textarea "should physical educabtion be mandatoryin school not al"
type textarea "x"
type textarea "should physical educabtion be mandatoryin school not al"
type textarea "x"
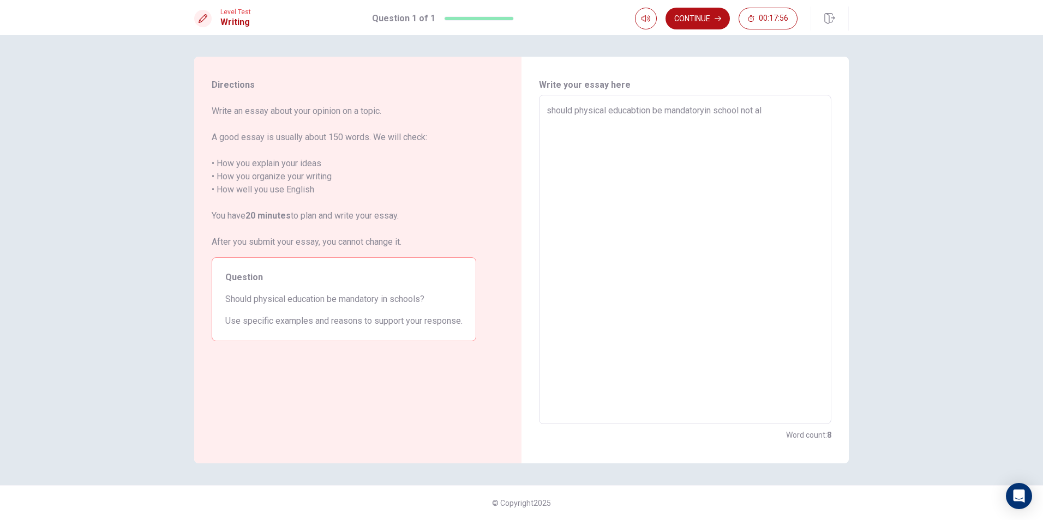
type textarea "should physical educabtion be mandatoryin school not a"
type textarea "x"
type textarea "should physical educabtion be mandatoryin school not at"
type textarea "x"
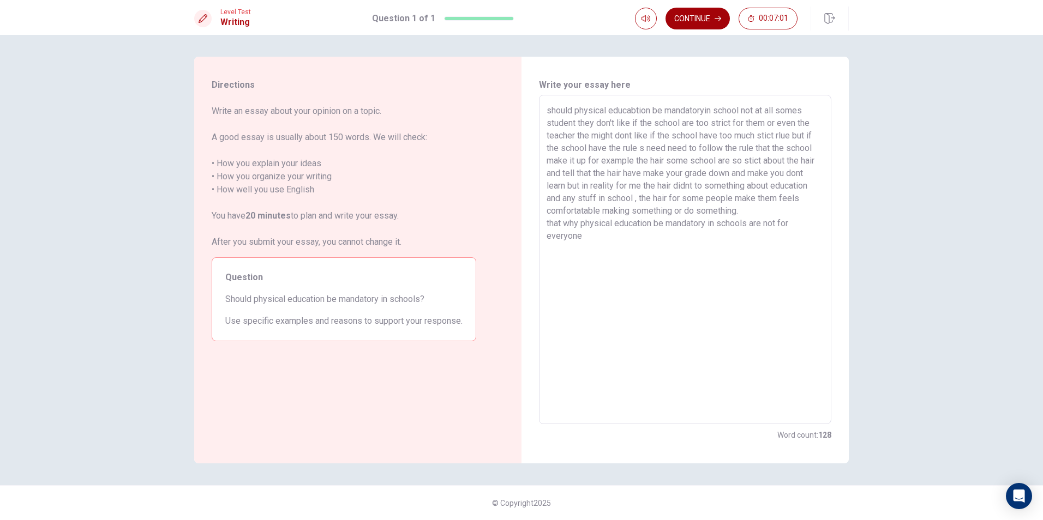
click at [701, 12] on button "Continue" at bounding box center [697, 19] width 64 height 22
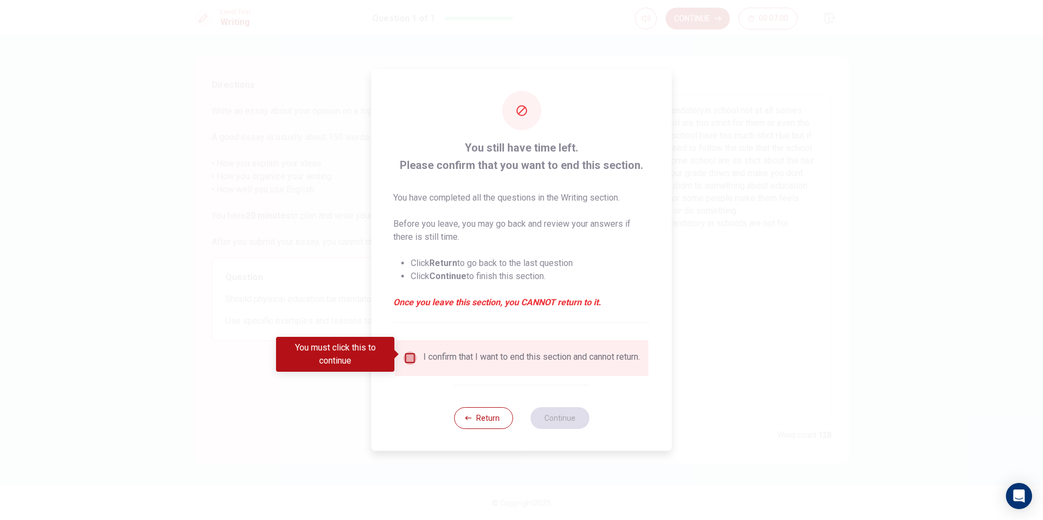
click at [411, 360] on input "You must click this to continue" at bounding box center [410, 358] width 13 height 13
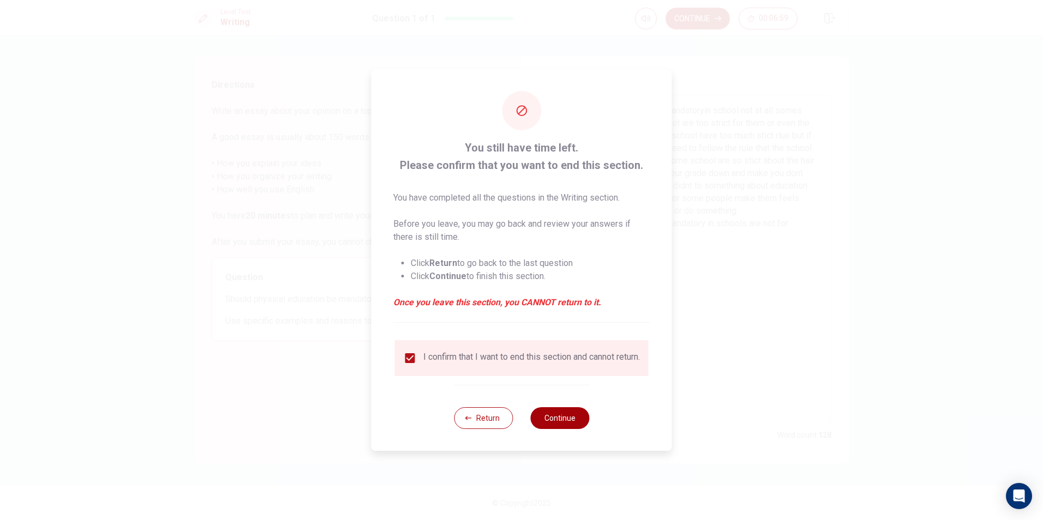
click at [576, 429] on button "Continue" at bounding box center [559, 418] width 59 height 22
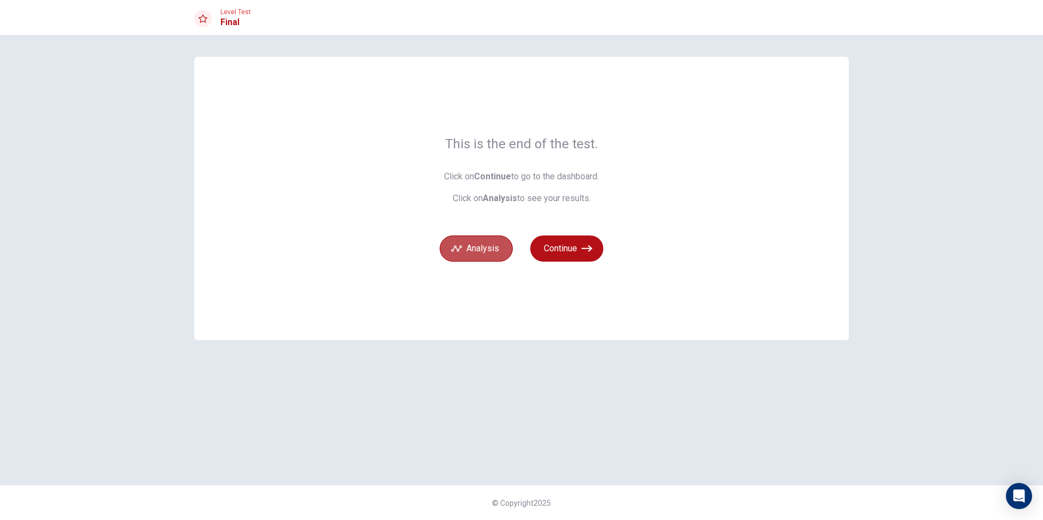
click at [476, 250] on button "Analysis" at bounding box center [475, 249] width 73 height 26
